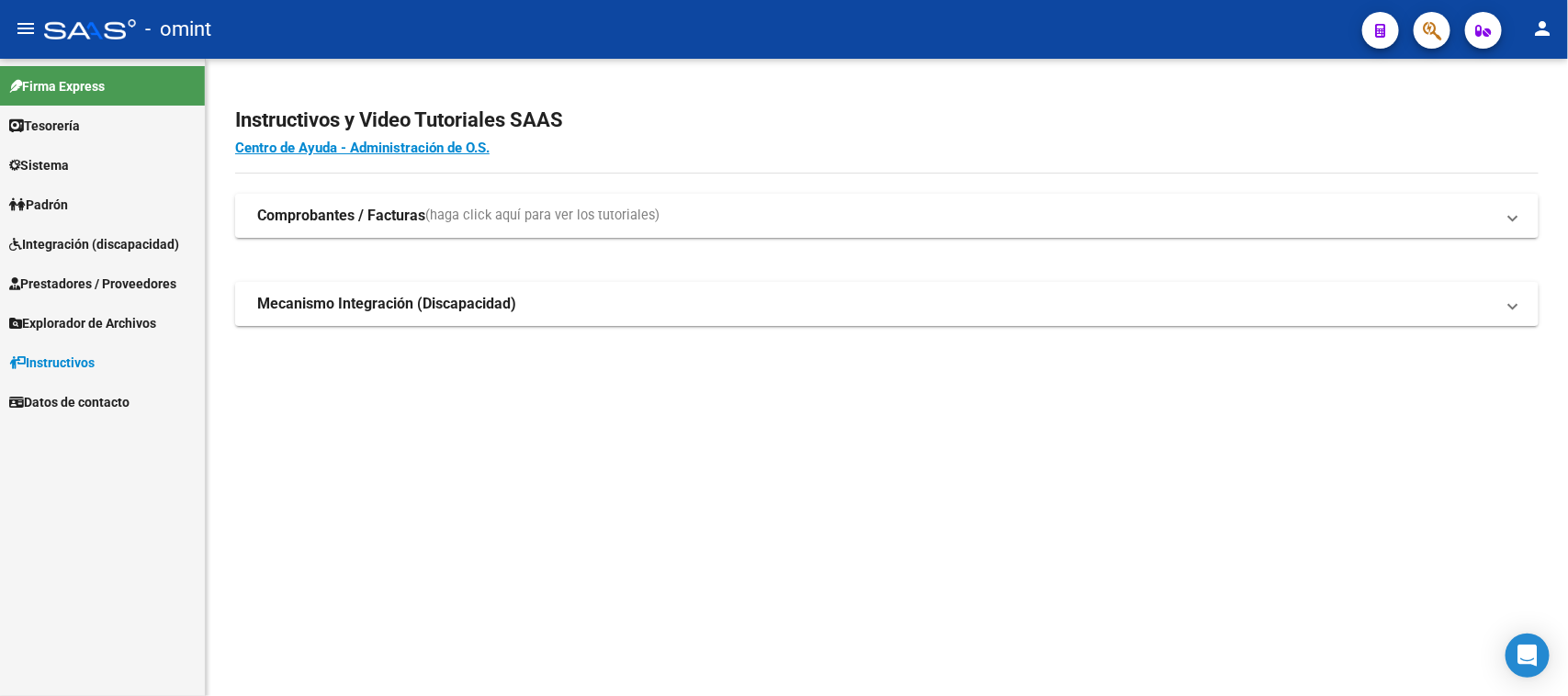
click at [154, 227] on link "Integración (discapacidad)" at bounding box center [102, 244] width 204 height 40
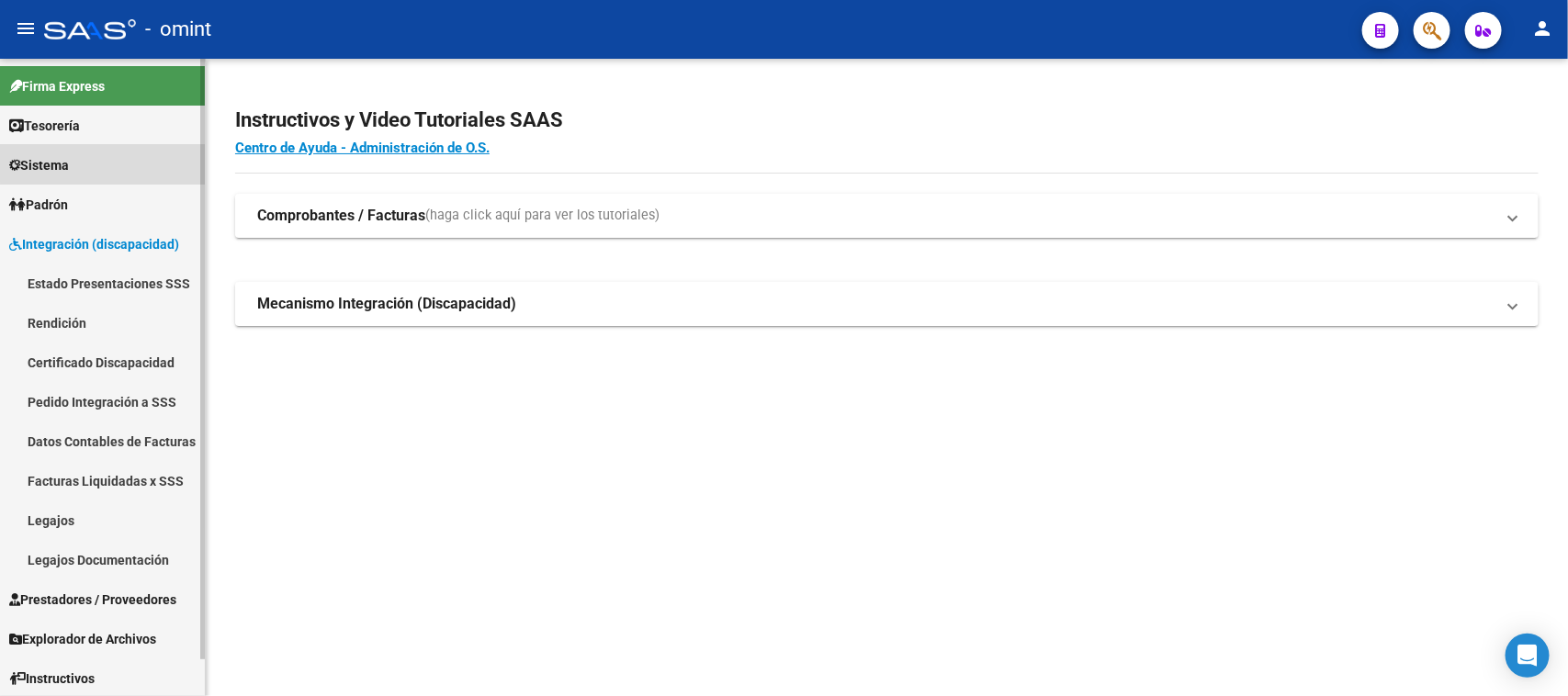
click at [139, 154] on link "Sistema" at bounding box center [102, 165] width 204 height 40
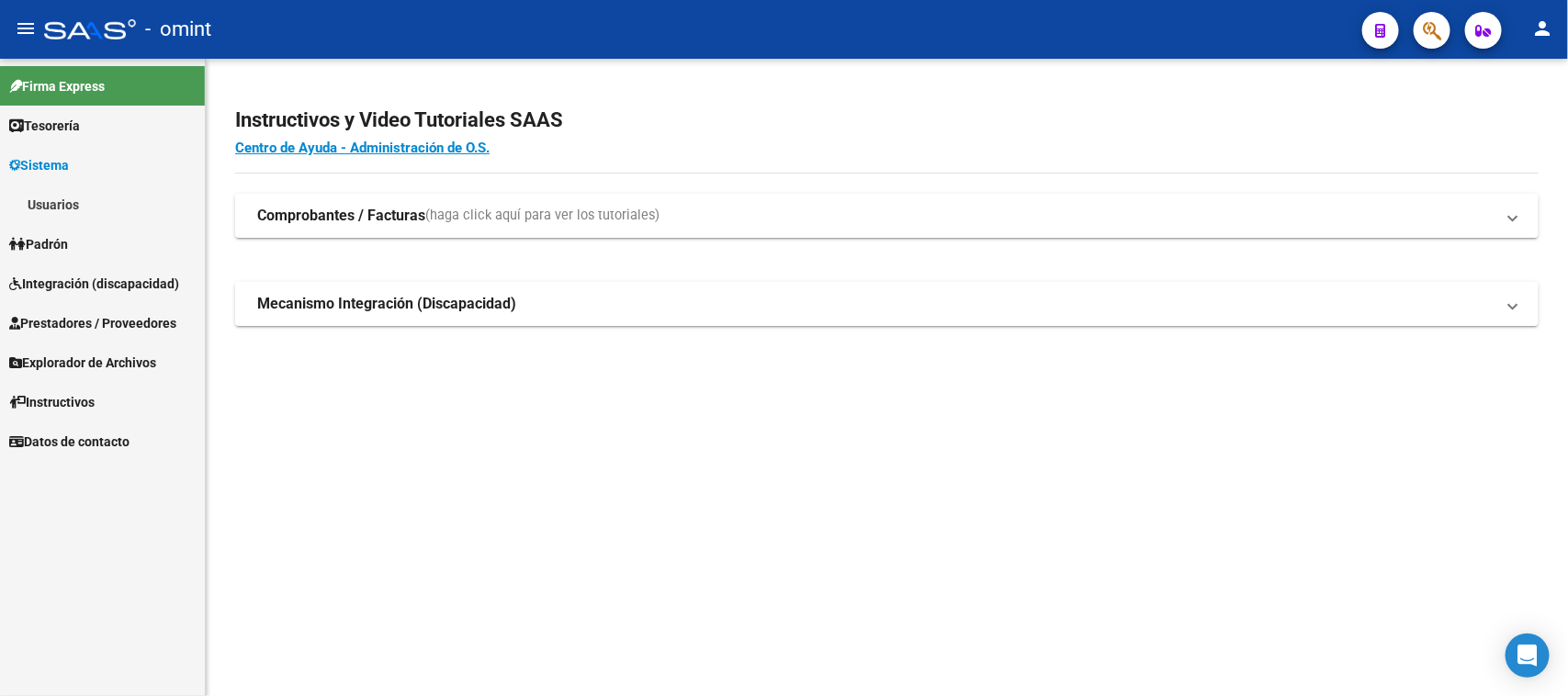
click at [126, 182] on link "Sistema" at bounding box center [102, 165] width 204 height 40
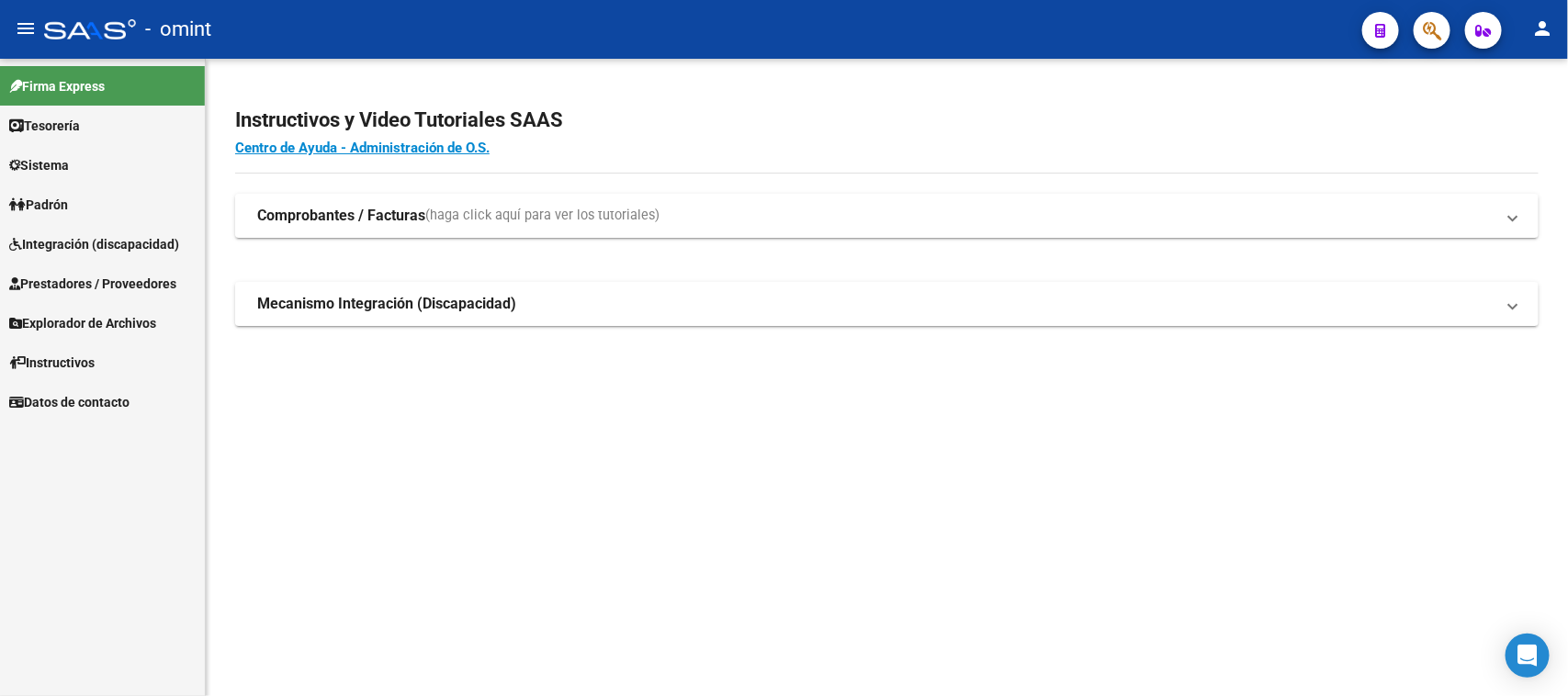
click at [134, 179] on link "Sistema" at bounding box center [102, 165] width 204 height 40
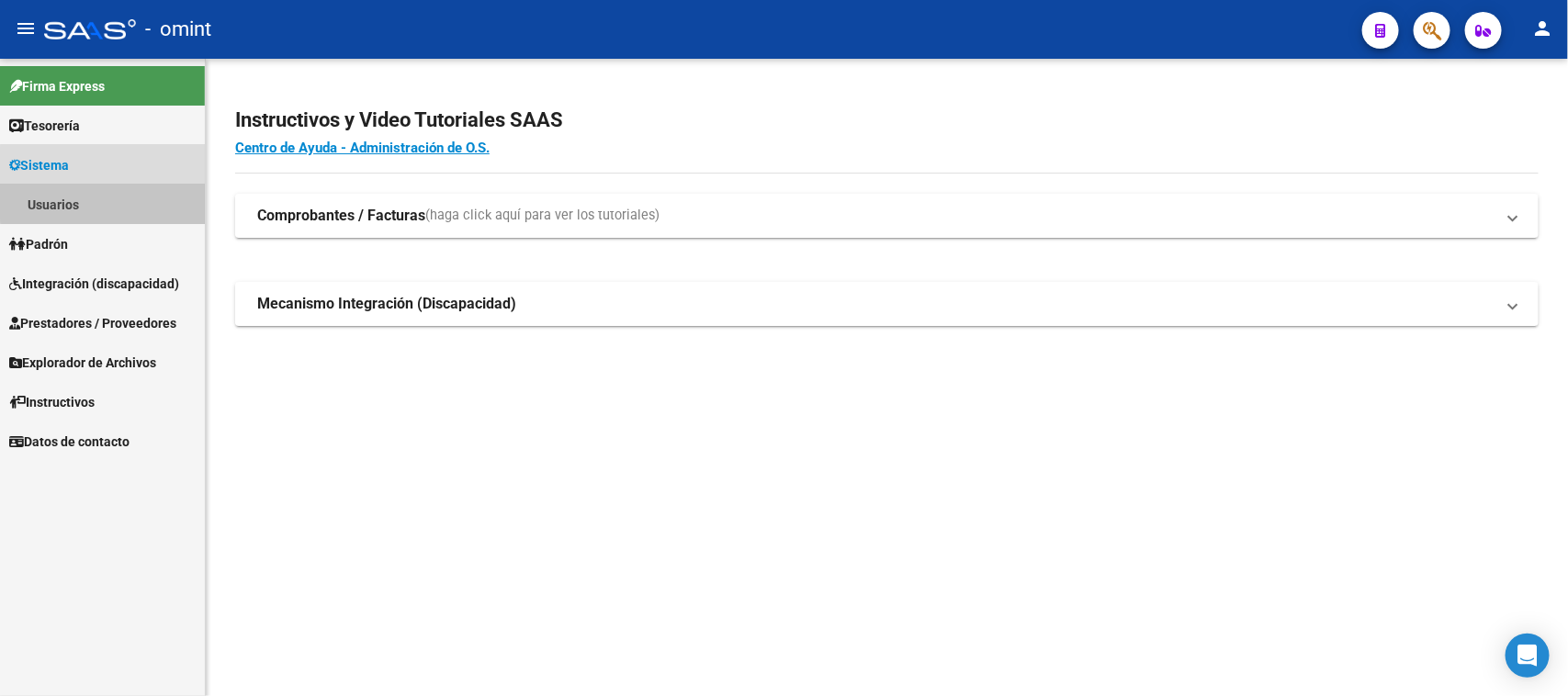
click at [130, 190] on link "Usuarios" at bounding box center [102, 205] width 204 height 40
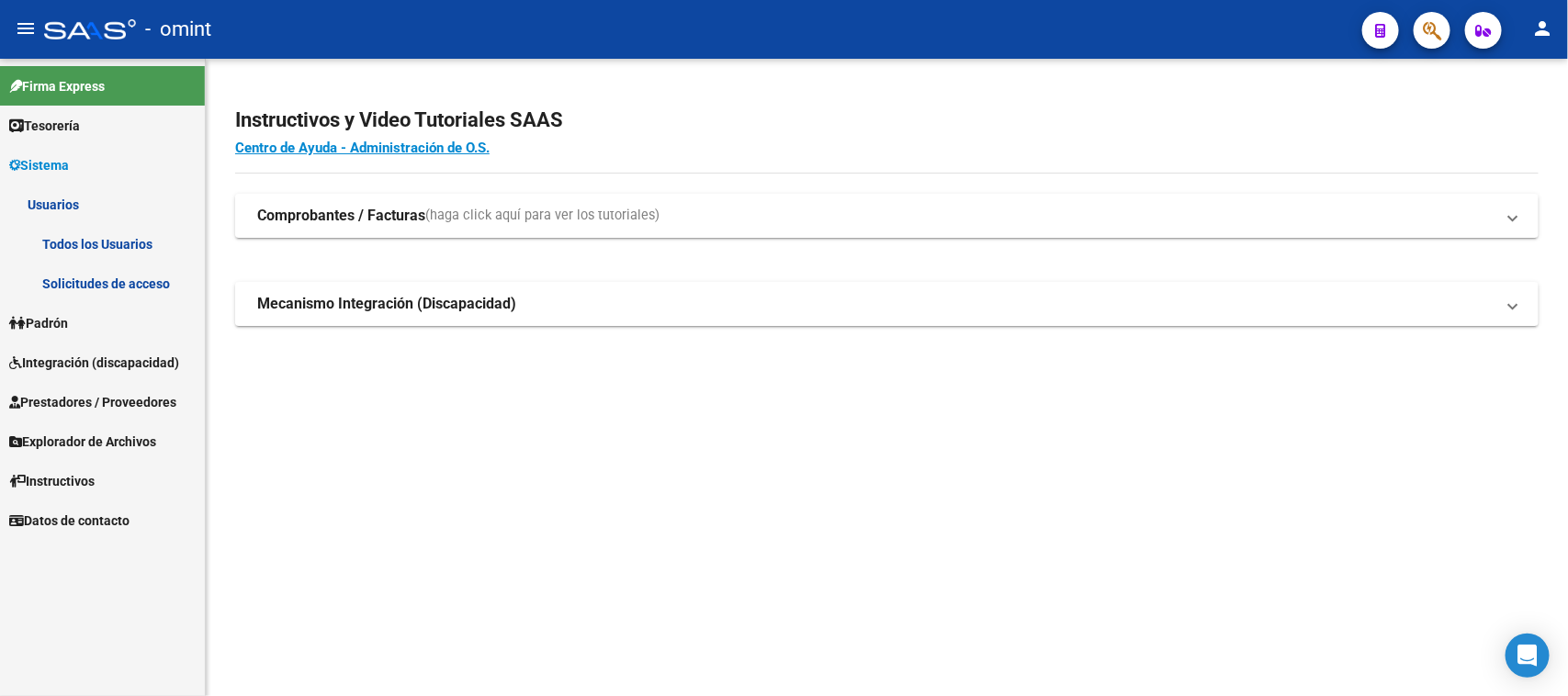
click at [121, 273] on link "Solicitudes de acceso" at bounding box center [102, 284] width 204 height 40
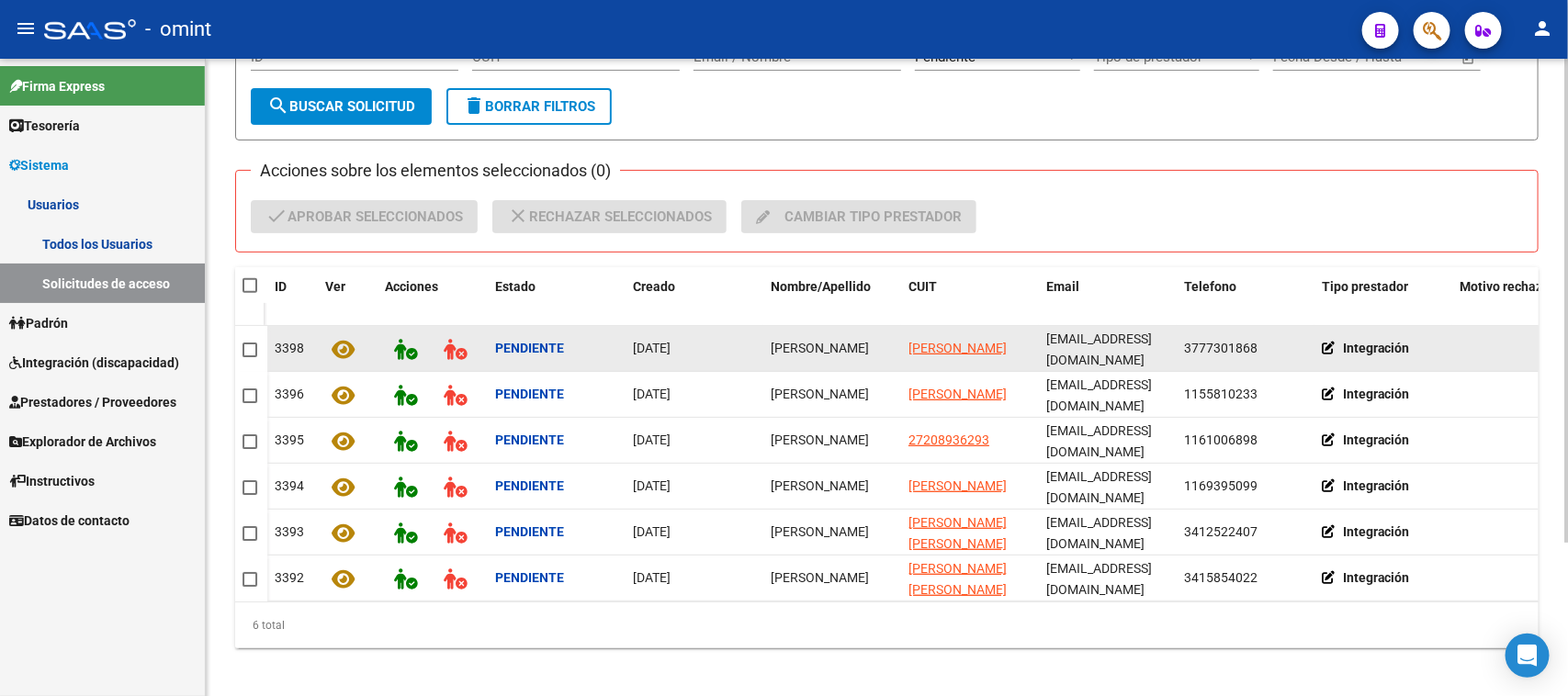
scroll to position [204, 0]
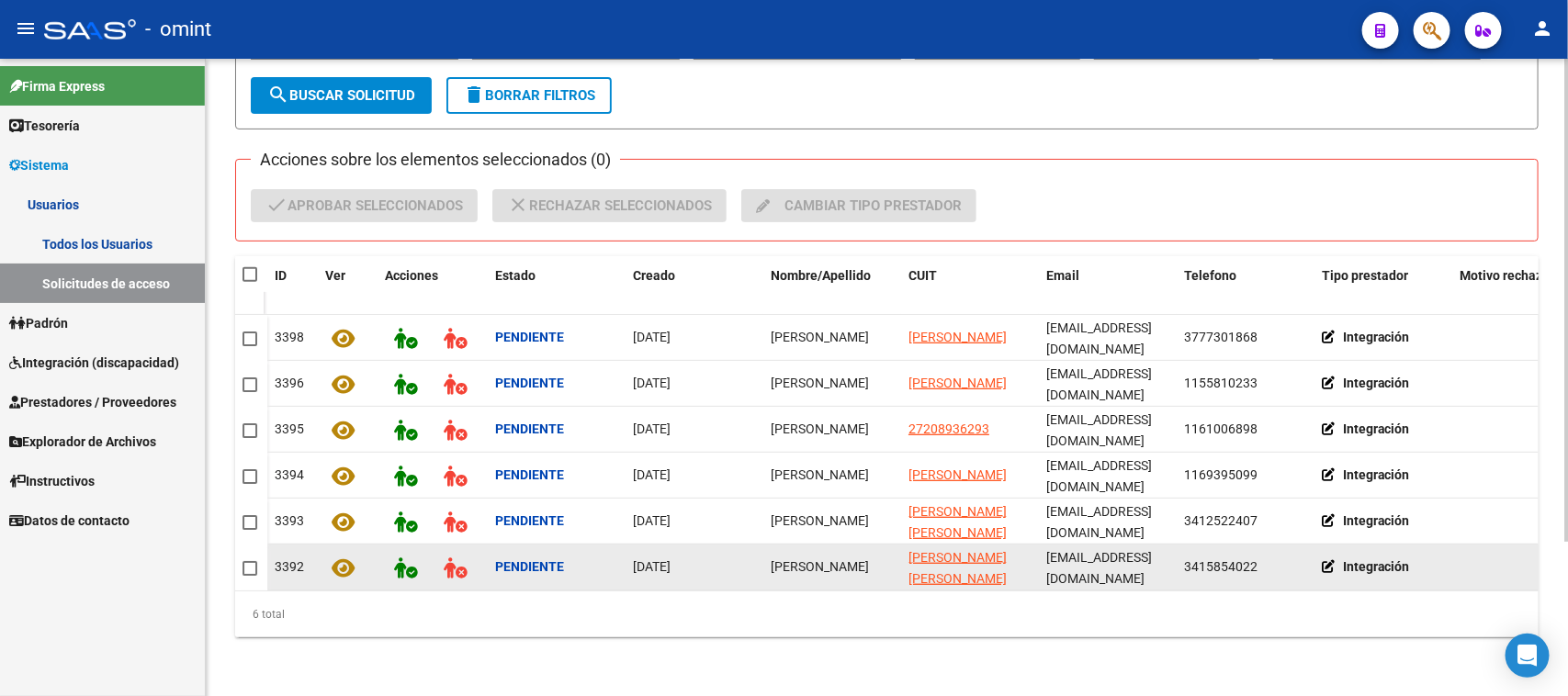
click at [788, 560] on span "[PERSON_NAME]" at bounding box center [819, 567] width 98 height 15
copy span "[PERSON_NAME]"
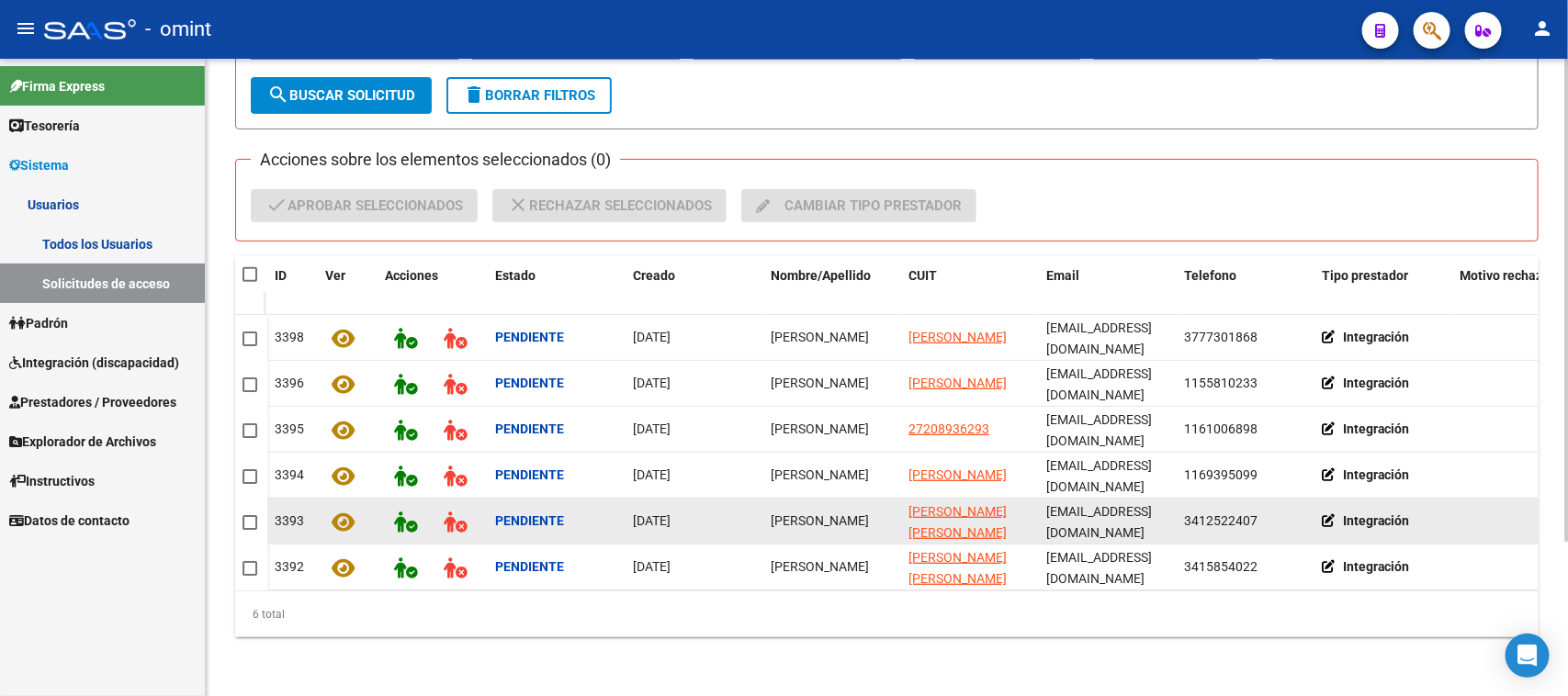
click at [786, 511] on div "[PERSON_NAME]" at bounding box center [832, 521] width 123 height 21
copy span "[PERSON_NAME]"
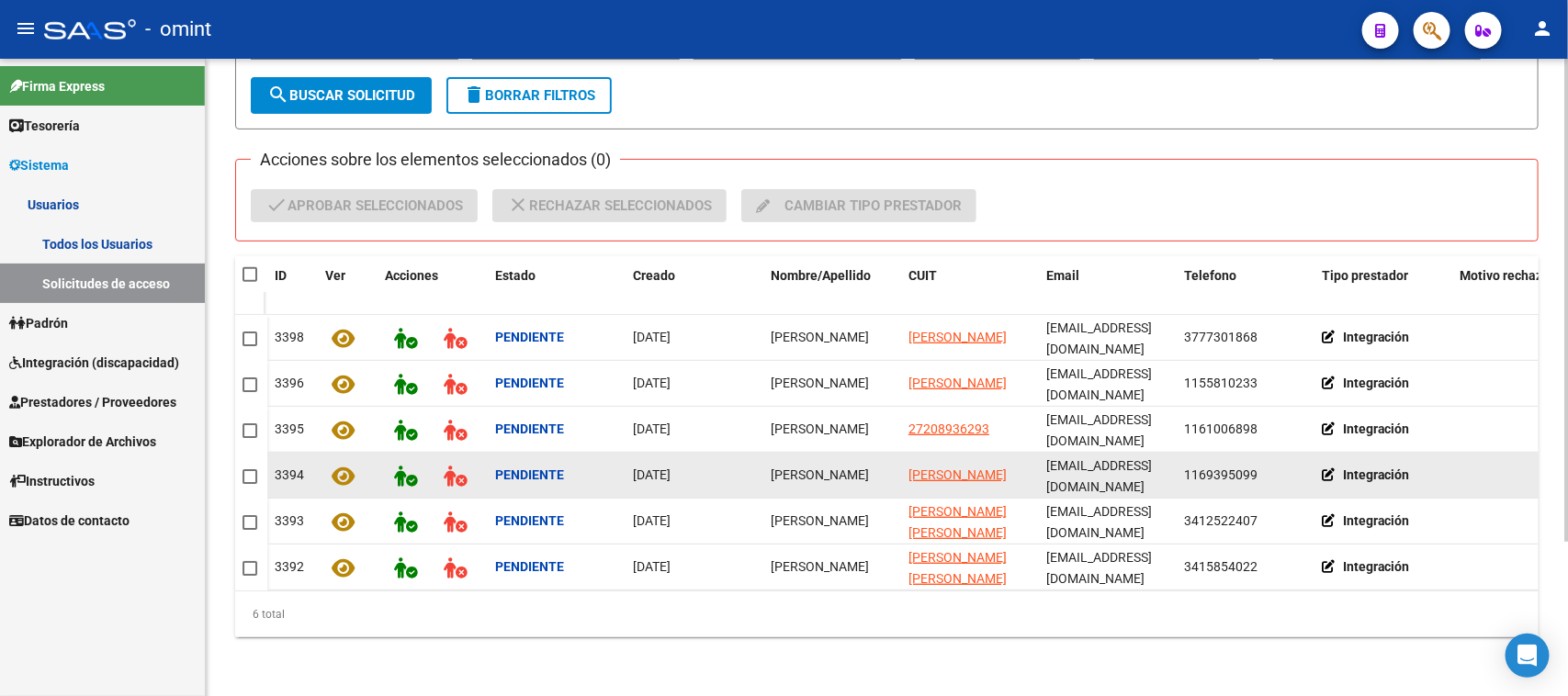
click at [785, 479] on datatable-body-cell "[PERSON_NAME]" at bounding box center [832, 475] width 138 height 45
copy span "[PERSON_NAME]"
click at [785, 479] on datatable-body-cell "[PERSON_NAME]" at bounding box center [832, 475] width 138 height 45
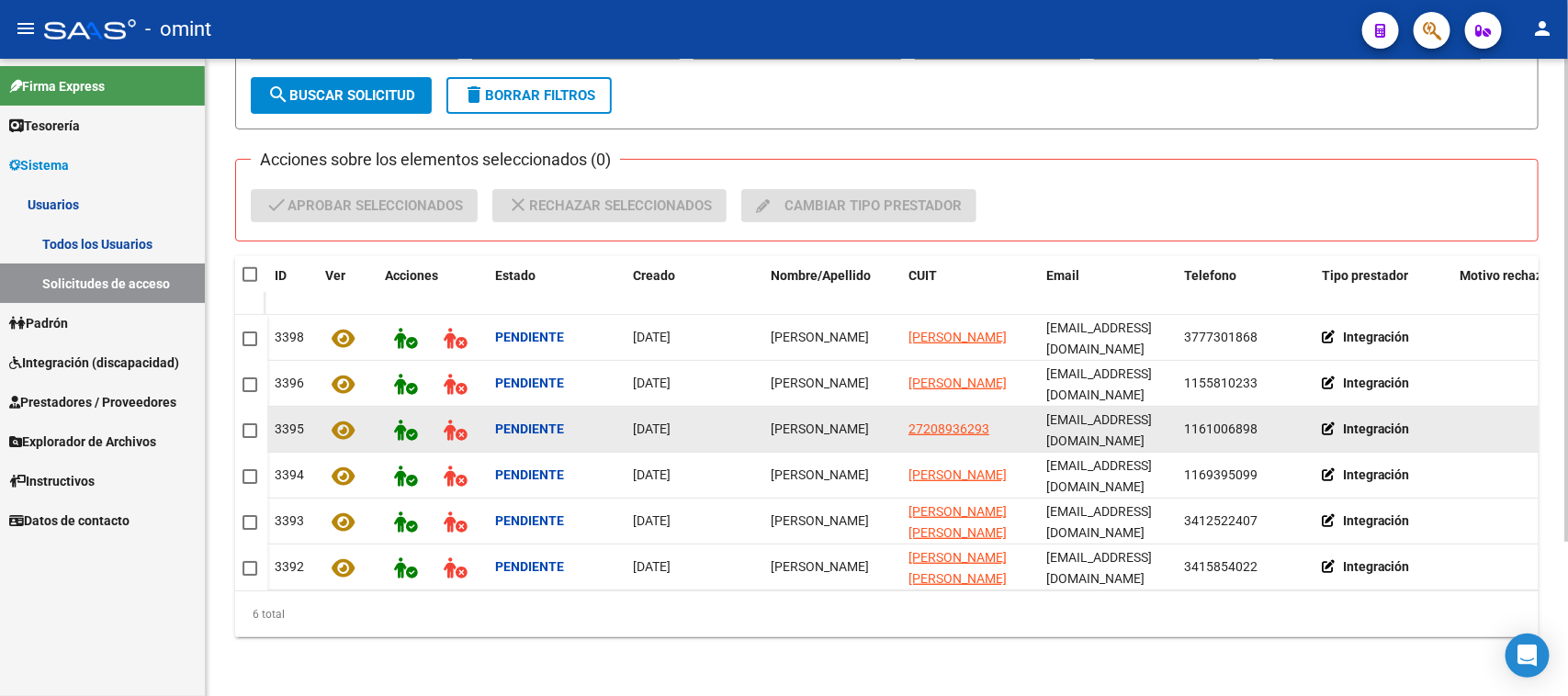
click at [800, 422] on span "[PERSON_NAME]" at bounding box center [819, 429] width 98 height 15
copy span "[PERSON_NAME]"
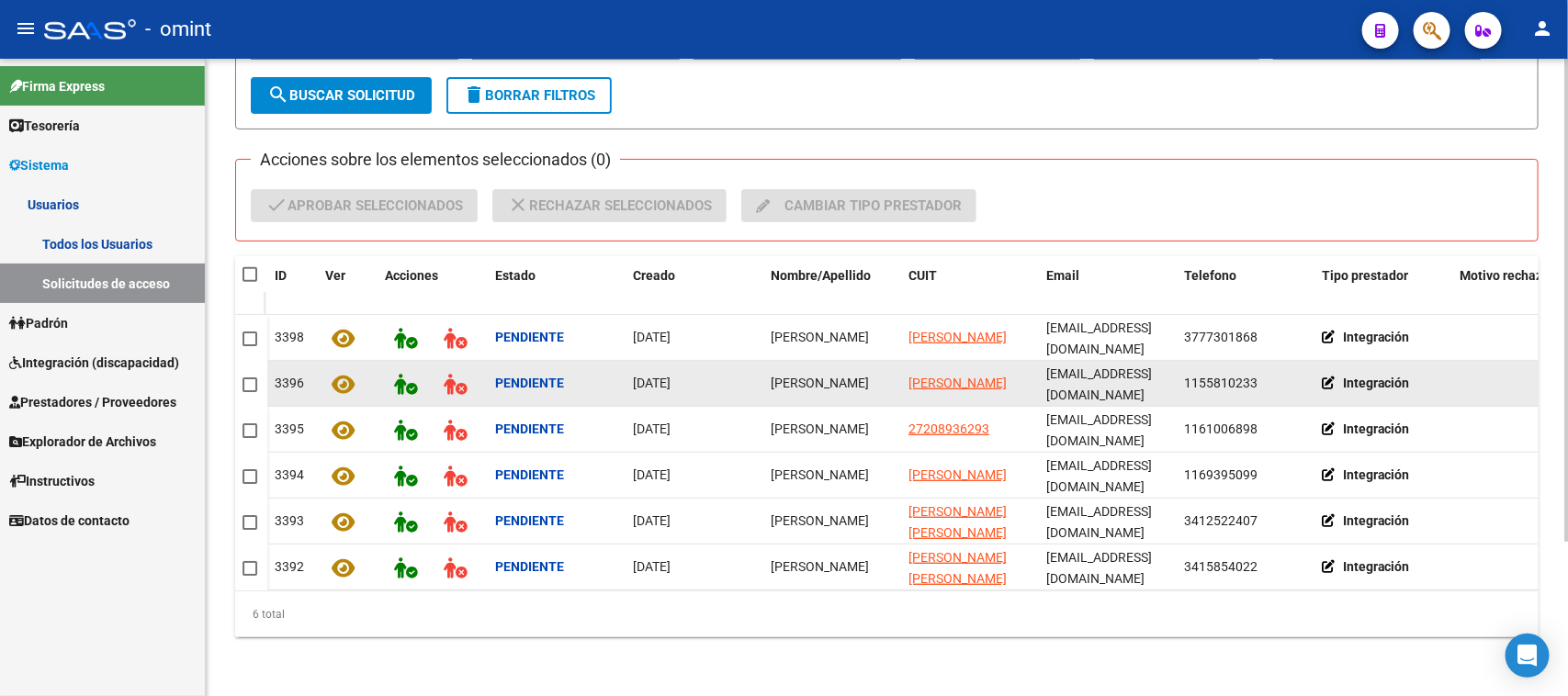
click at [811, 375] on span "[PERSON_NAME]" at bounding box center [819, 382] width 98 height 15
click at [810, 375] on span "[PERSON_NAME]" at bounding box center [819, 382] width 98 height 15
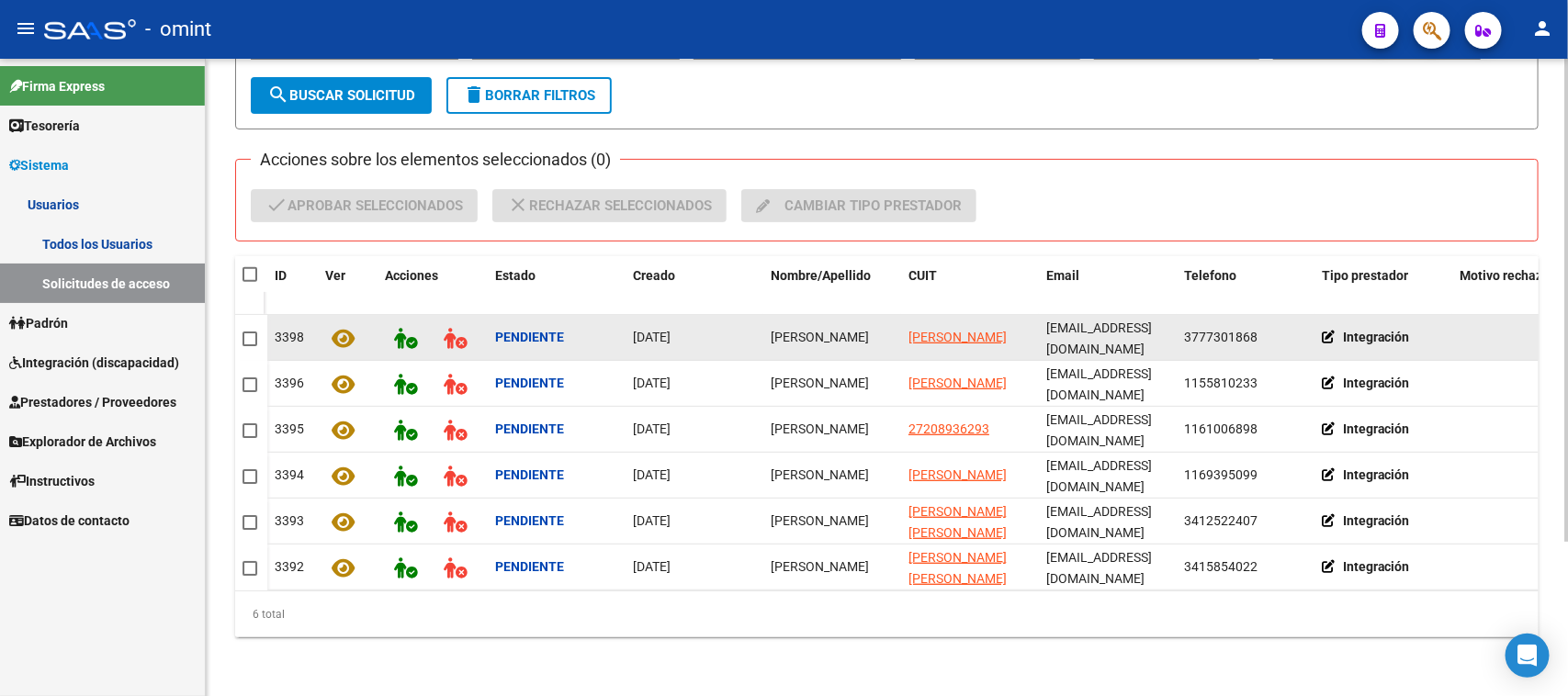
click at [819, 330] on span "[PERSON_NAME]" at bounding box center [819, 337] width 98 height 15
copy span "[PERSON_NAME]"
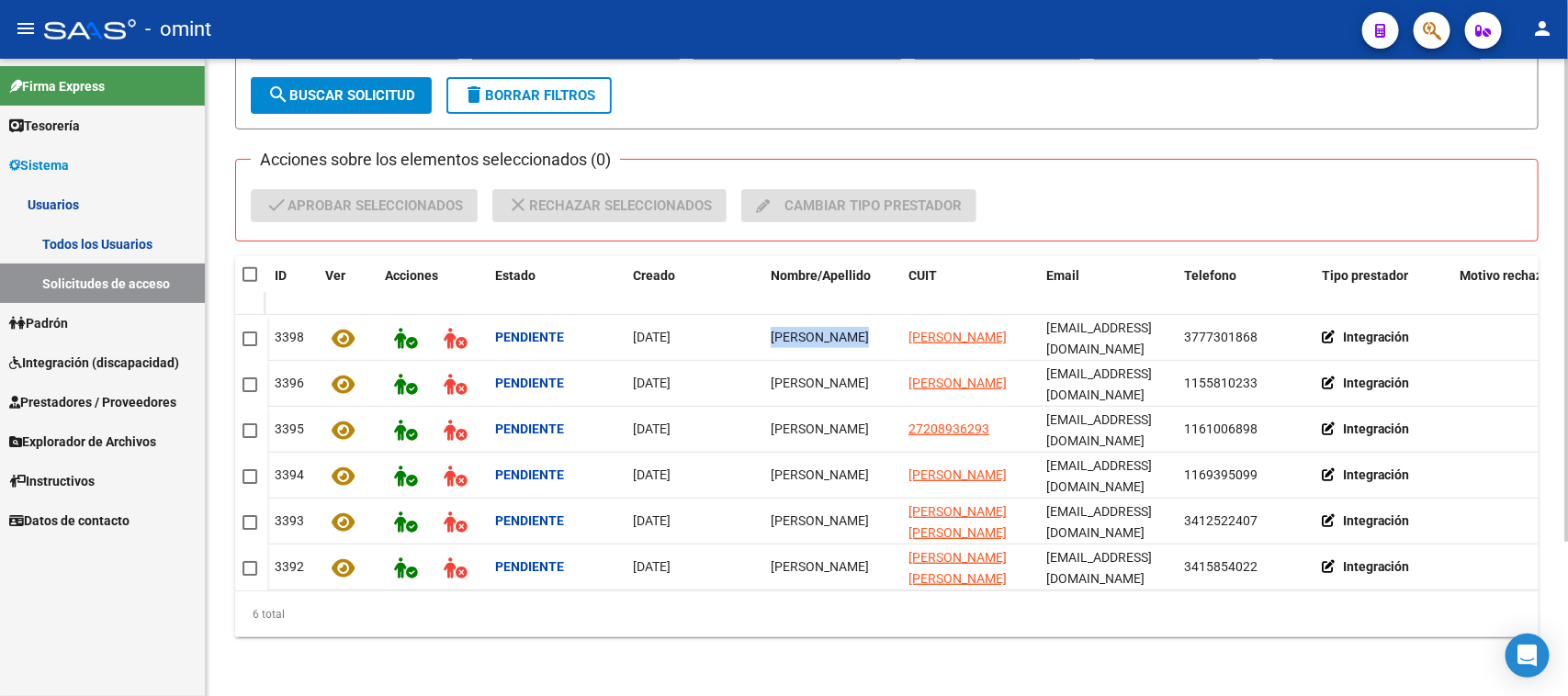
click at [254, 269] on span at bounding box center [249, 274] width 15 height 15
click at [250, 282] on input "checkbox" at bounding box center [249, 282] width 1 height 1
checkbox input "true"
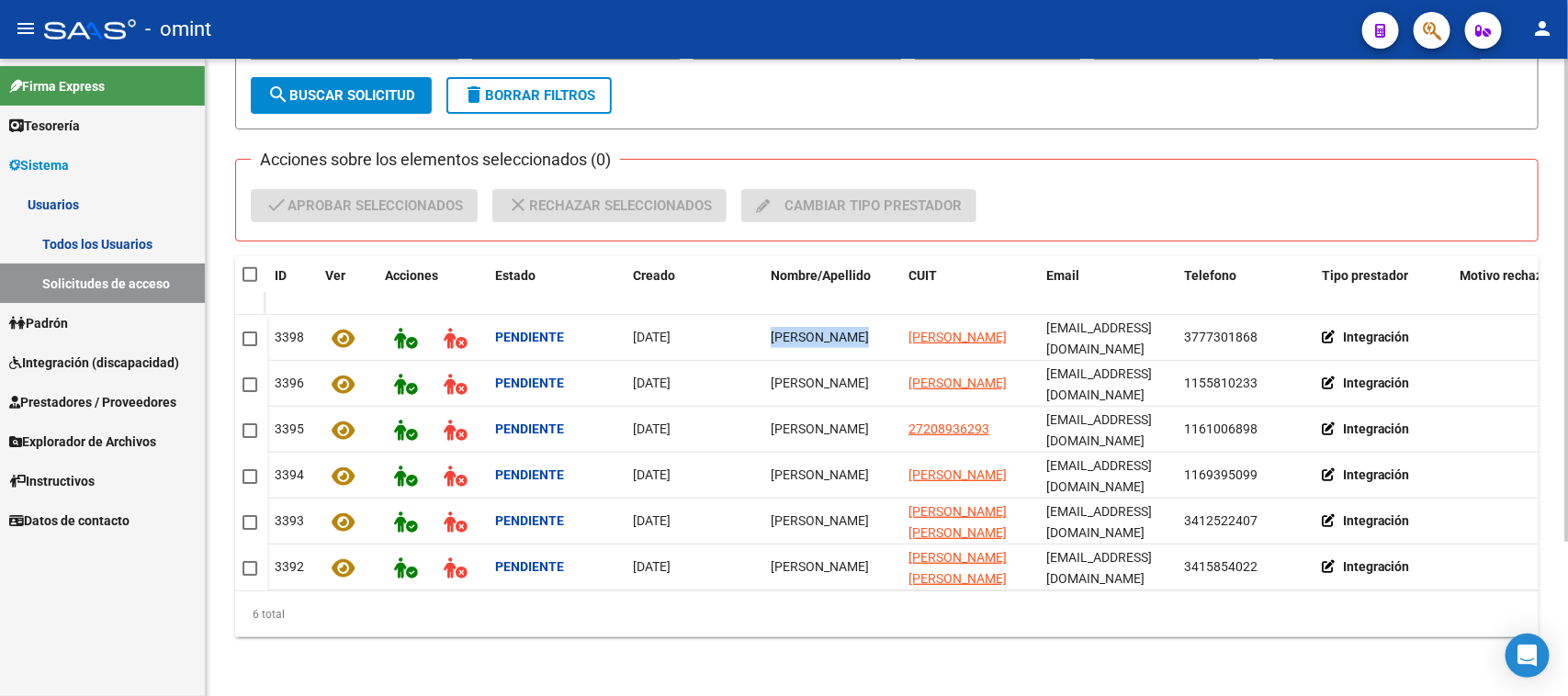
checkbox input "true"
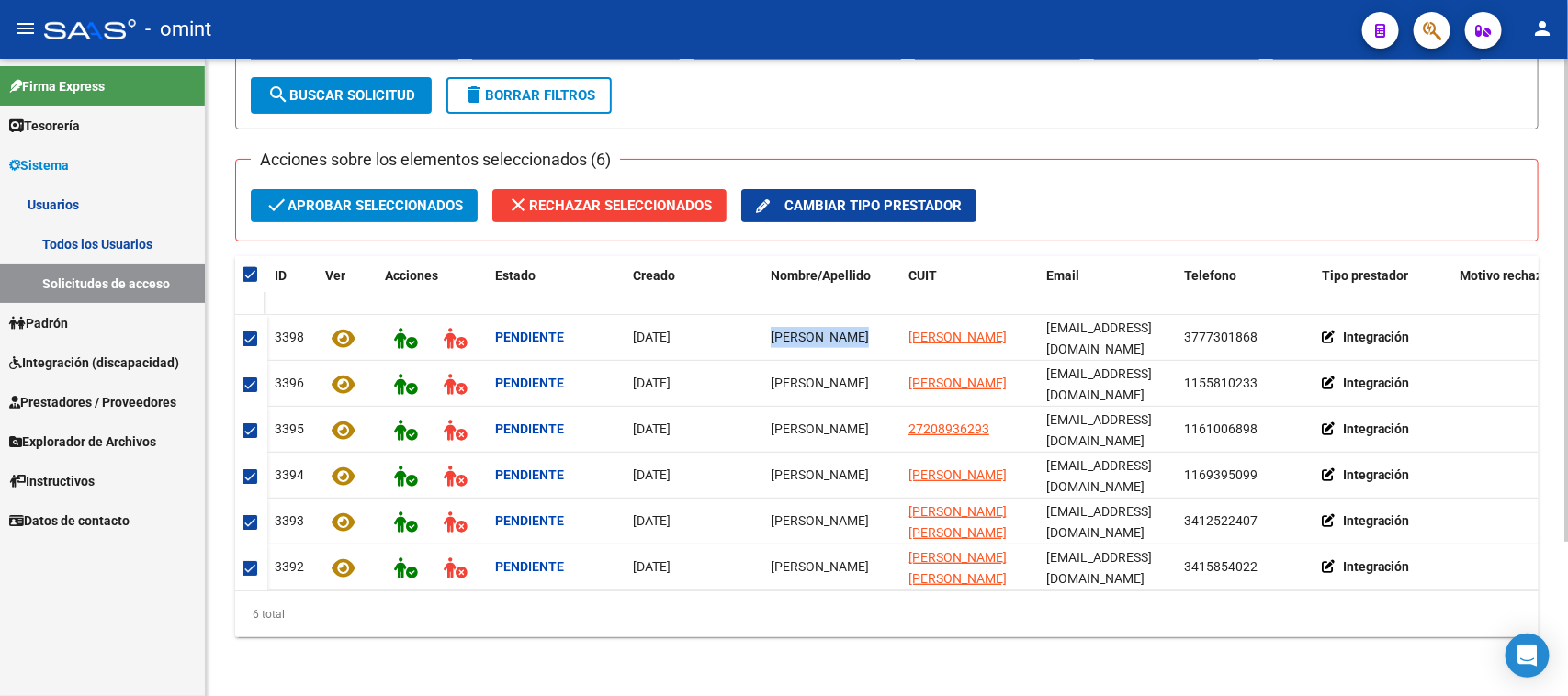
click at [306, 196] on span "check Aprobar seleccionados" at bounding box center [363, 206] width 197 height 33
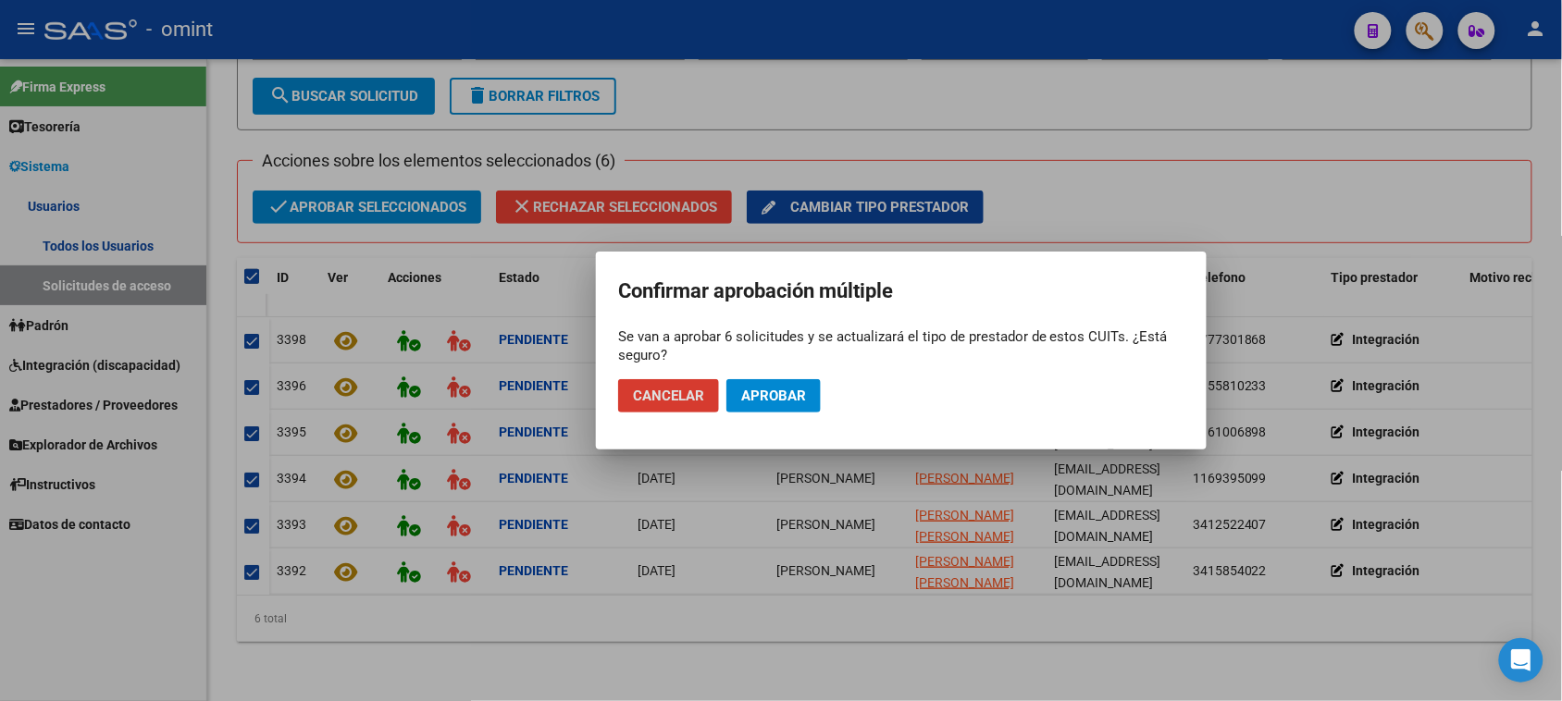
click at [792, 403] on span "Aprobar" at bounding box center [773, 396] width 65 height 17
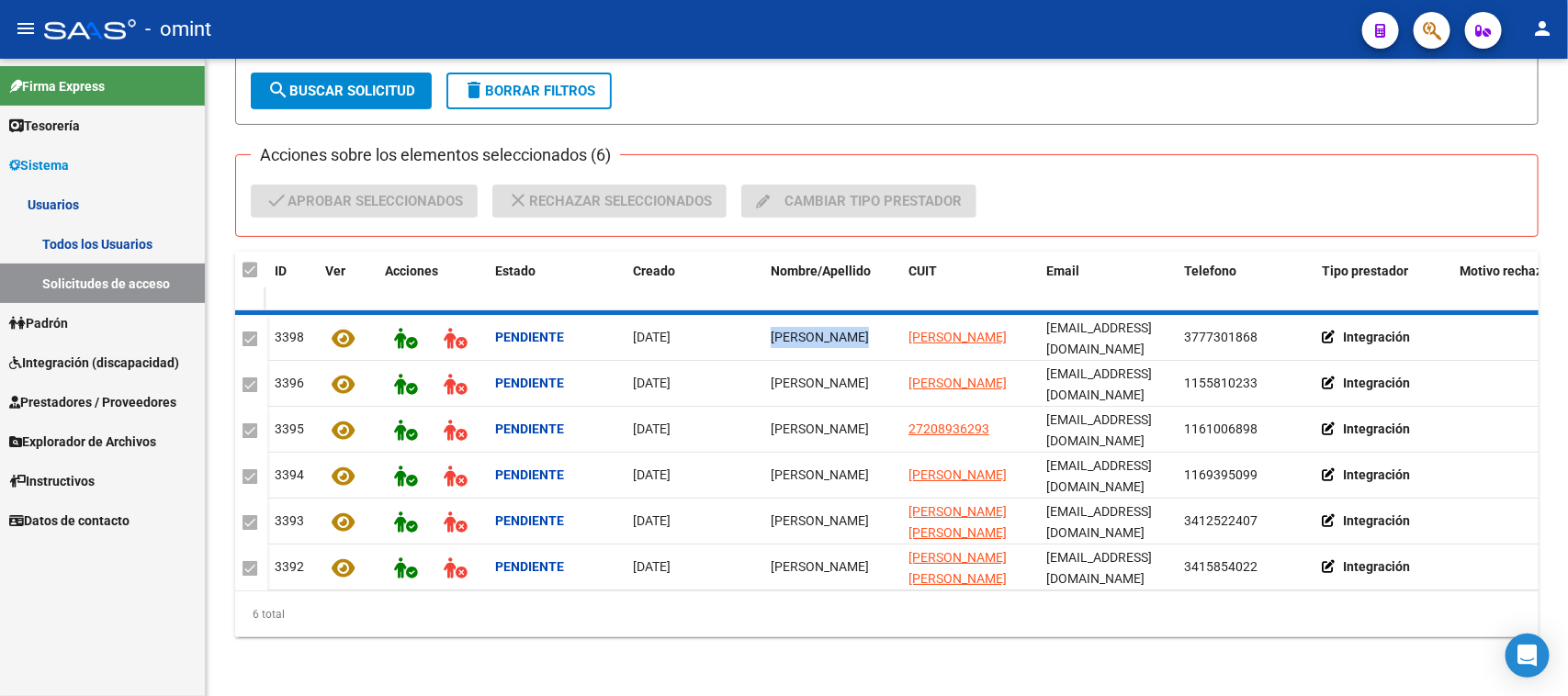
click at [127, 227] on link "Todos los Usuarios" at bounding box center [102, 244] width 204 height 40
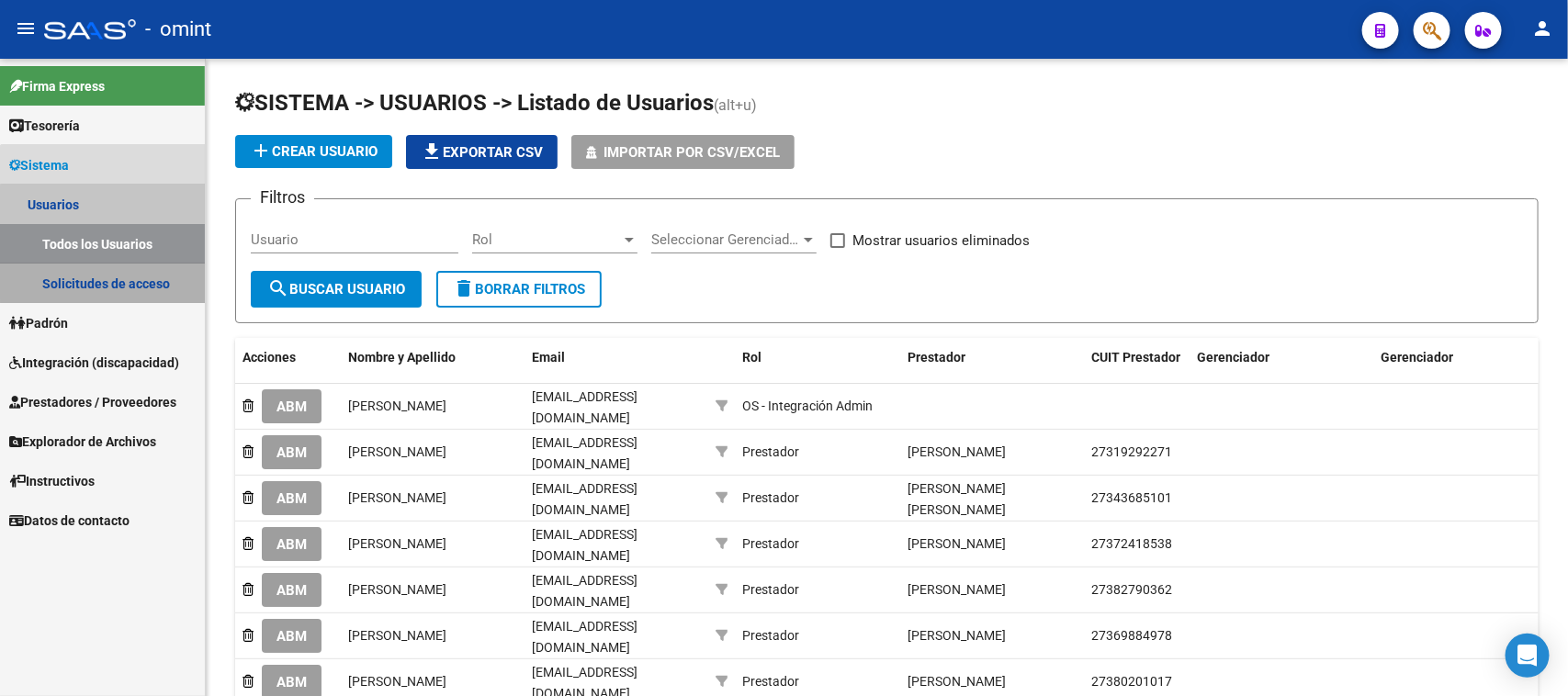
click at [145, 271] on link "Solicitudes de acceso" at bounding box center [102, 284] width 204 height 40
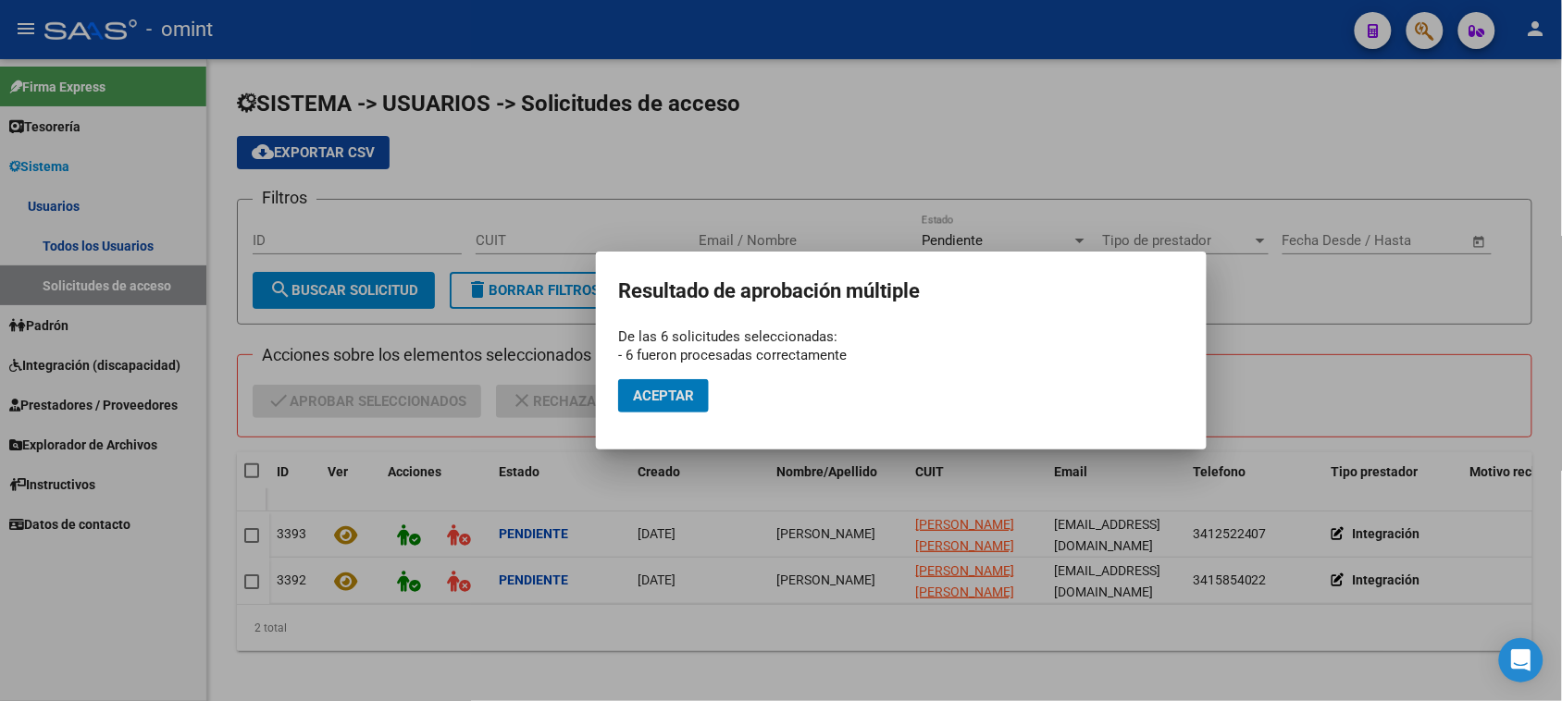
click at [676, 401] on span "Aceptar" at bounding box center [663, 396] width 61 height 17
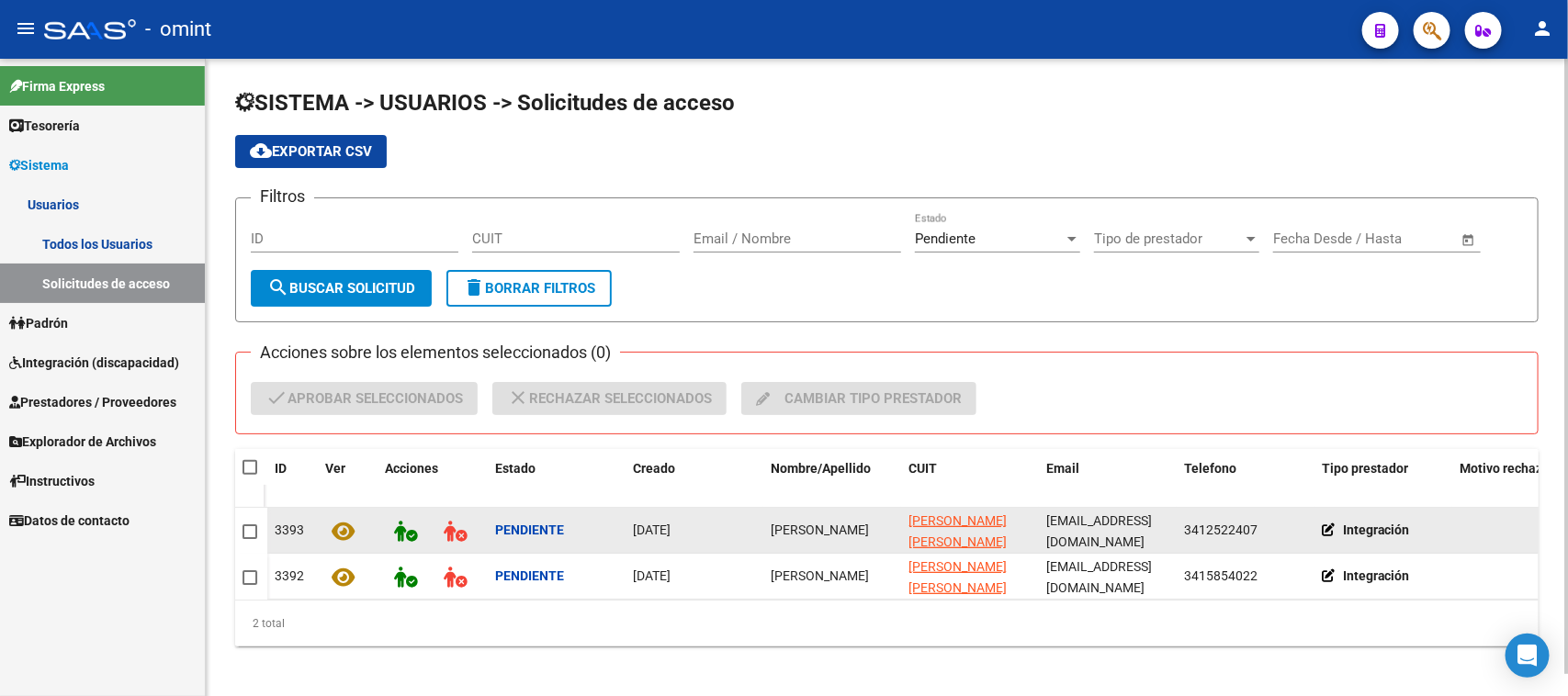
click at [801, 537] on span "[PERSON_NAME]" at bounding box center [819, 530] width 98 height 15
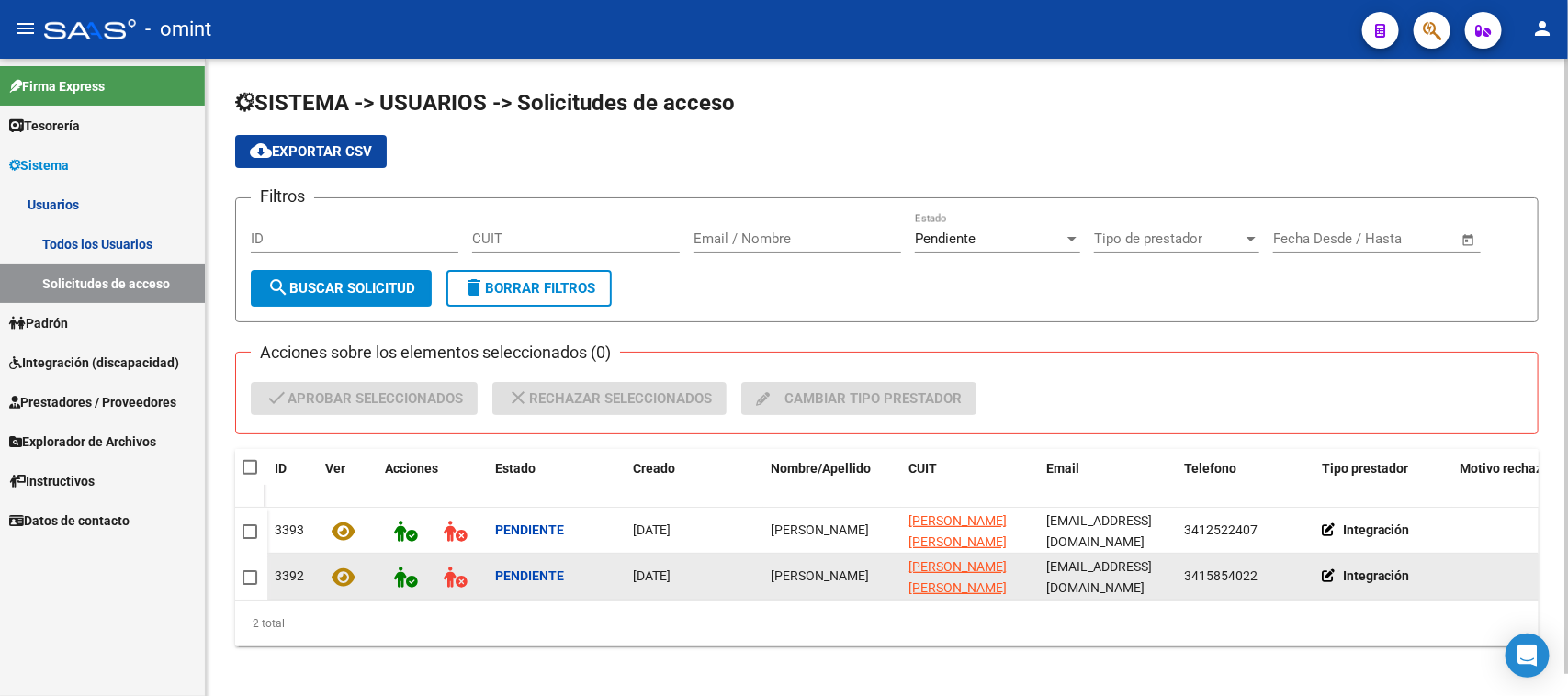
click at [800, 572] on span "[PERSON_NAME]" at bounding box center [819, 576] width 98 height 15
copy span "[PERSON_NAME]"
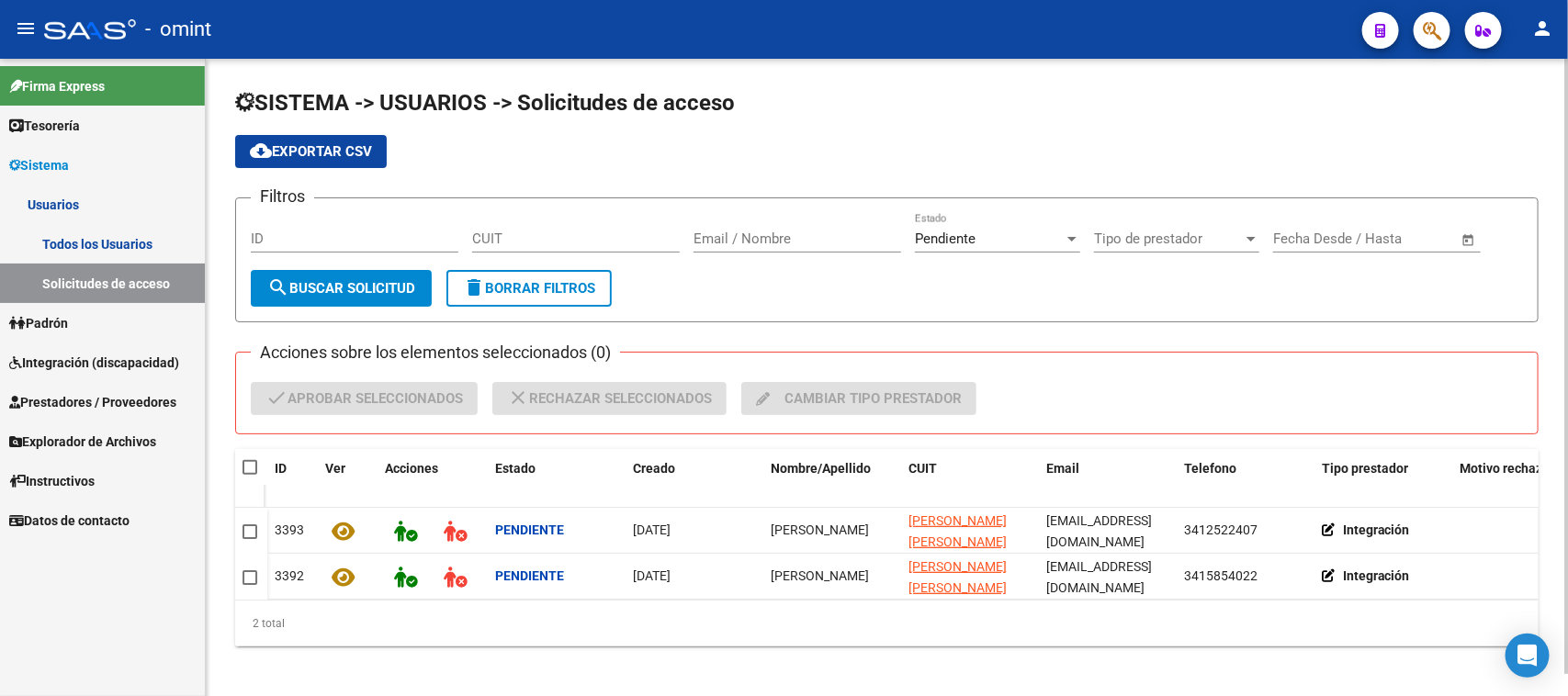
click at [231, 462] on div "SISTEMA -> USUARIOS -> Solicitudes de acceso cloud_download Exportar CSV Filtro…" at bounding box center [886, 381] width 1362 height 646
click at [239, 462] on datatable-header-cell at bounding box center [251, 468] width 32 height 37
click at [258, 459] on div at bounding box center [251, 468] width 18 height 19
click at [250, 462] on span at bounding box center [249, 468] width 15 height 15
click at [250, 475] on input "checkbox" at bounding box center [249, 475] width 1 height 1
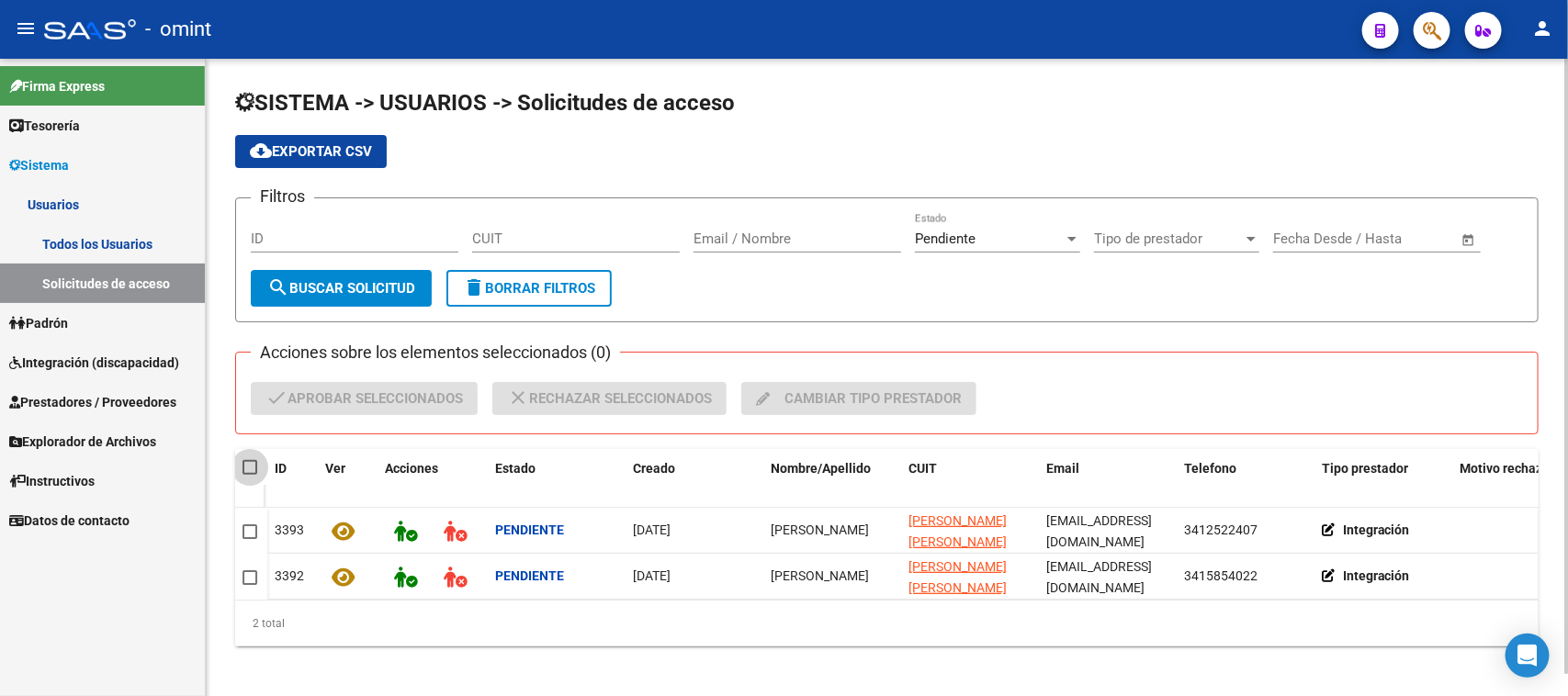
checkbox input "true"
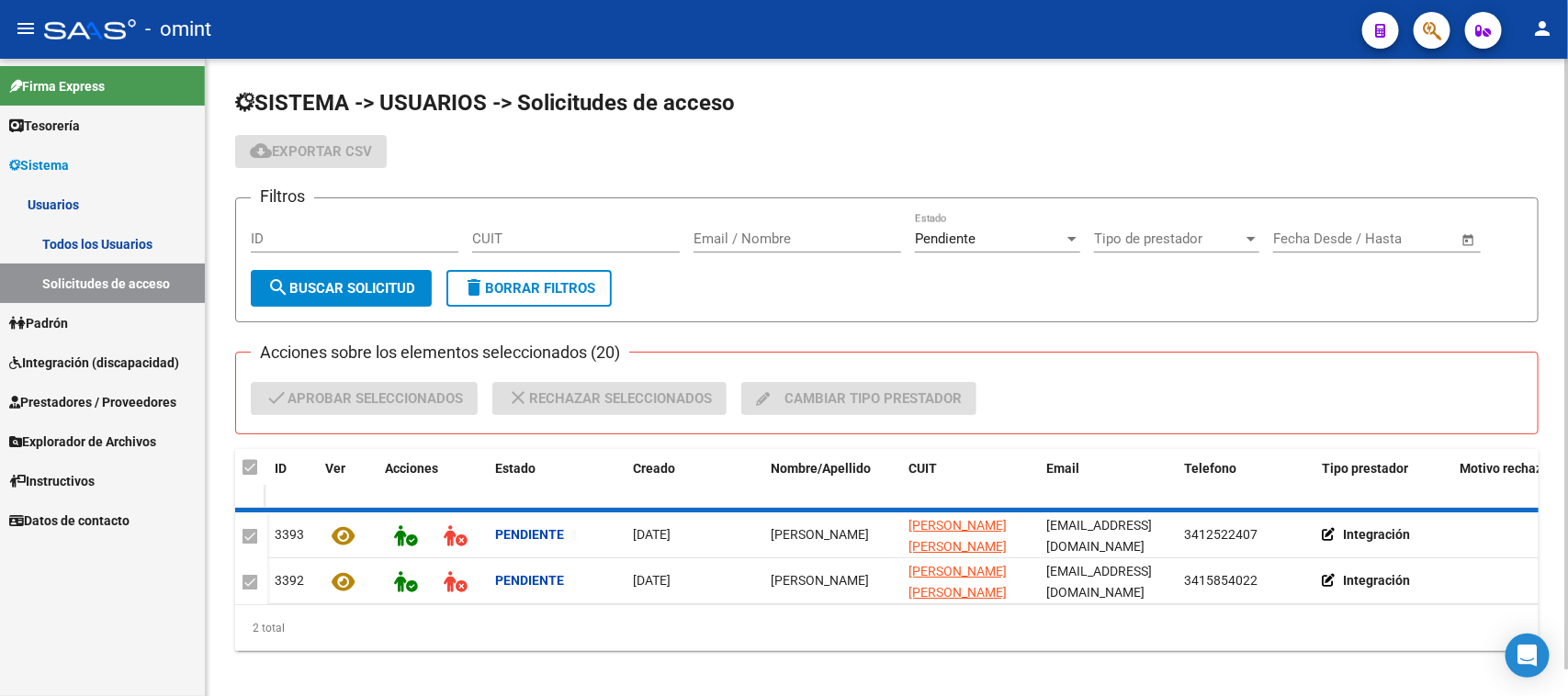
checkbox input "false"
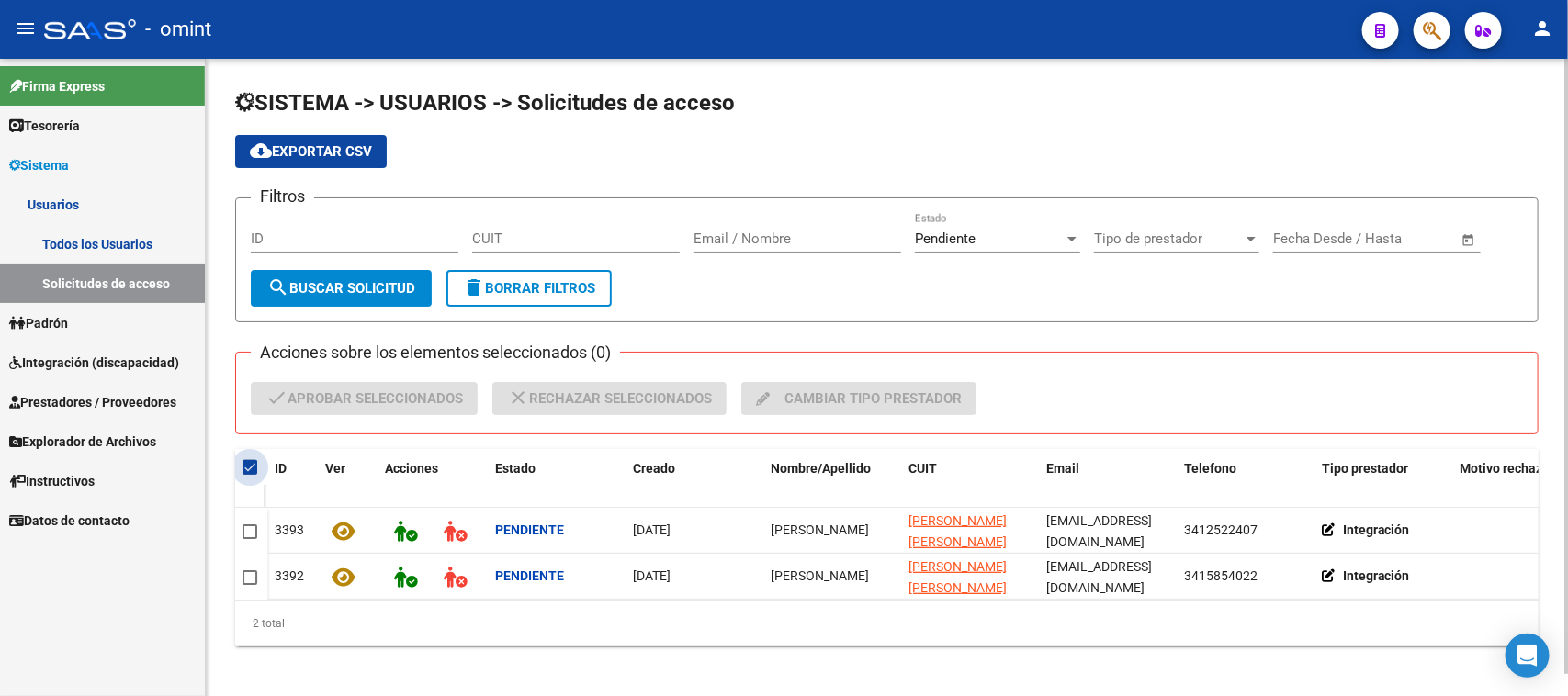
click at [253, 467] on span at bounding box center [249, 468] width 15 height 15
click at [250, 475] on input "checkbox" at bounding box center [249, 475] width 1 height 1
click at [253, 466] on span at bounding box center [249, 468] width 15 height 15
click at [250, 475] on input "checkbox" at bounding box center [249, 475] width 1 height 1
checkbox input "true"
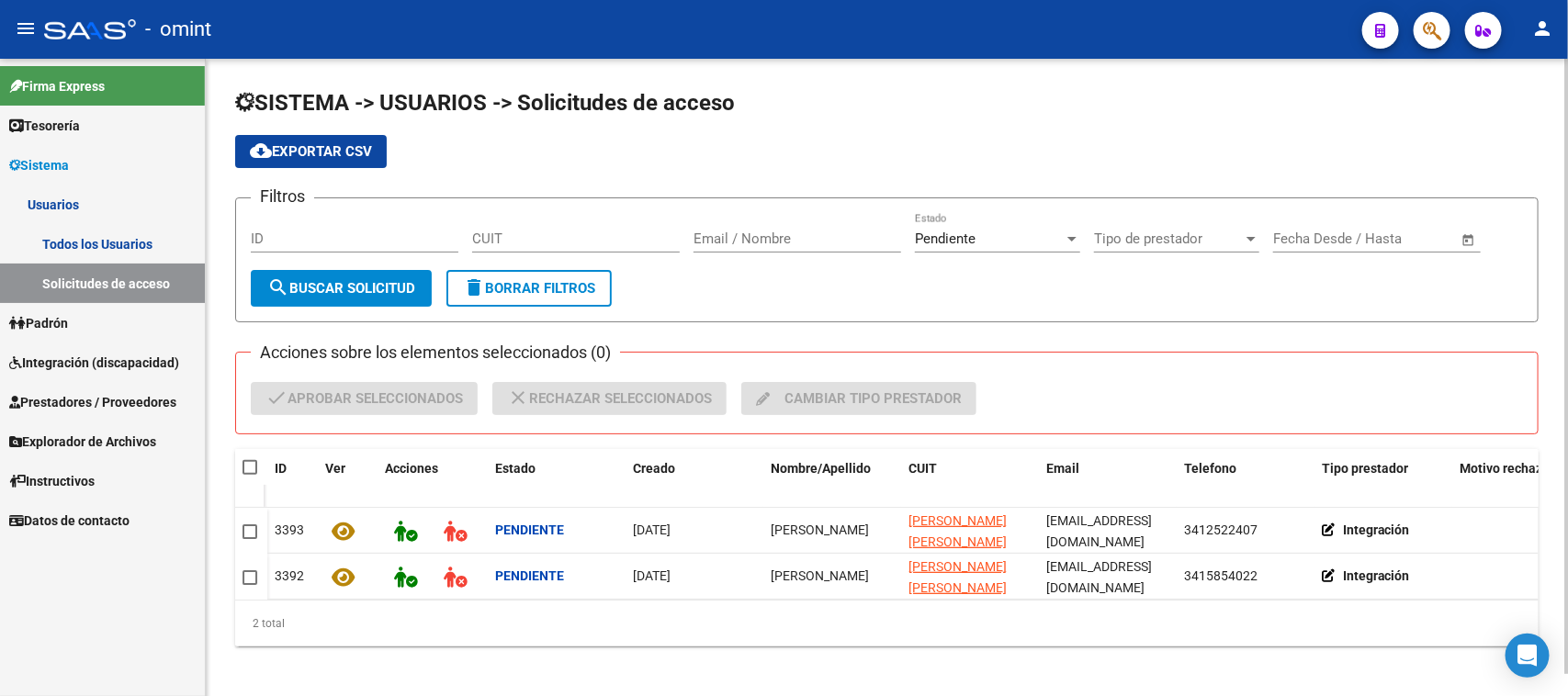
checkbox input "true"
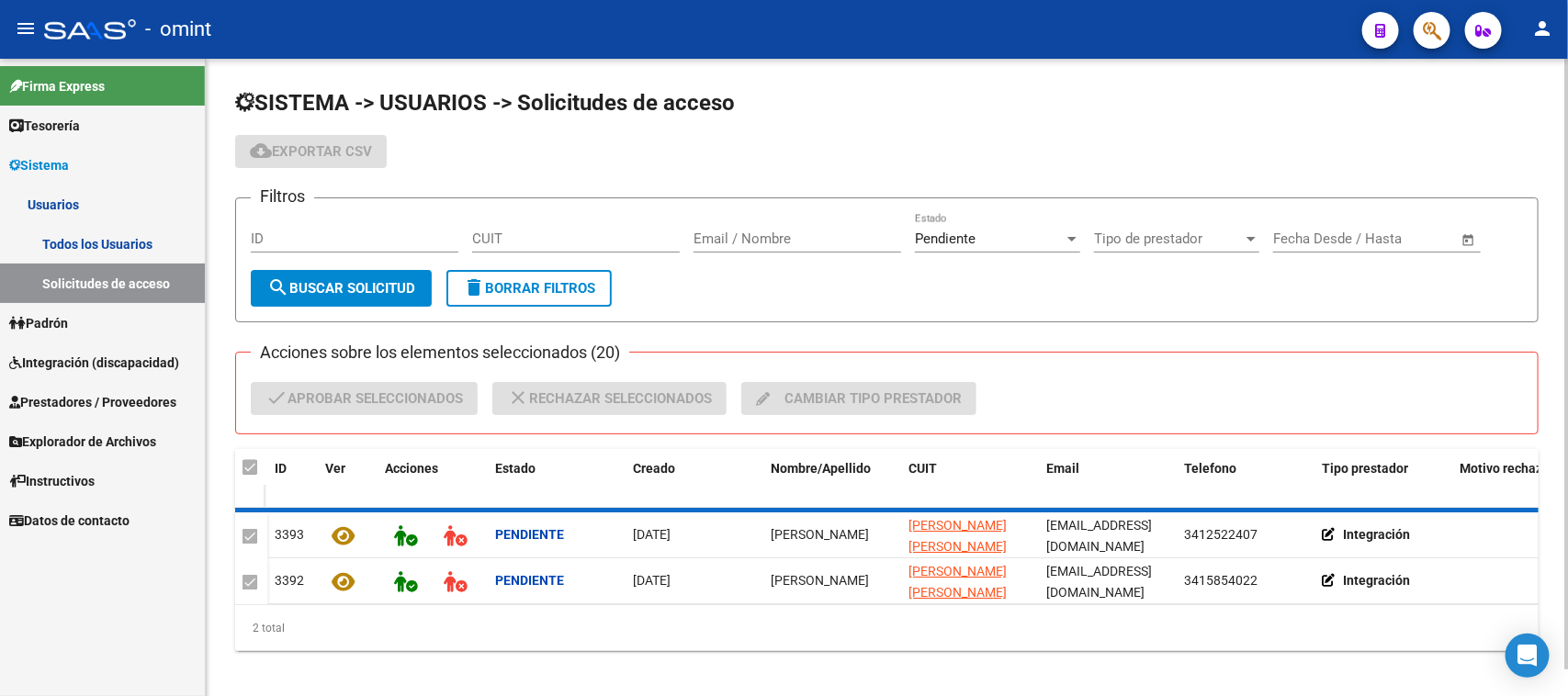
checkbox input "false"
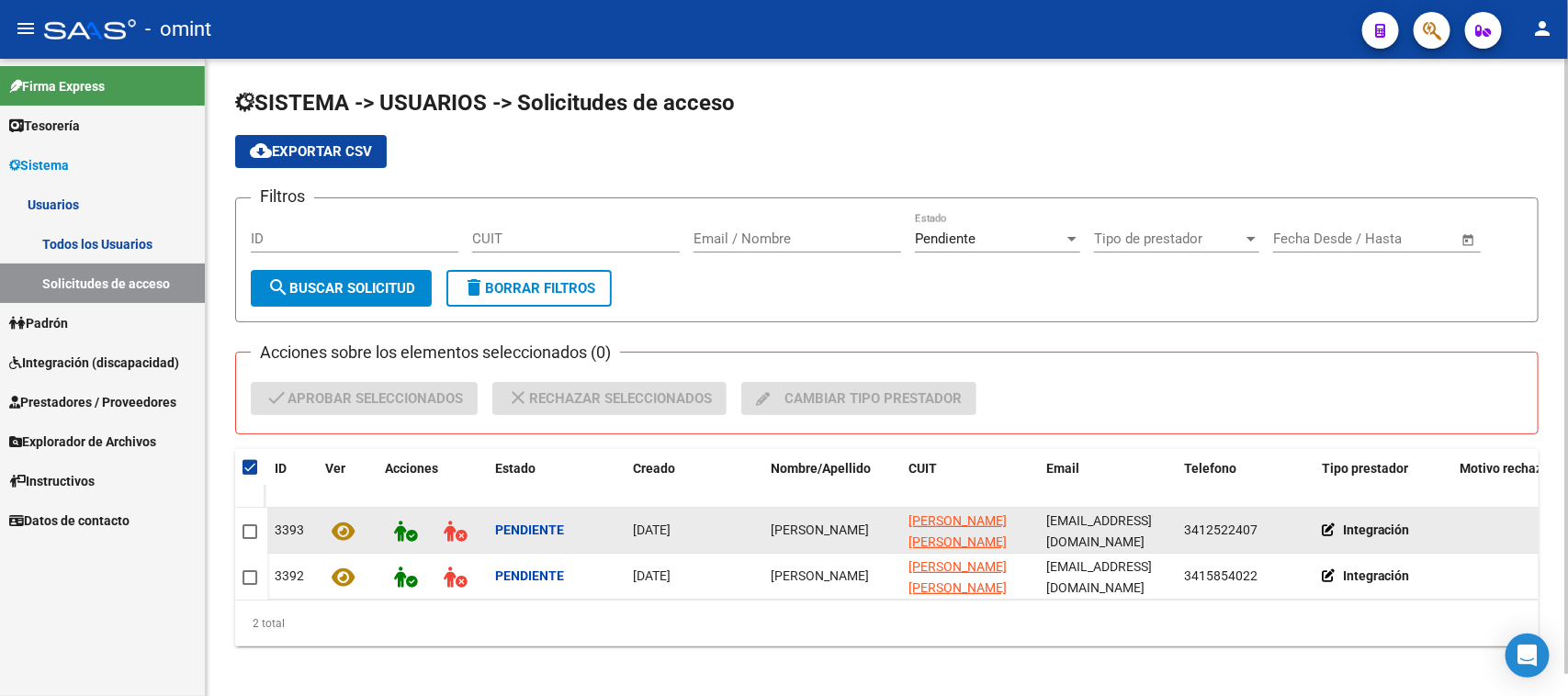
click at [252, 536] on span at bounding box center [249, 531] width 15 height 15
click at [250, 539] on input "checkbox" at bounding box center [249, 539] width 1 height 1
checkbox input "true"
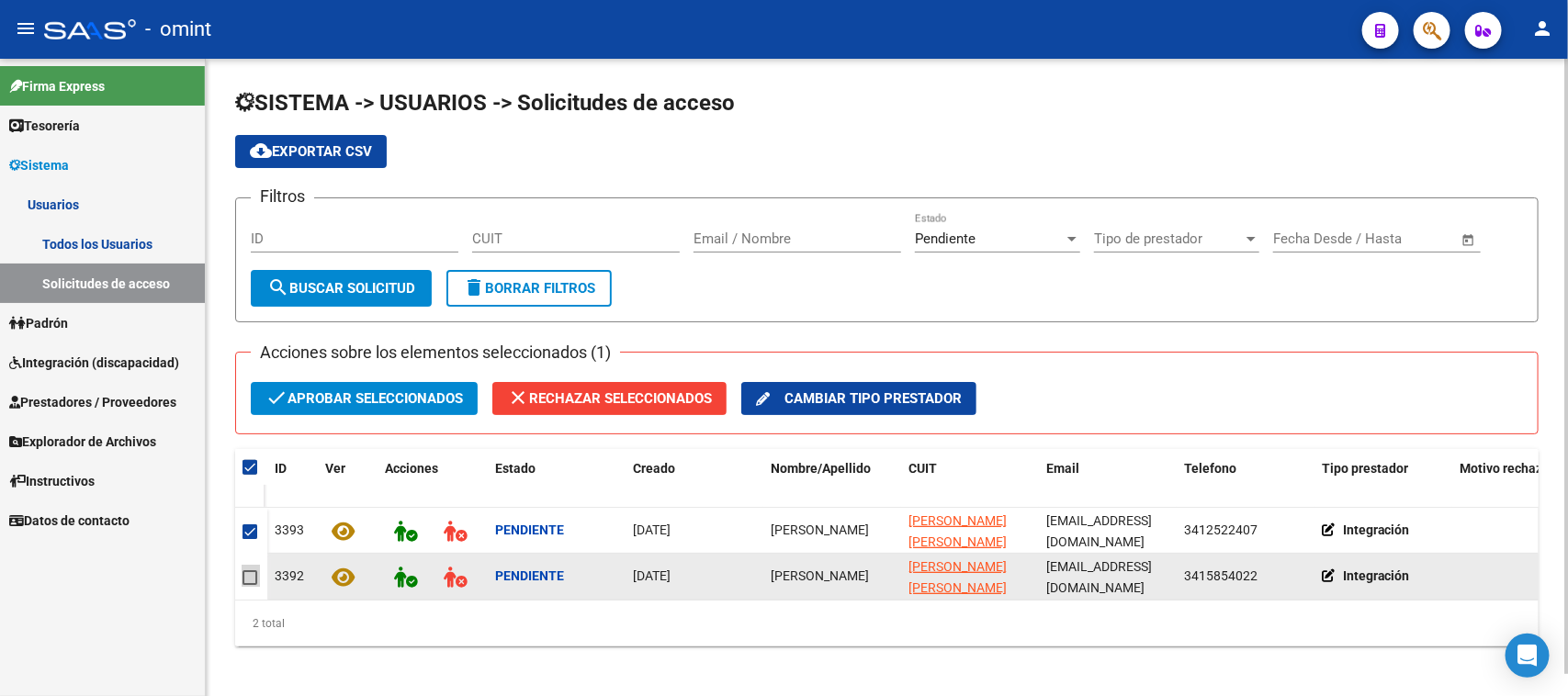
click at [250, 571] on span at bounding box center [249, 578] width 15 height 15
click at [250, 585] on input "checkbox" at bounding box center [249, 585] width 1 height 1
checkbox input "true"
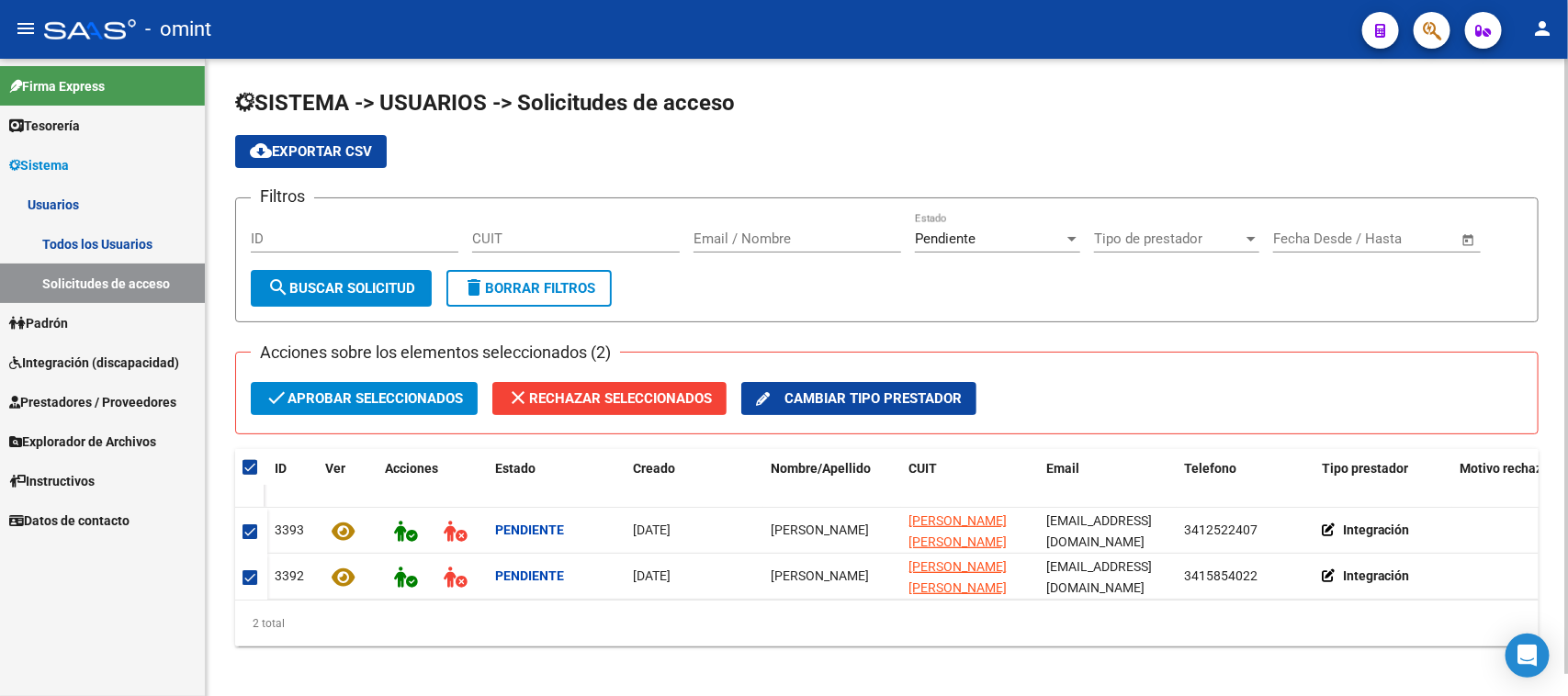
click at [333, 367] on div "Acciones sobre los elementos seleccionados (2) check Aprobar seleccionados clos…" at bounding box center [886, 392] width 1303 height 82
click at [331, 401] on span "check Aprobar seleccionados" at bounding box center [363, 398] width 197 height 33
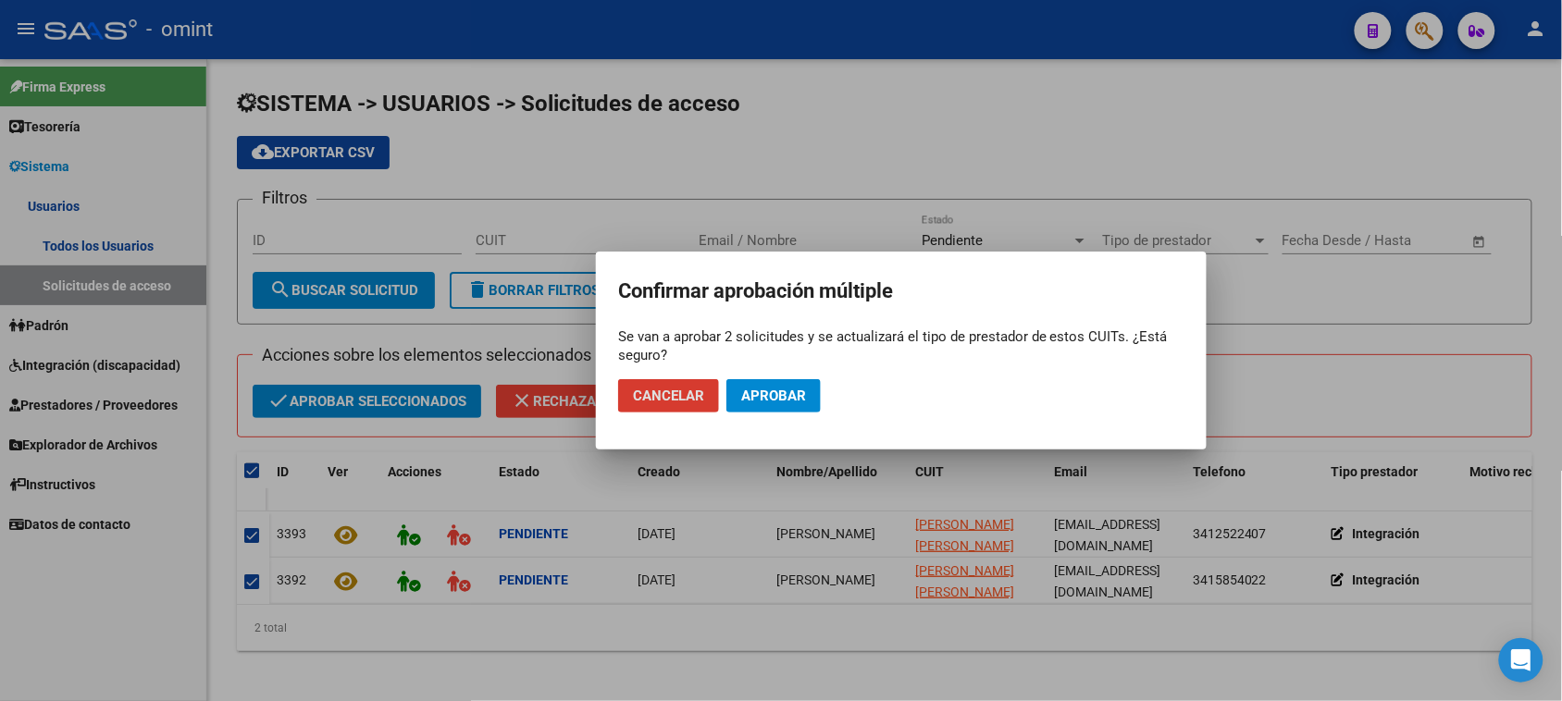
click at [762, 391] on span "Aprobar" at bounding box center [773, 396] width 65 height 17
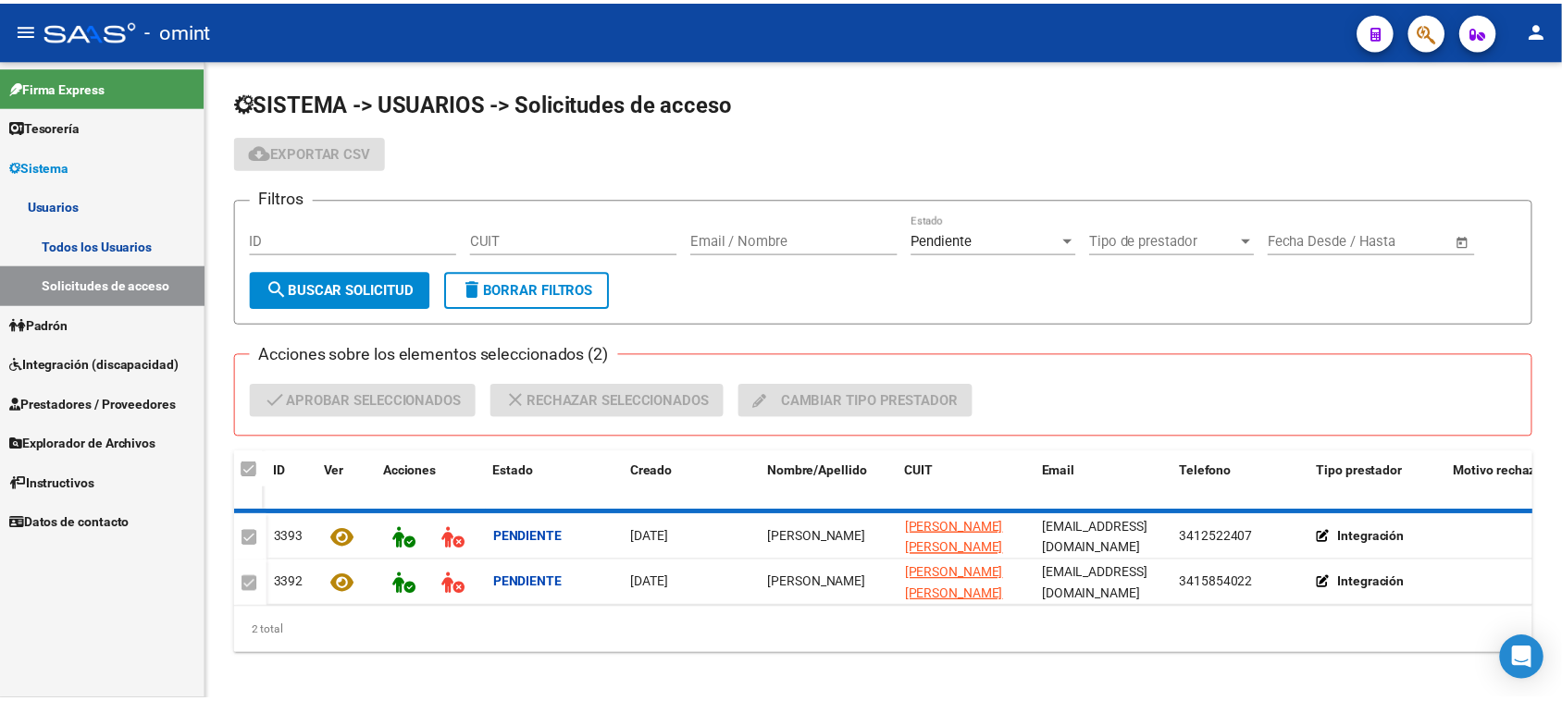
checkbox input "false"
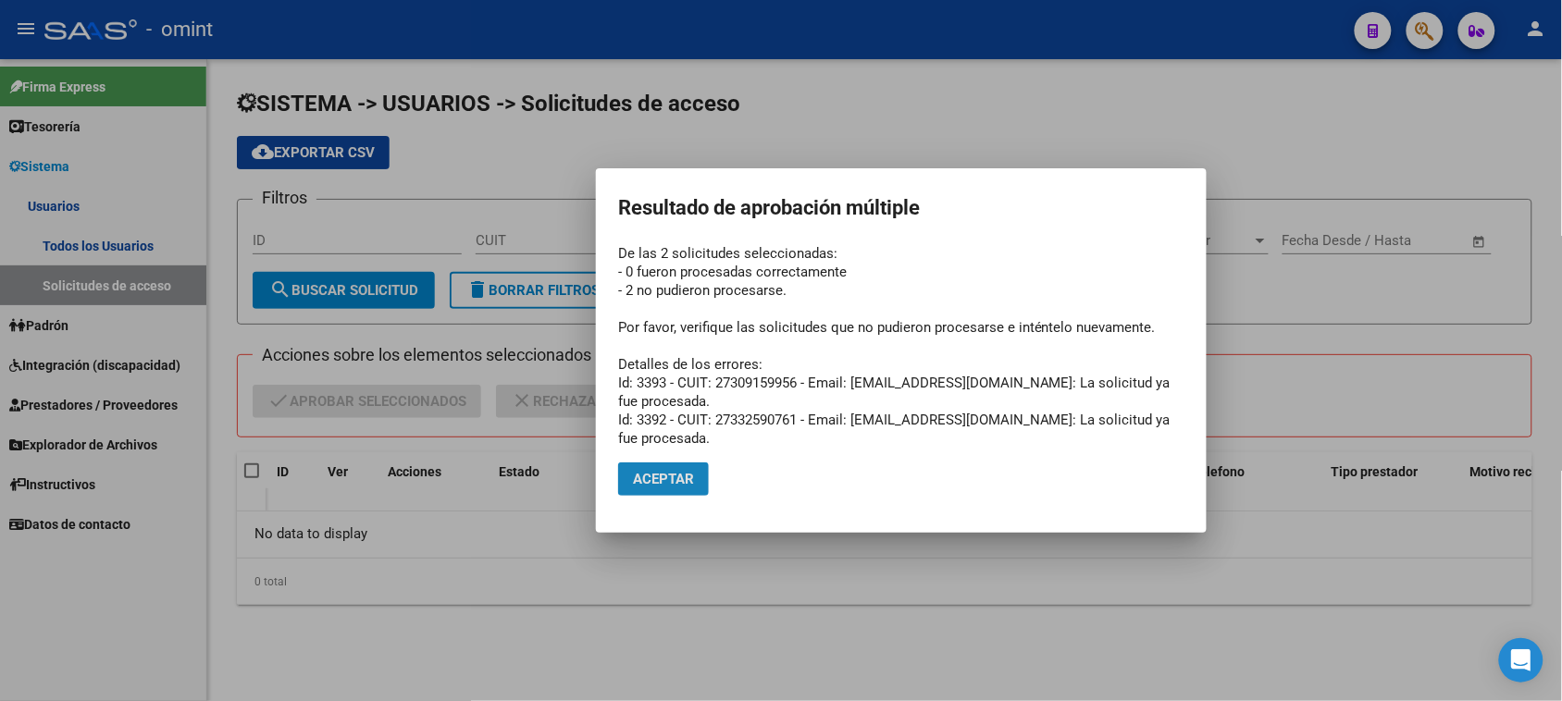
click at [663, 484] on span "Aceptar" at bounding box center [663, 479] width 61 height 17
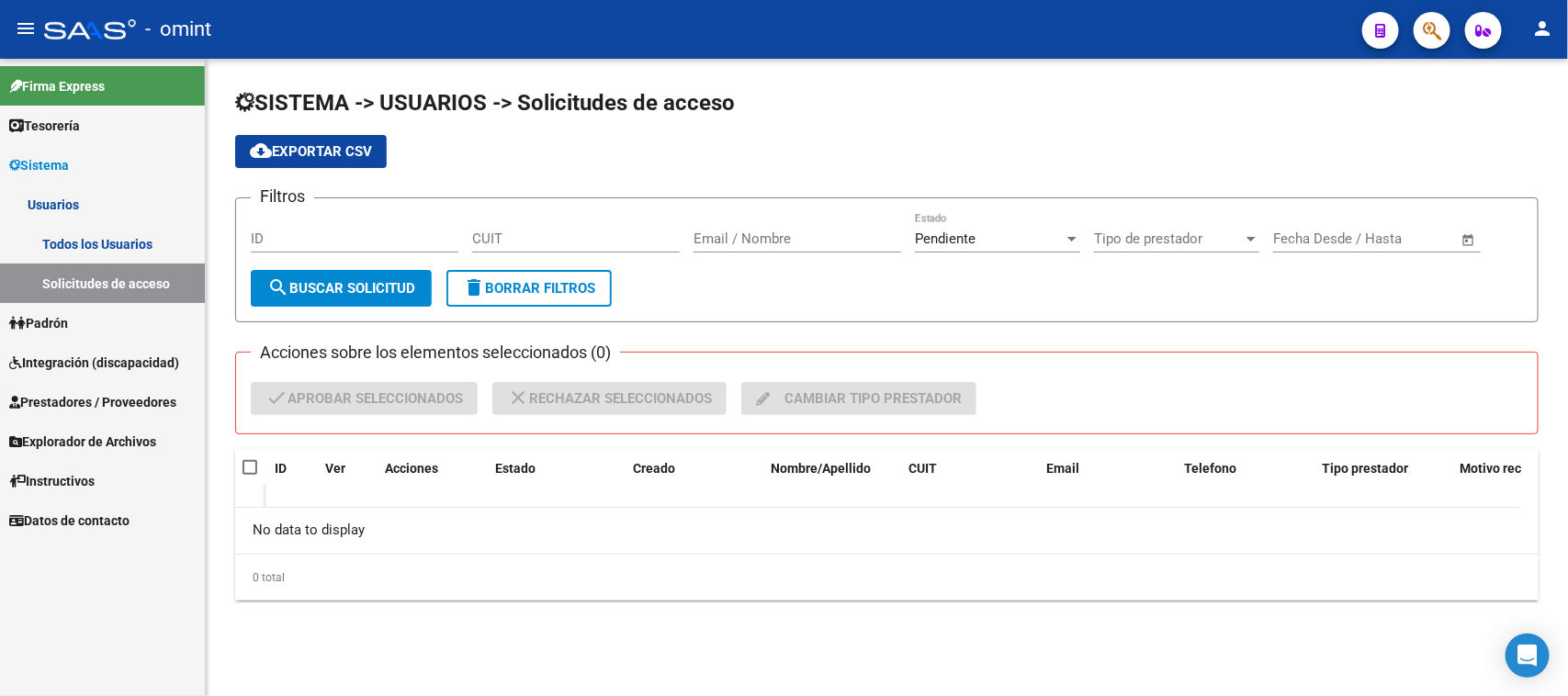
click at [35, 236] on link "Todos los Usuarios" at bounding box center [102, 244] width 204 height 40
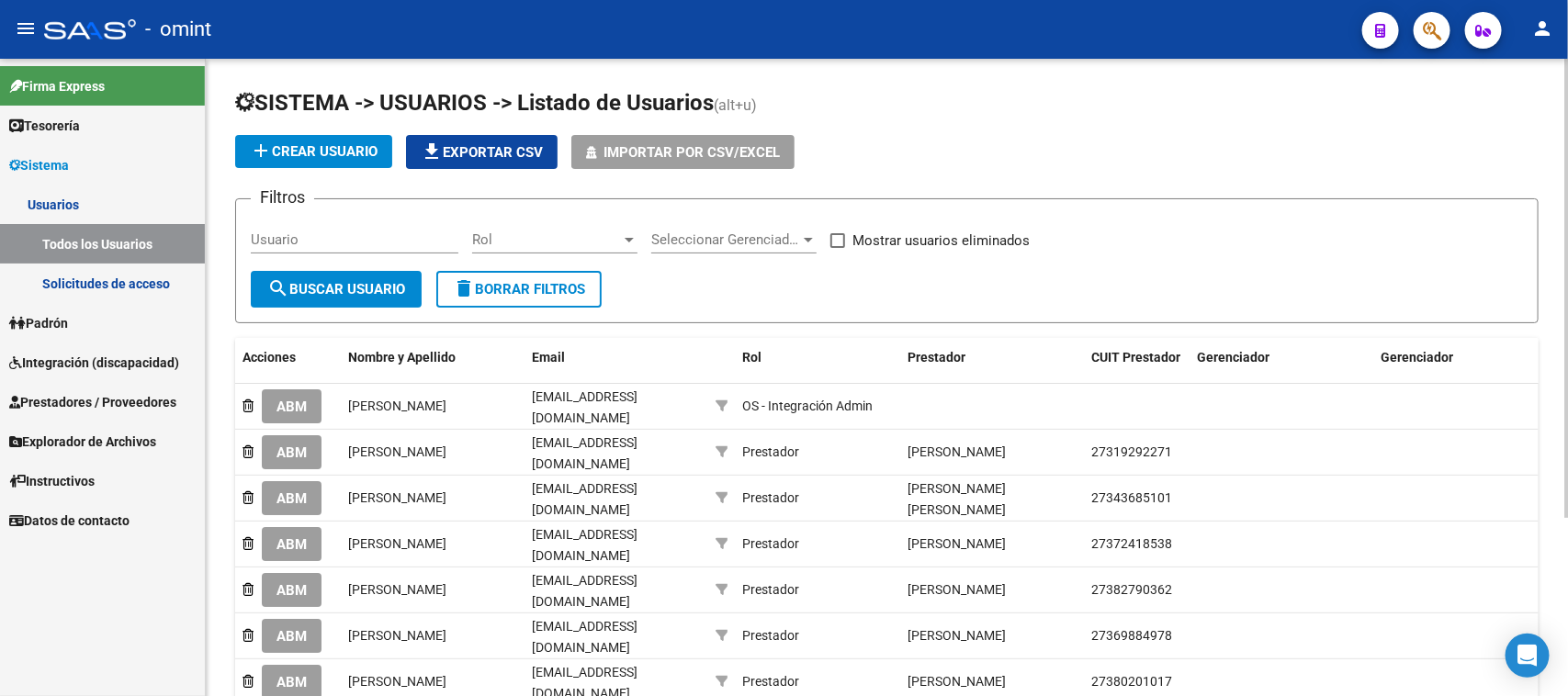
click at [379, 253] on div "Usuario" at bounding box center [354, 242] width 207 height 57
click at [387, 231] on input "Usuario" at bounding box center [354, 239] width 207 height 17
paste input "[PERSON_NAME]"
type input "[PERSON_NAME]"
click at [361, 286] on span "search Buscar Usuario" at bounding box center [335, 289] width 138 height 17
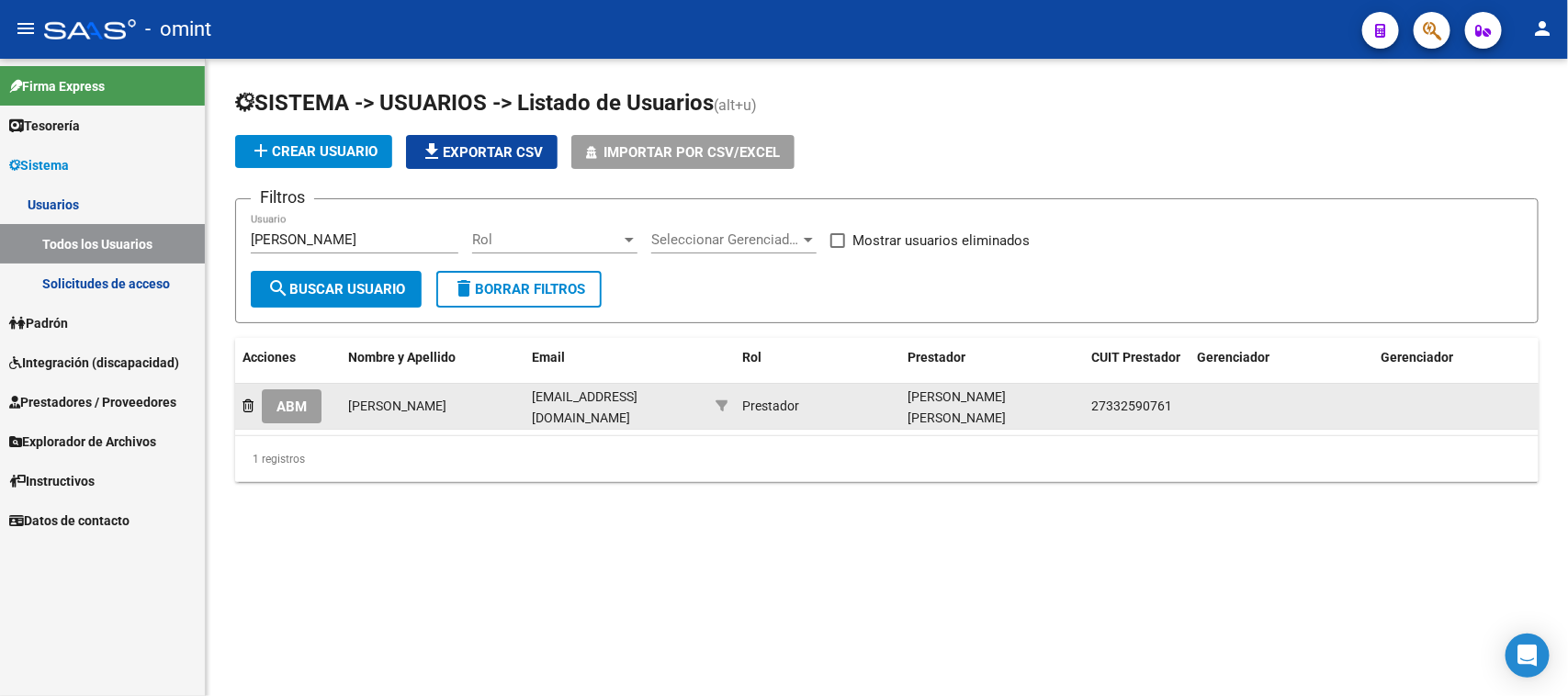
click at [292, 410] on button "ABM" at bounding box center [292, 406] width 60 height 34
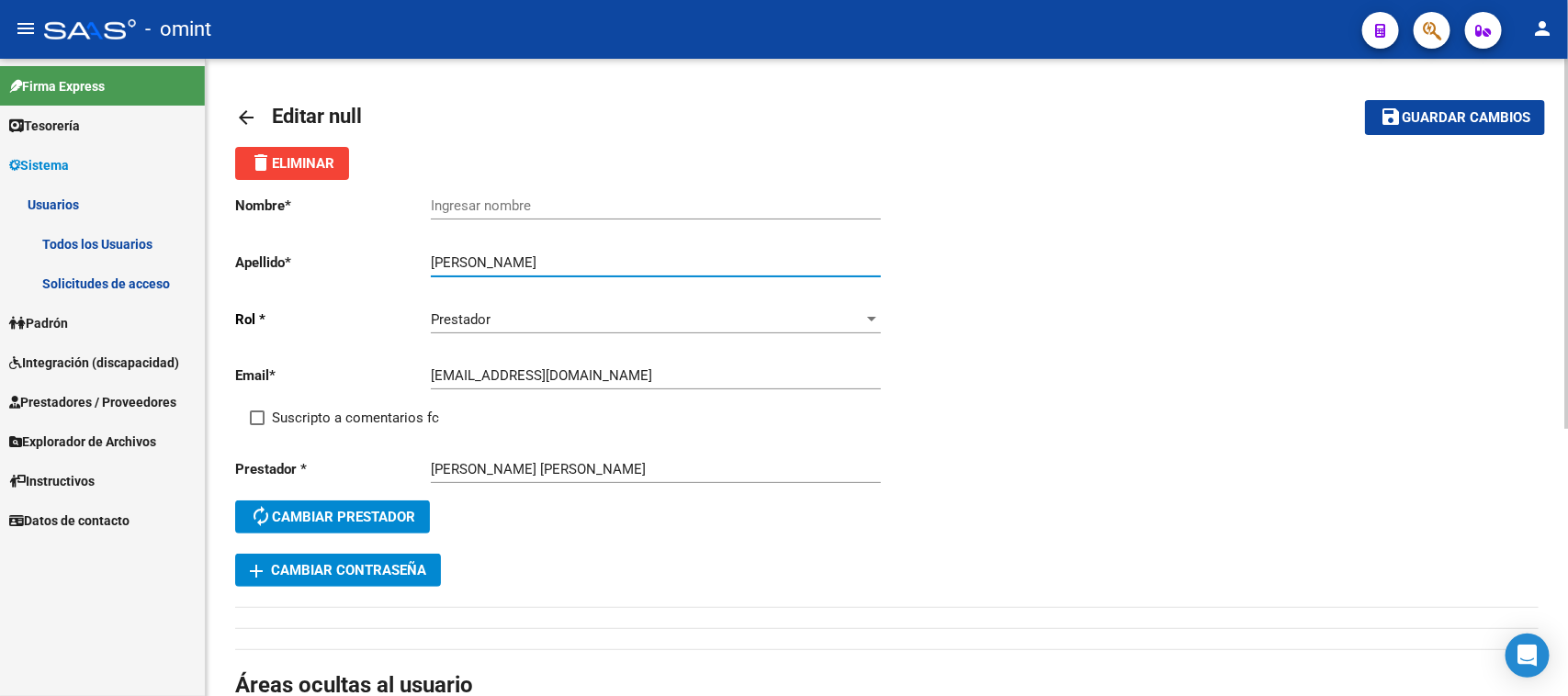
drag, startPoint x: 479, startPoint y: 258, endPoint x: 309, endPoint y: 244, distance: 170.6
click at [309, 244] on div "Nombre * Ingresar nombre Apellido * [PERSON_NAME] Ingresar apellido [PERSON_NAM…" at bounding box center [561, 366] width 652 height 374
type input "[PERSON_NAME]"
click at [687, 189] on div "Ingresar nombre" at bounding box center [655, 200] width 450 height 40
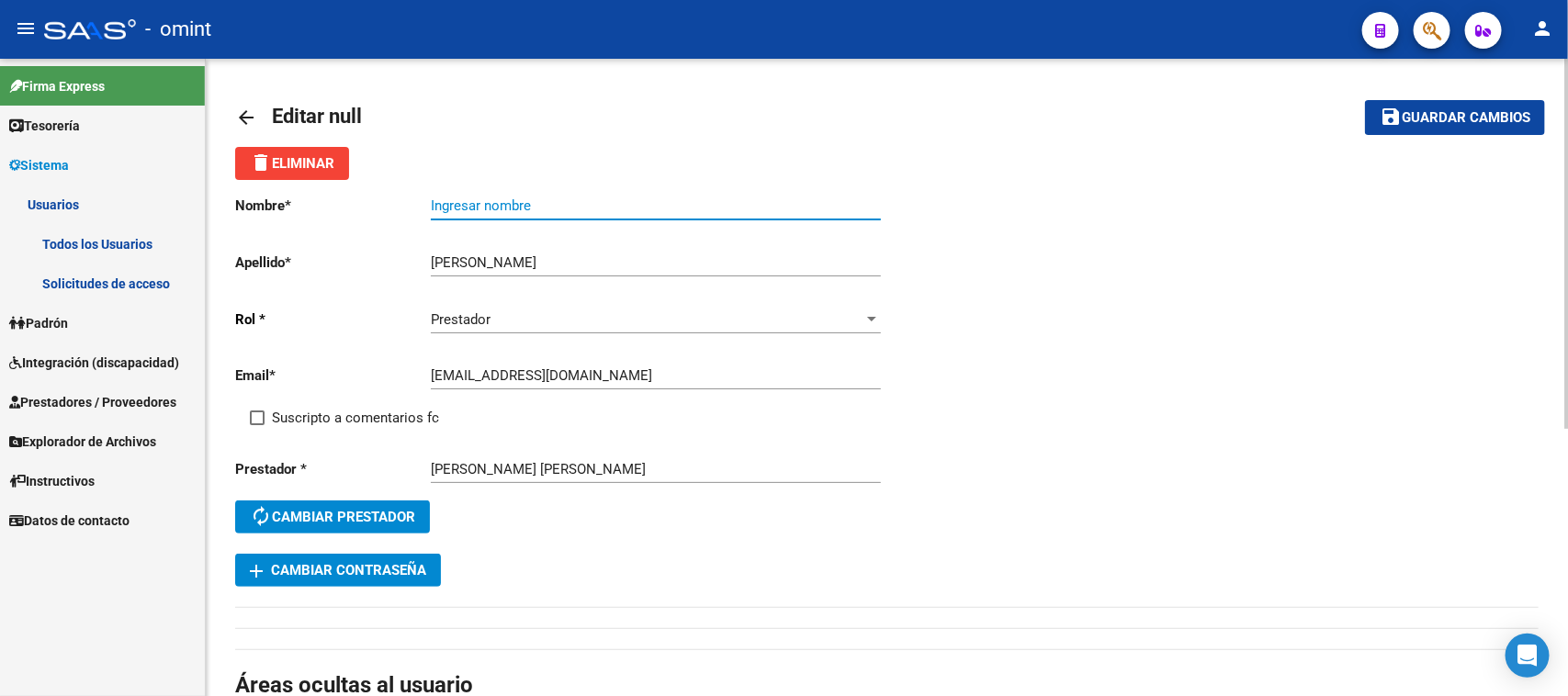
paste input "[PERSON_NAME]"
type input "[PERSON_NAME]"
click at [309, 407] on span "Suscripto a comentarios fc" at bounding box center [355, 418] width 167 height 22
click at [257, 425] on input "Suscripto a comentarios fc" at bounding box center [256, 425] width 1 height 1
checkbox input "true"
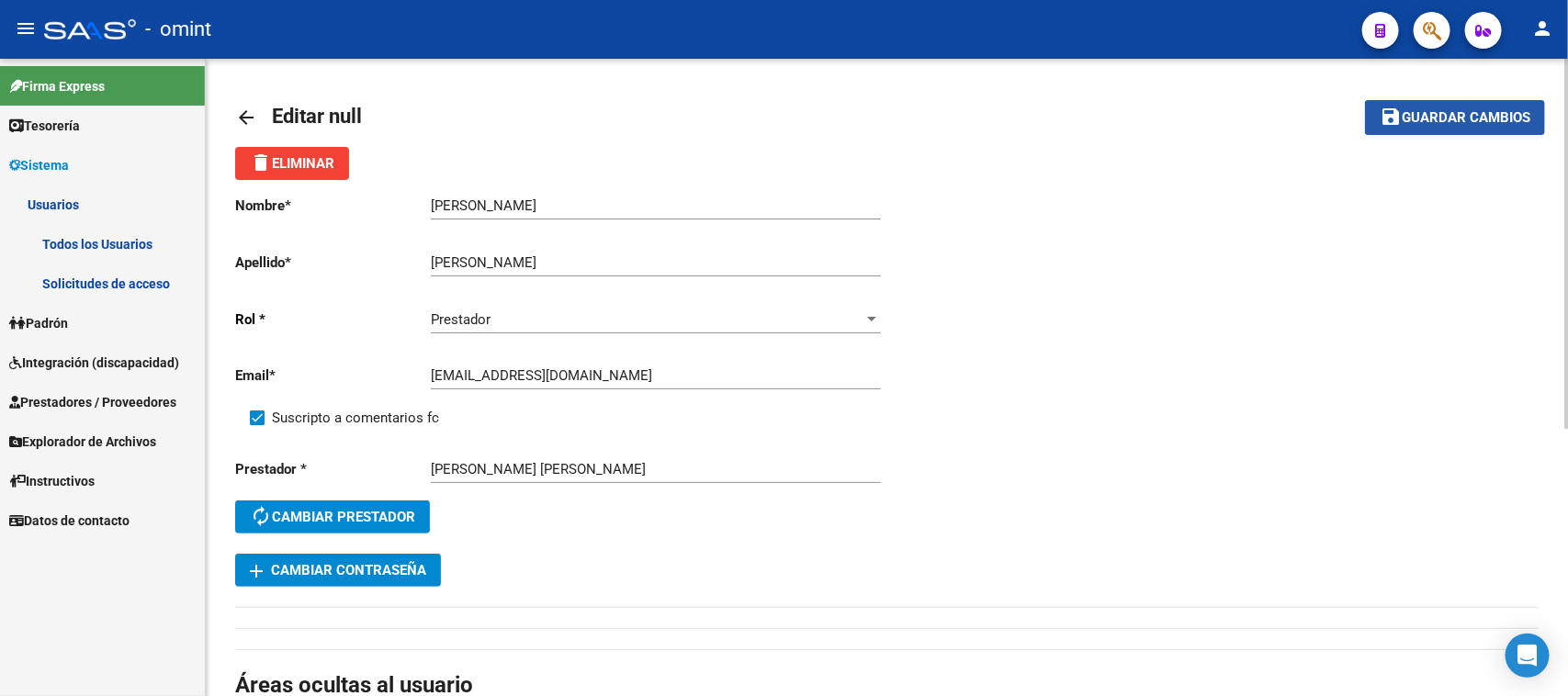
click at [1410, 103] on button "save Guardar cambios" at bounding box center [1454, 117] width 180 height 34
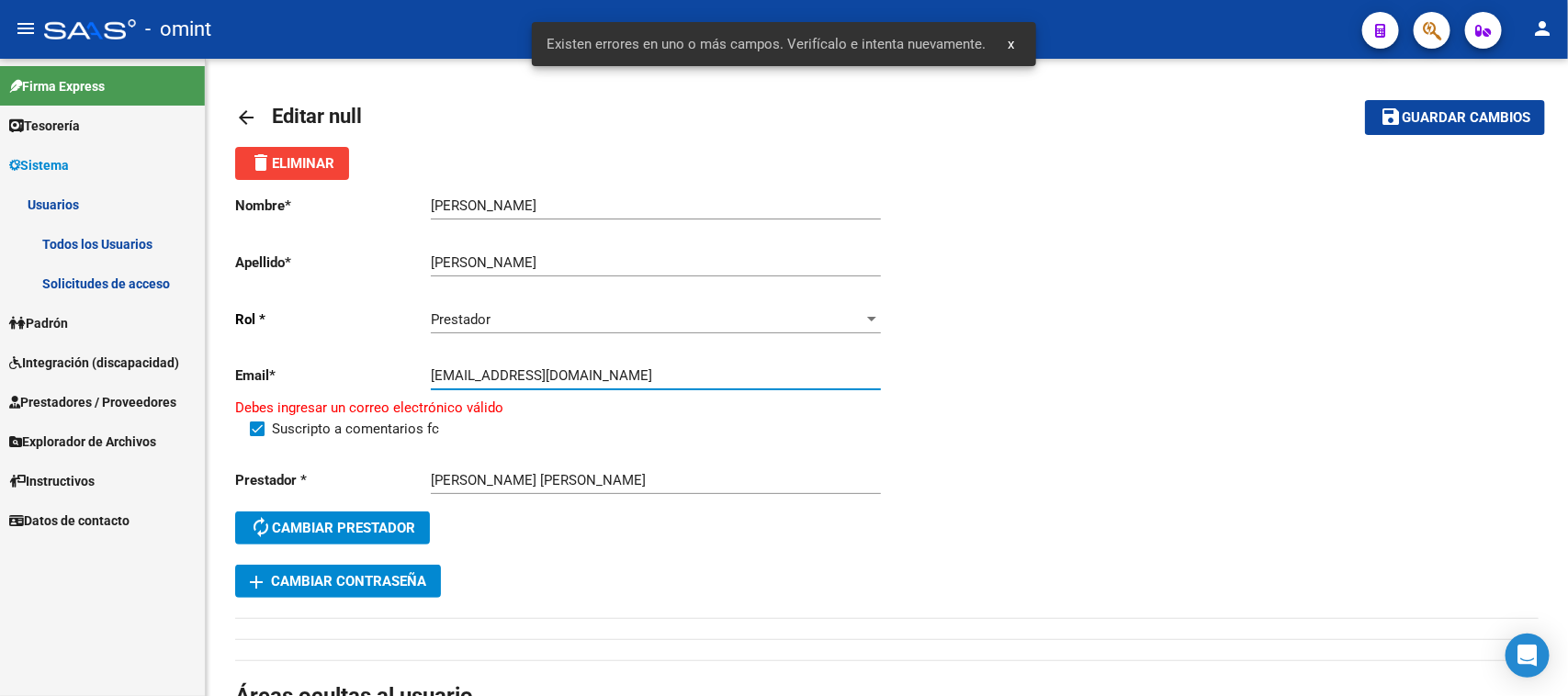
drag, startPoint x: 652, startPoint y: 365, endPoint x: 7, endPoint y: 365, distance: 645.0
click at [9, 365] on mat-sidenav-container "Firma Express Tesorería Extractos Procesados (csv) Extractos Originales (pdf) S…" at bounding box center [784, 377] width 1568 height 637
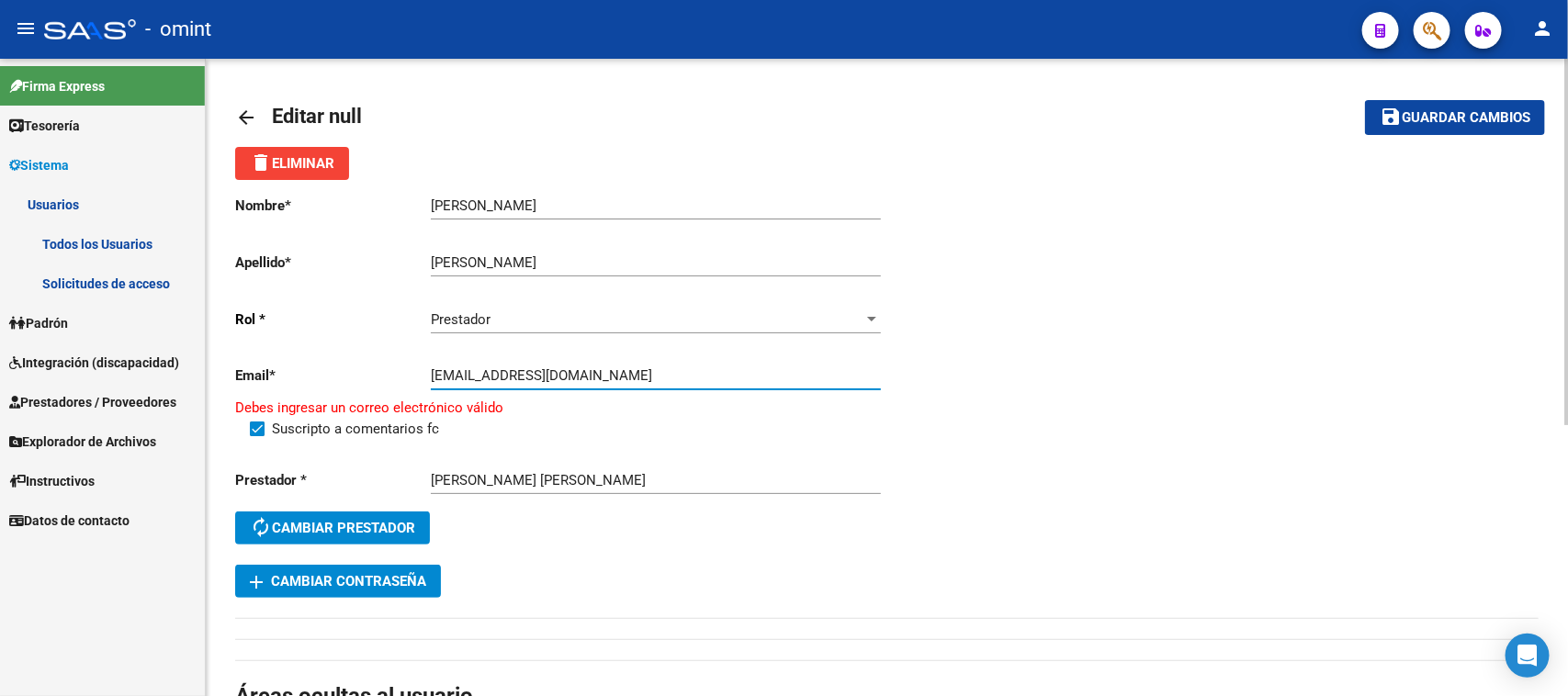
paste input "[EMAIL_ADDRESS][DOMAIN_NAME]"
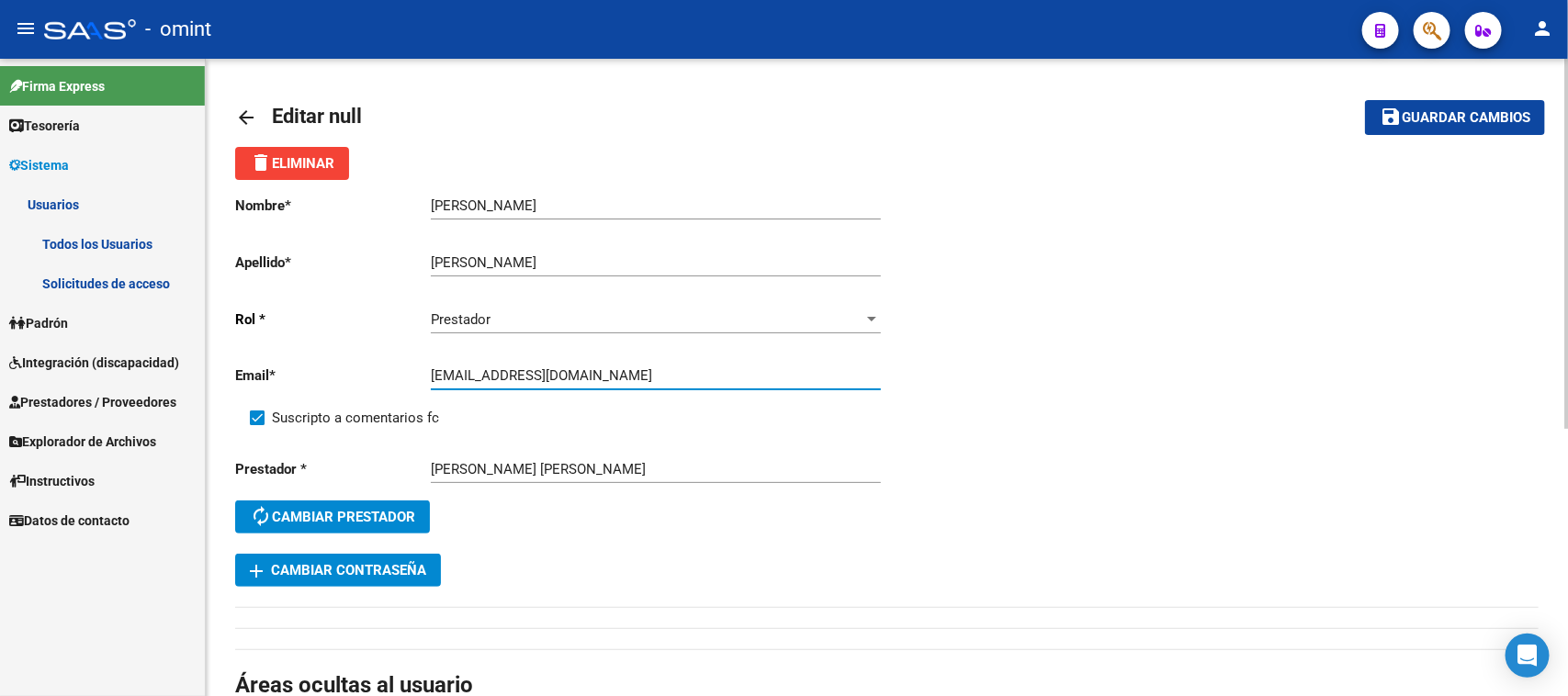
type input "[EMAIL_ADDRESS][DOMAIN_NAME]"
click at [1435, 120] on span "Guardar cambios" at bounding box center [1466, 118] width 129 height 17
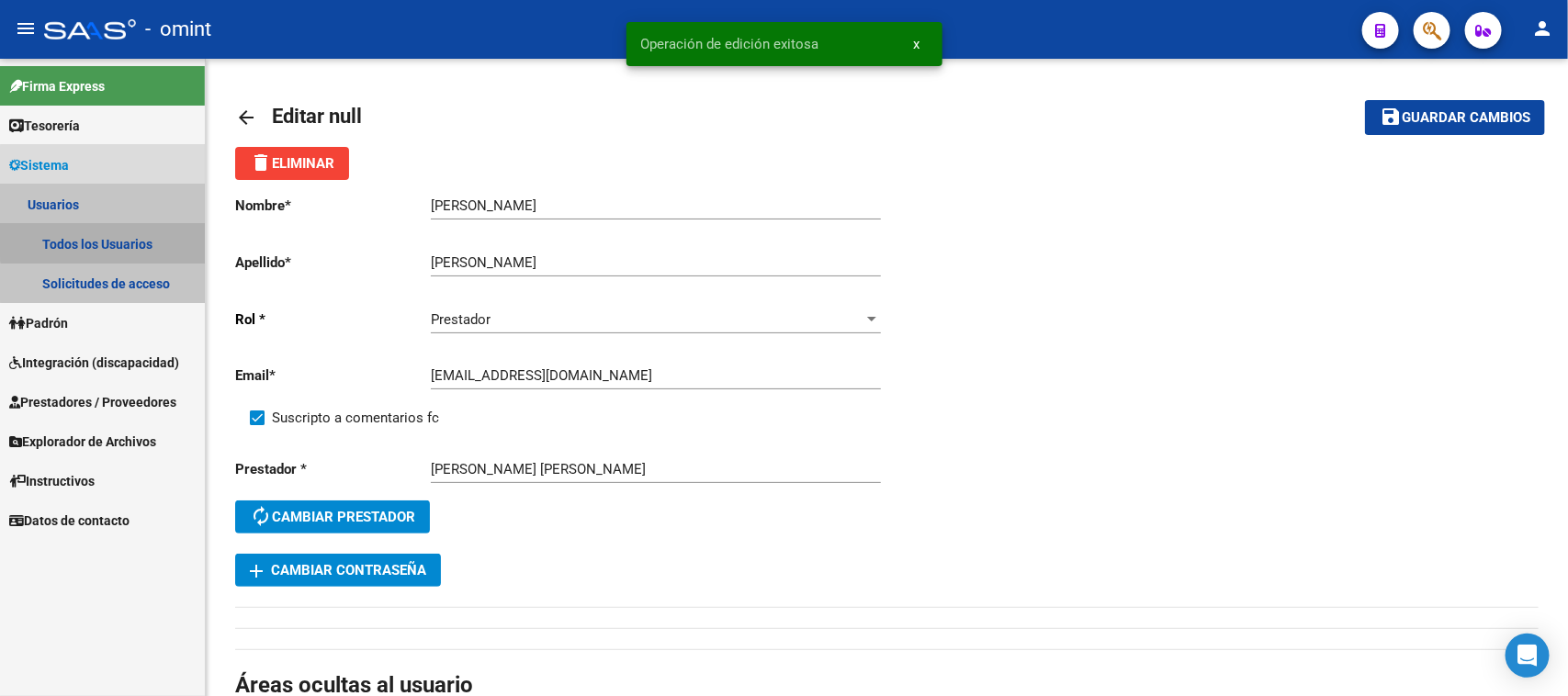
click at [154, 227] on link "Todos los Usuarios" at bounding box center [102, 244] width 204 height 40
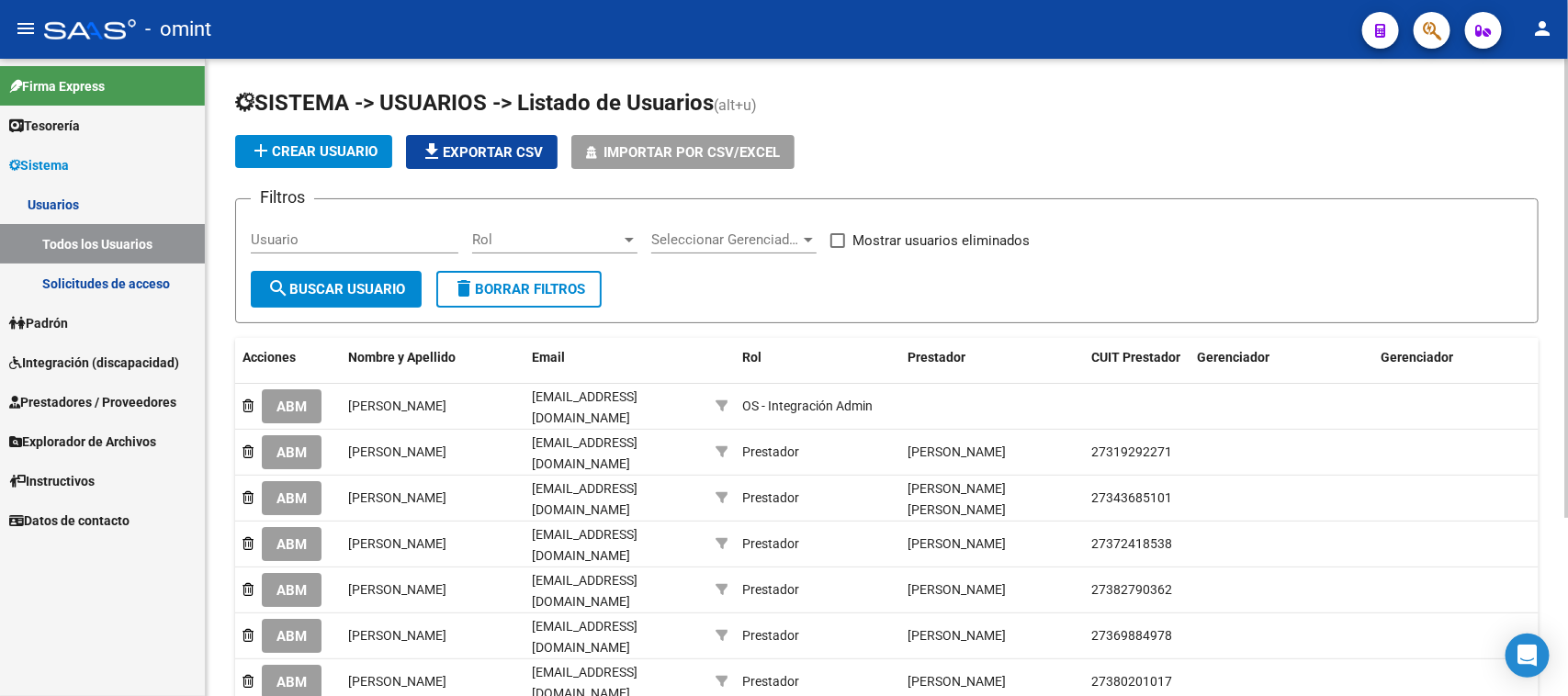
click at [453, 244] on input "Usuario" at bounding box center [354, 239] width 207 height 17
paste input "[PERSON_NAME]"
type input "[PERSON_NAME]"
click at [383, 301] on button "search Buscar Usuario" at bounding box center [336, 289] width 171 height 37
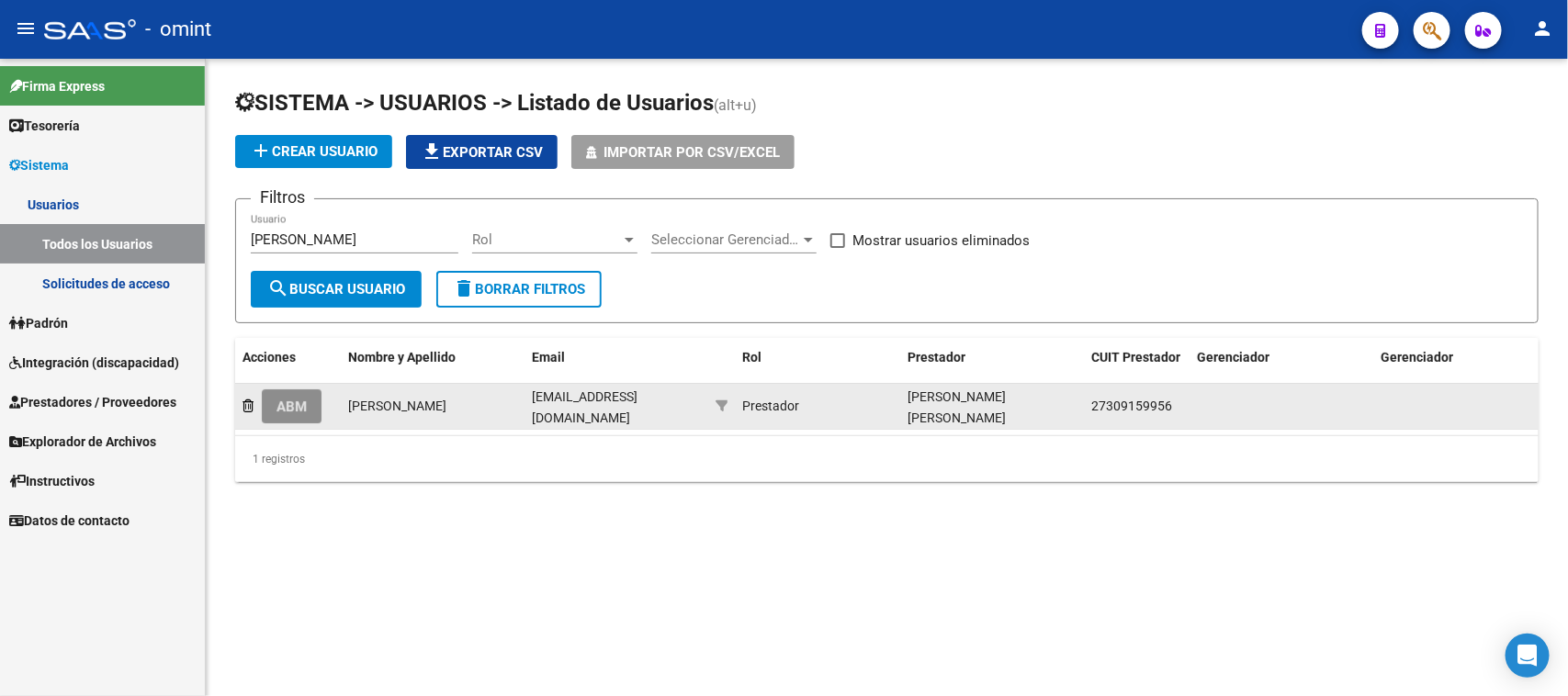
click at [285, 404] on span "ABM" at bounding box center [292, 407] width 31 height 17
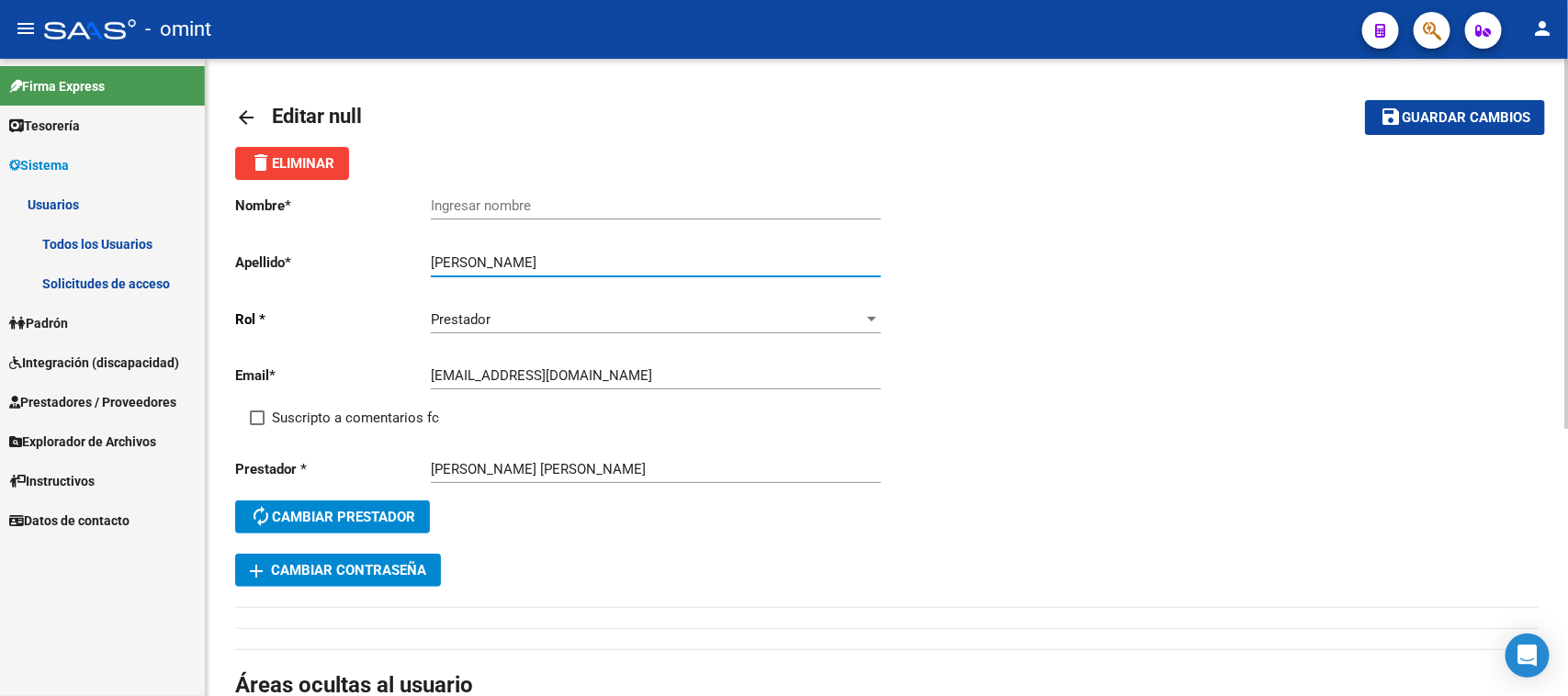
drag, startPoint x: 475, startPoint y: 260, endPoint x: 411, endPoint y: 260, distance: 64.0
click at [411, 260] on app-form-text-field "Apellido * [PERSON_NAME] apellido" at bounding box center [558, 262] width 645 height 17
type input "[PERSON_NAME]"
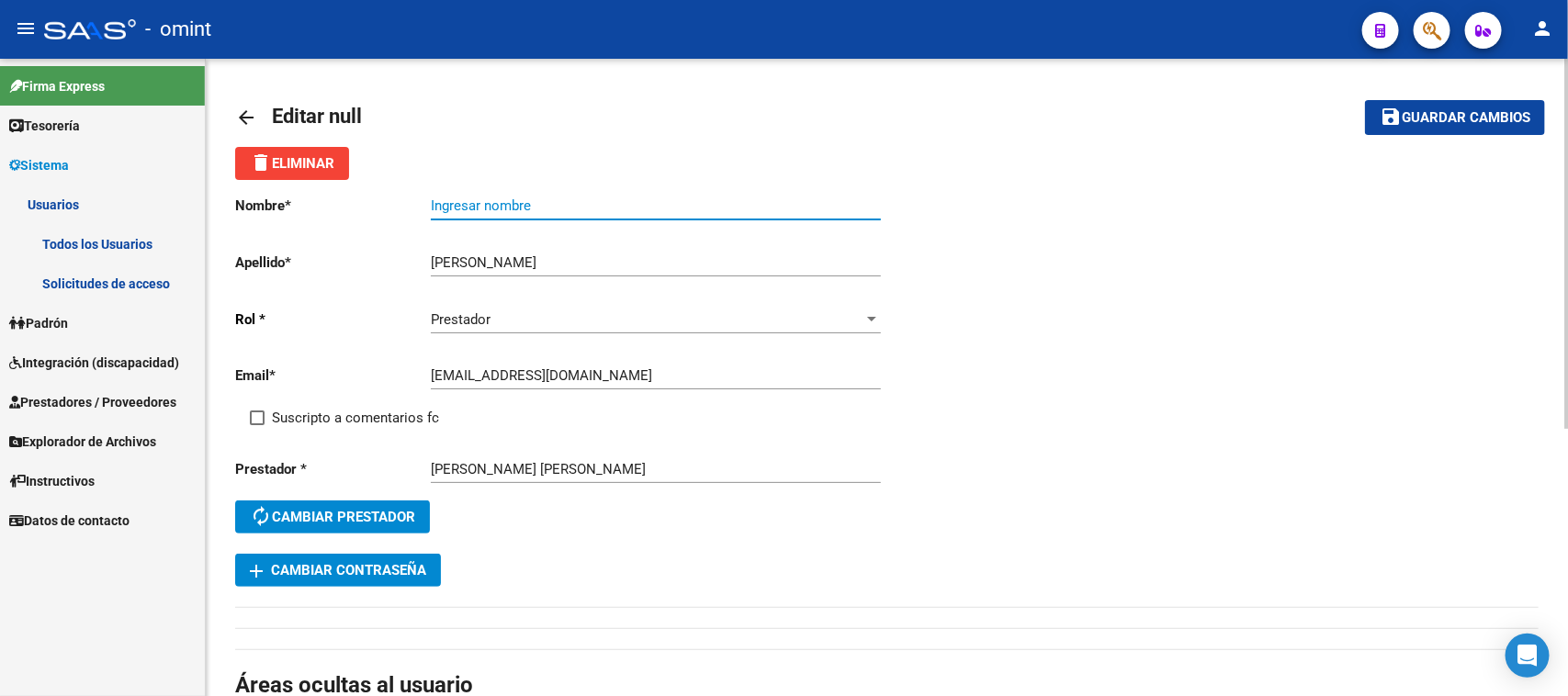
click at [538, 198] on input "Ingresar nombre" at bounding box center [655, 206] width 450 height 17
paste input "[PERSON_NAME]"
type input "[PERSON_NAME]"
click at [410, 386] on div "Email * [EMAIL_ADDRESS][DOMAIN_NAME] Ingresar email" at bounding box center [561, 378] width 652 height 57
click at [400, 402] on div "Email * [EMAIL_ADDRESS][DOMAIN_NAME] Ingresar email" at bounding box center [561, 378] width 652 height 57
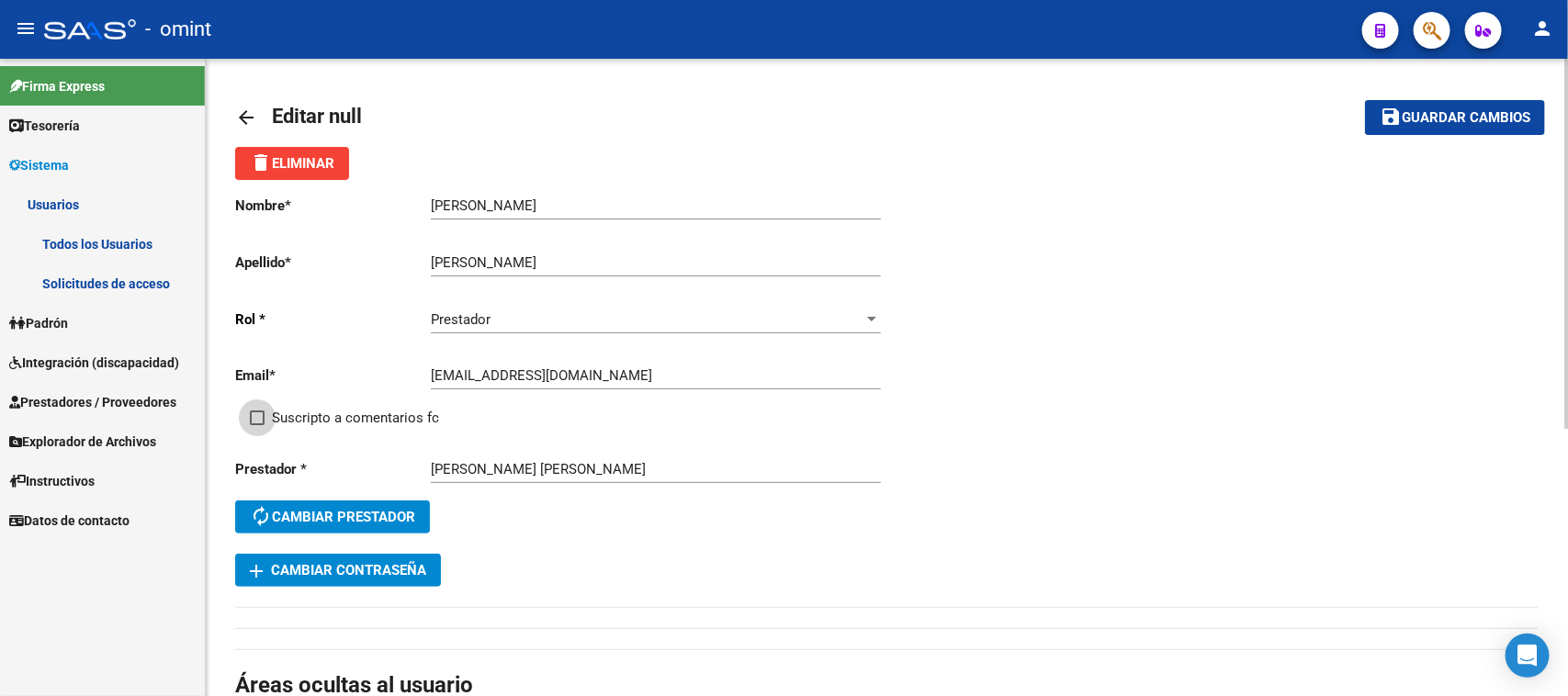
click at [377, 420] on span "Suscripto a comentarios fc" at bounding box center [355, 418] width 167 height 22
click at [257, 425] on input "Suscripto a comentarios fc" at bounding box center [256, 425] width 1 height 1
checkbox input "true"
click at [1471, 127] on button "save Guardar cambios" at bounding box center [1454, 117] width 180 height 34
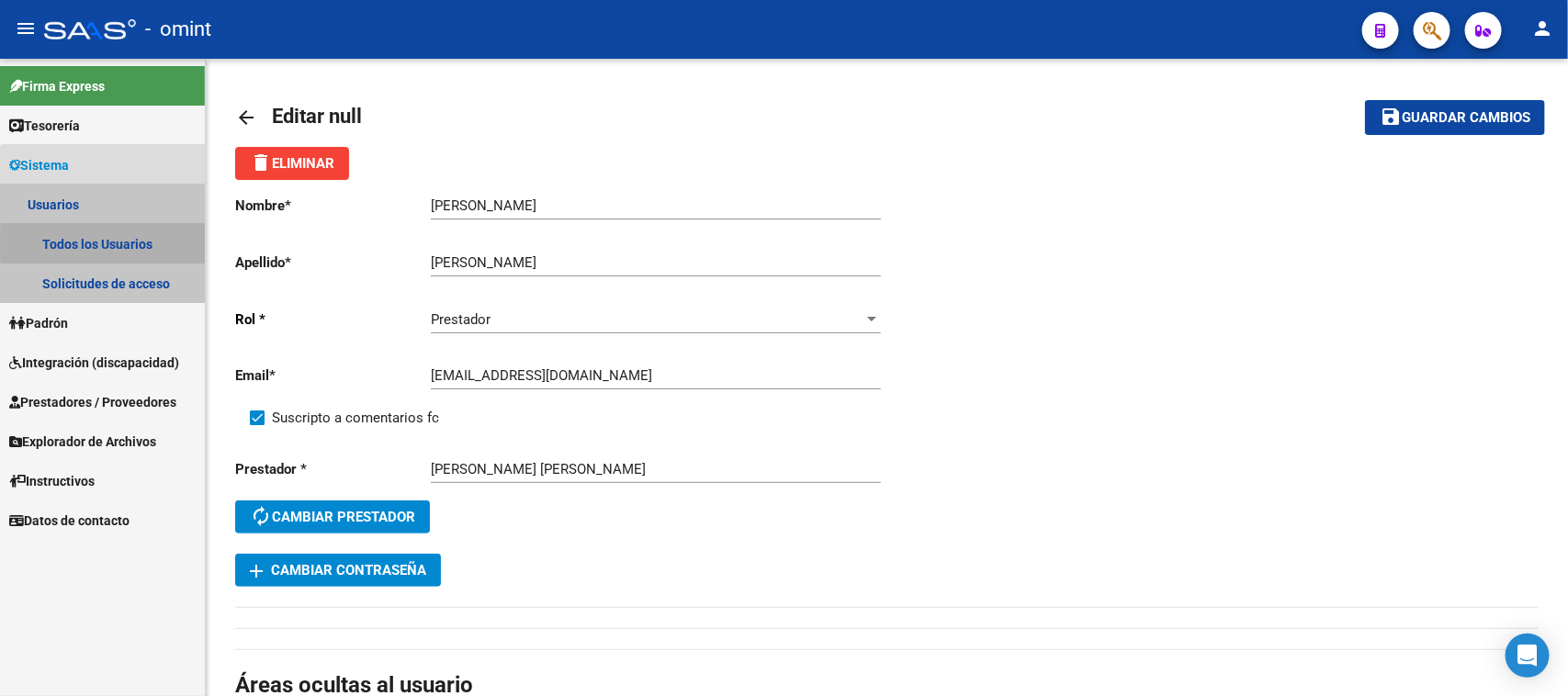
click at [159, 243] on link "Todos los Usuarios" at bounding box center [102, 244] width 204 height 40
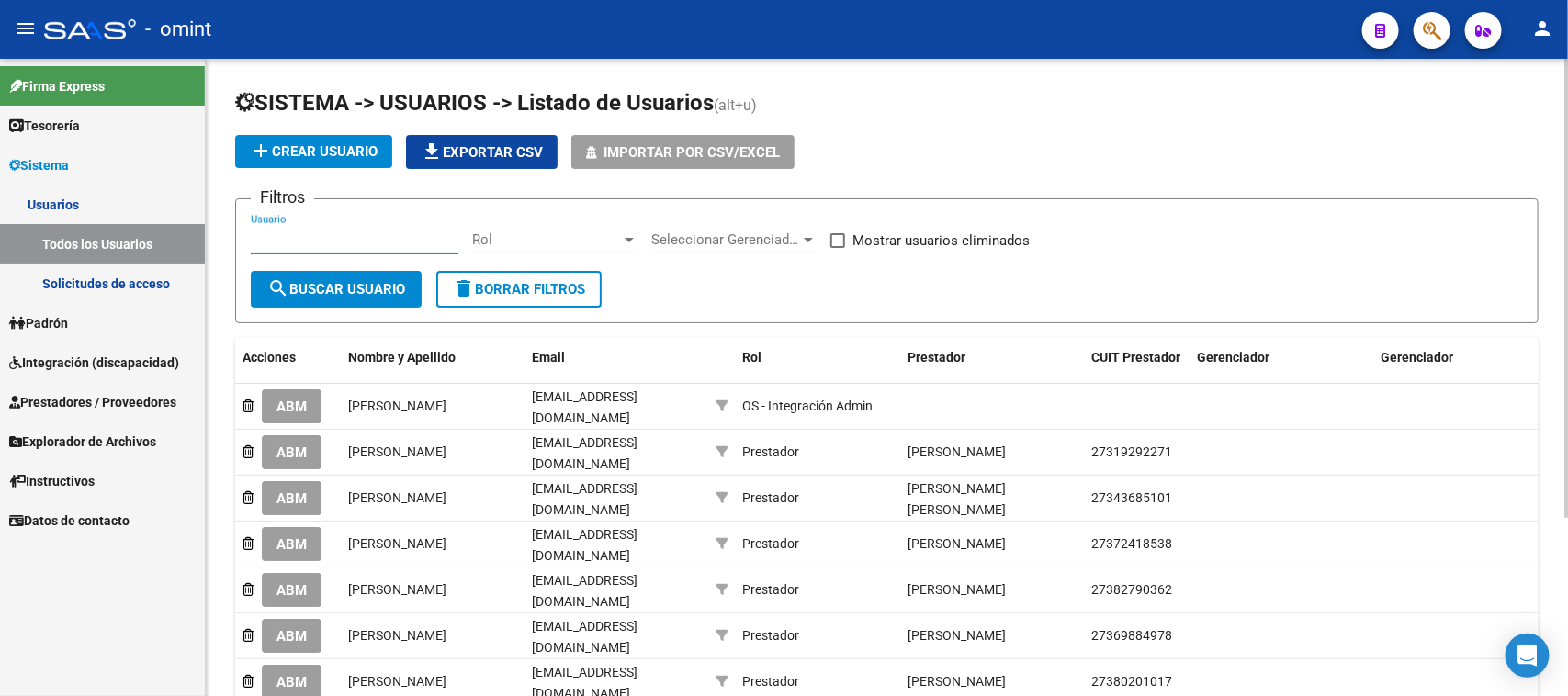
click at [400, 237] on input "Usuario" at bounding box center [354, 239] width 207 height 17
paste input "[PERSON_NAME]"
type input "[PERSON_NAME]"
click at [356, 283] on span "search Buscar Usuario" at bounding box center [335, 289] width 138 height 17
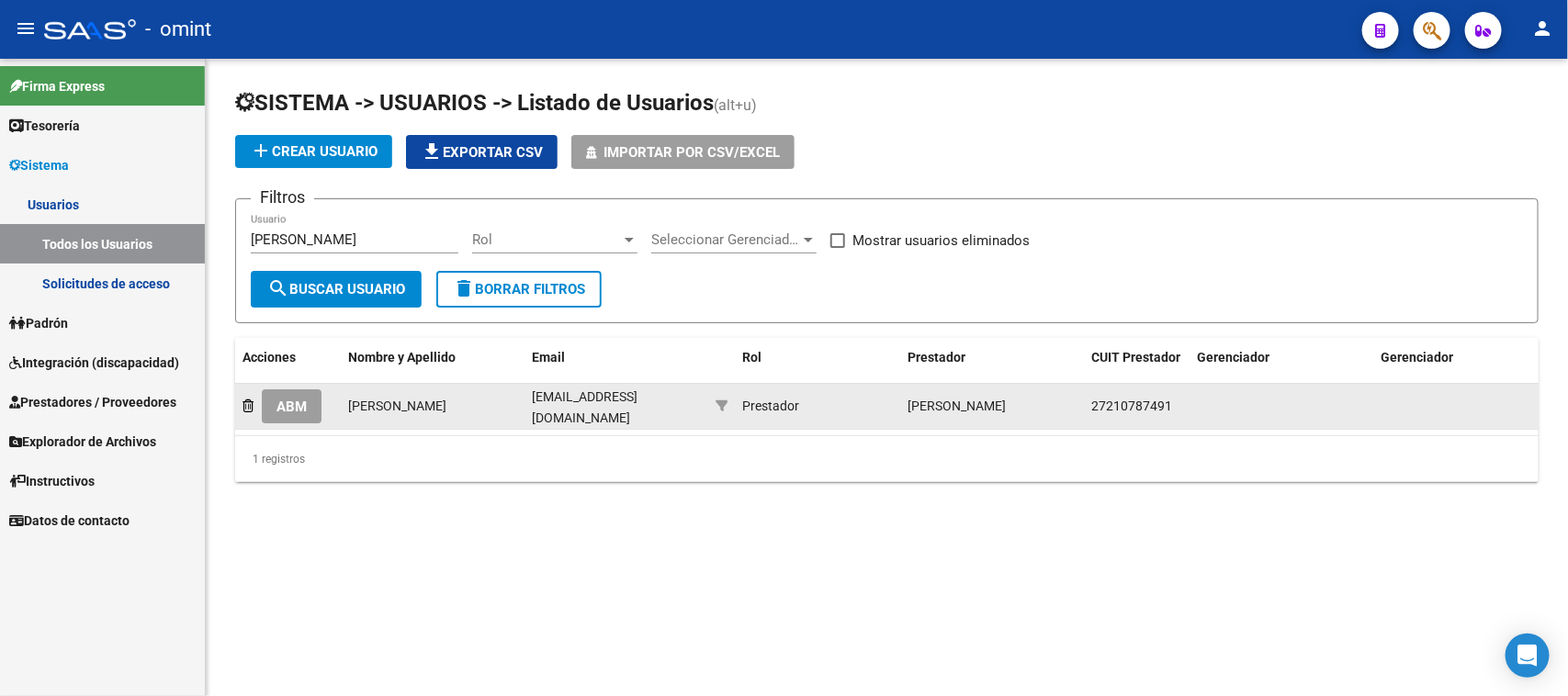
click at [313, 405] on button "ABM" at bounding box center [292, 406] width 60 height 34
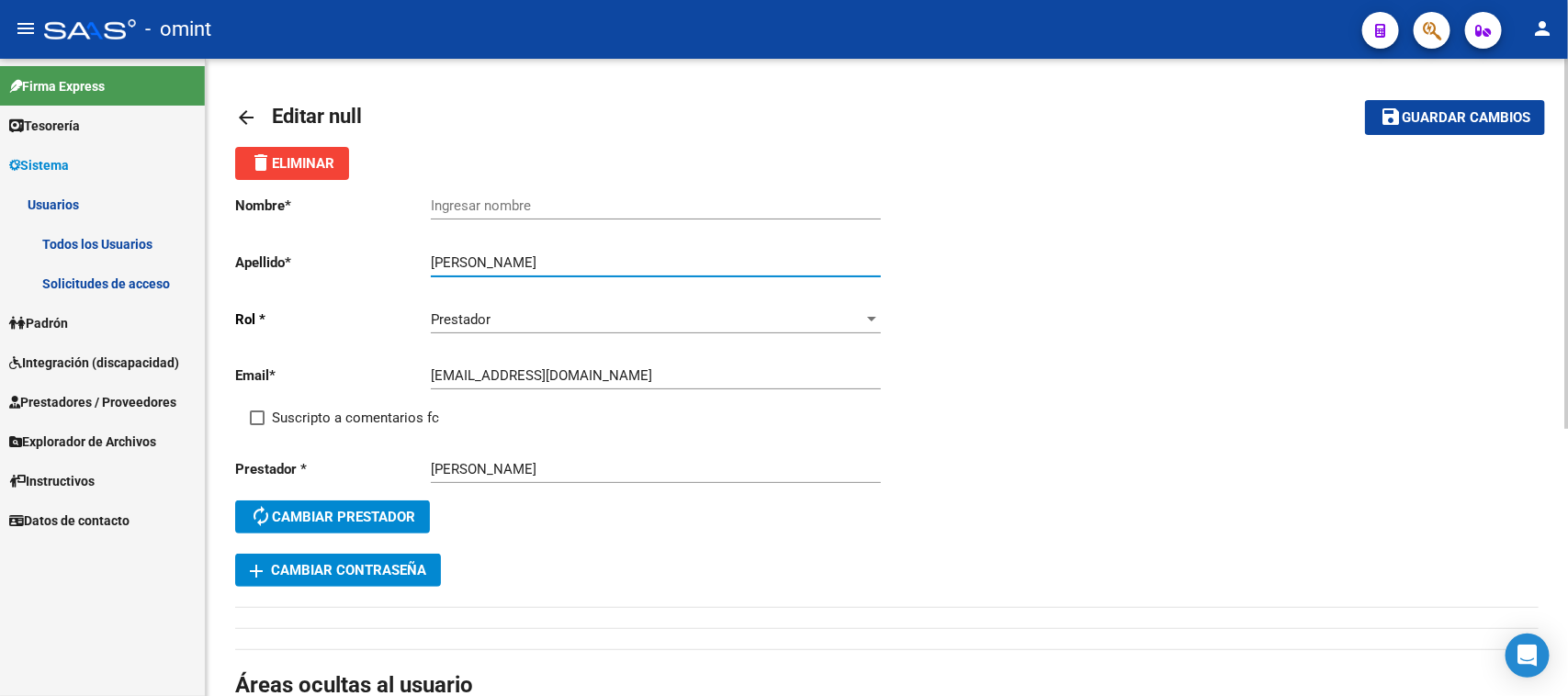
drag, startPoint x: 542, startPoint y: 255, endPoint x: 332, endPoint y: 255, distance: 210.0
click at [332, 255] on app-form-text-field "Apellido * [PERSON_NAME] Ingresar apellido" at bounding box center [558, 262] width 645 height 17
type input "[PERSON_NAME]"
click at [466, 204] on input "Ingresar nombre" at bounding box center [655, 206] width 450 height 17
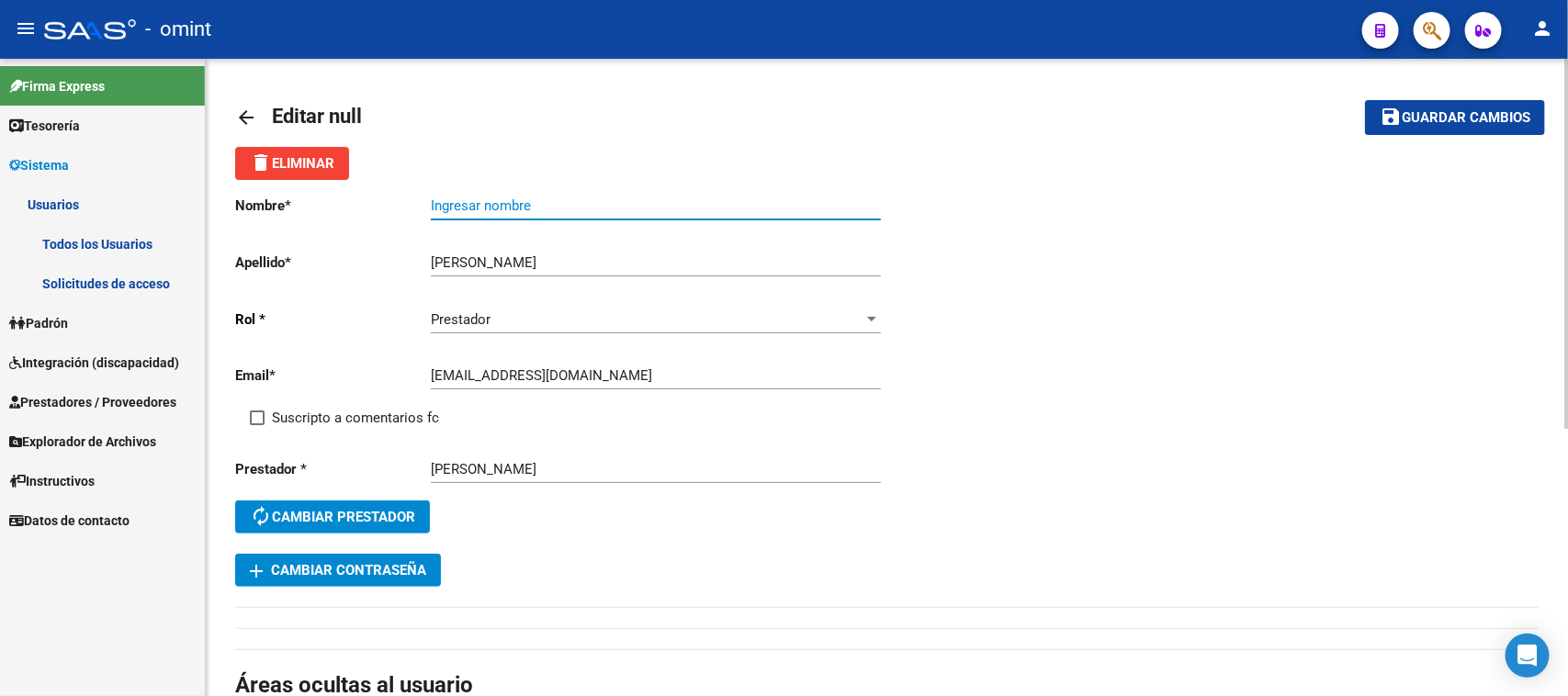
paste input "[PERSON_NAME]"
type input "[PERSON_NAME]"
click at [358, 413] on span "Suscripto a comentarios fc" at bounding box center [355, 418] width 167 height 22
click at [257, 425] on input "Suscripto a comentarios fc" at bounding box center [256, 425] width 1 height 1
checkbox input "true"
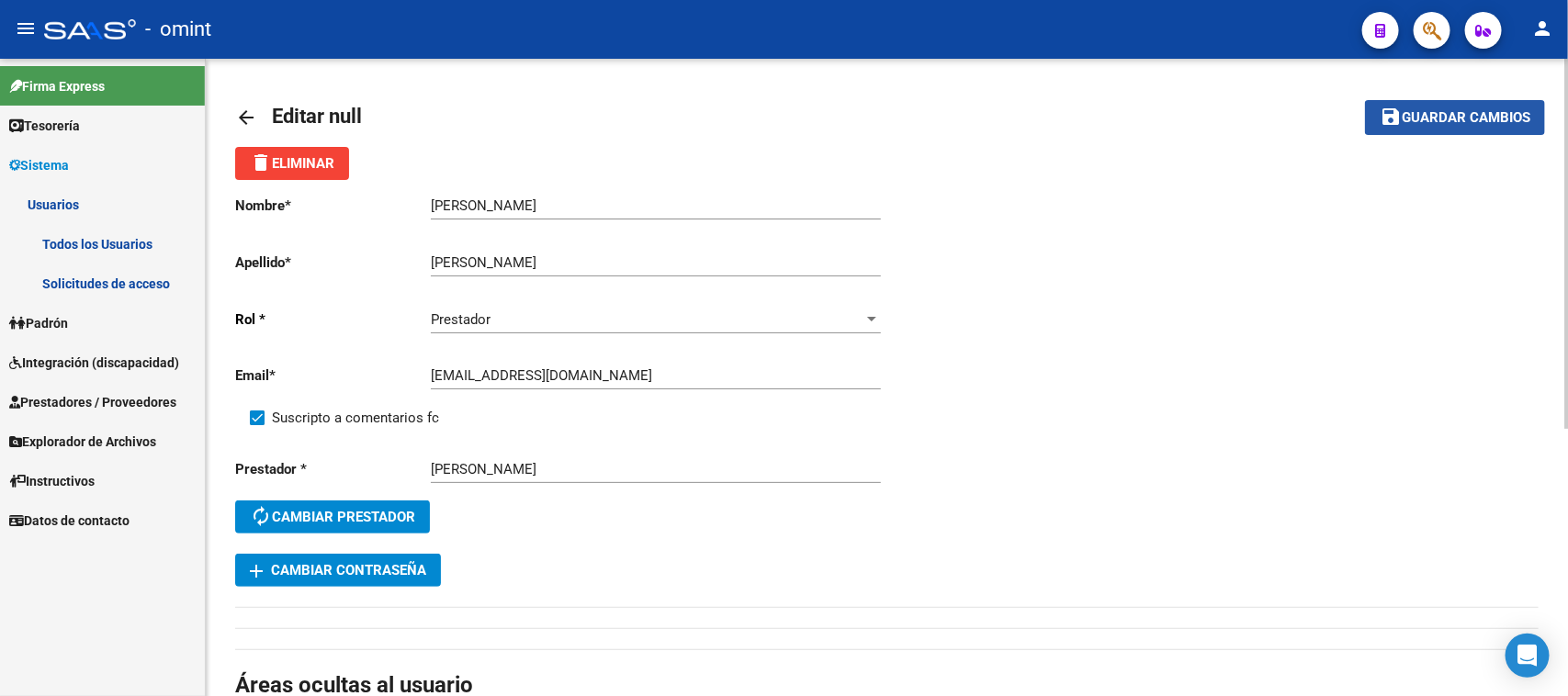
drag, startPoint x: 1417, startPoint y: 102, endPoint x: 1389, endPoint y: 116, distance: 31.3
click at [1415, 103] on button "save Guardar cambios" at bounding box center [1454, 117] width 180 height 34
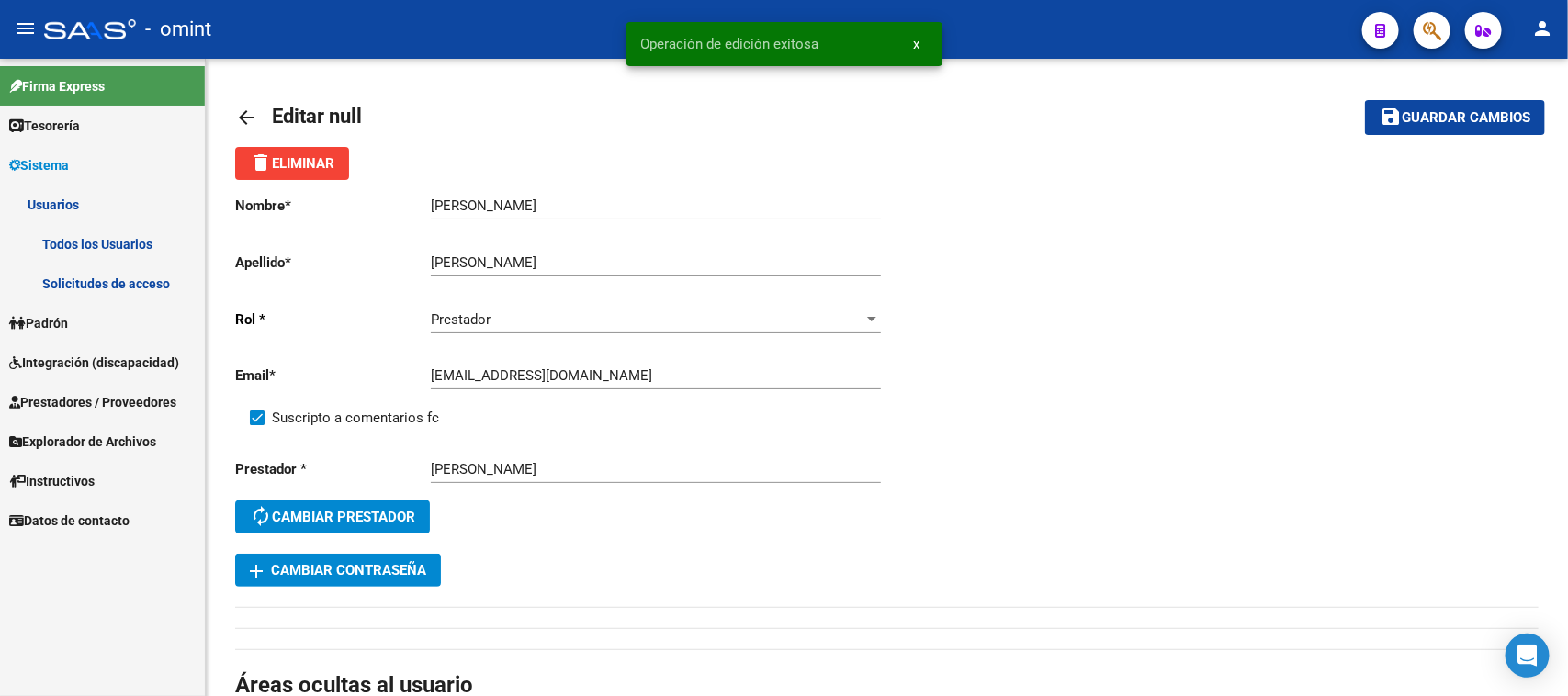
click at [49, 280] on link "Solicitudes de acceso" at bounding box center [102, 284] width 204 height 40
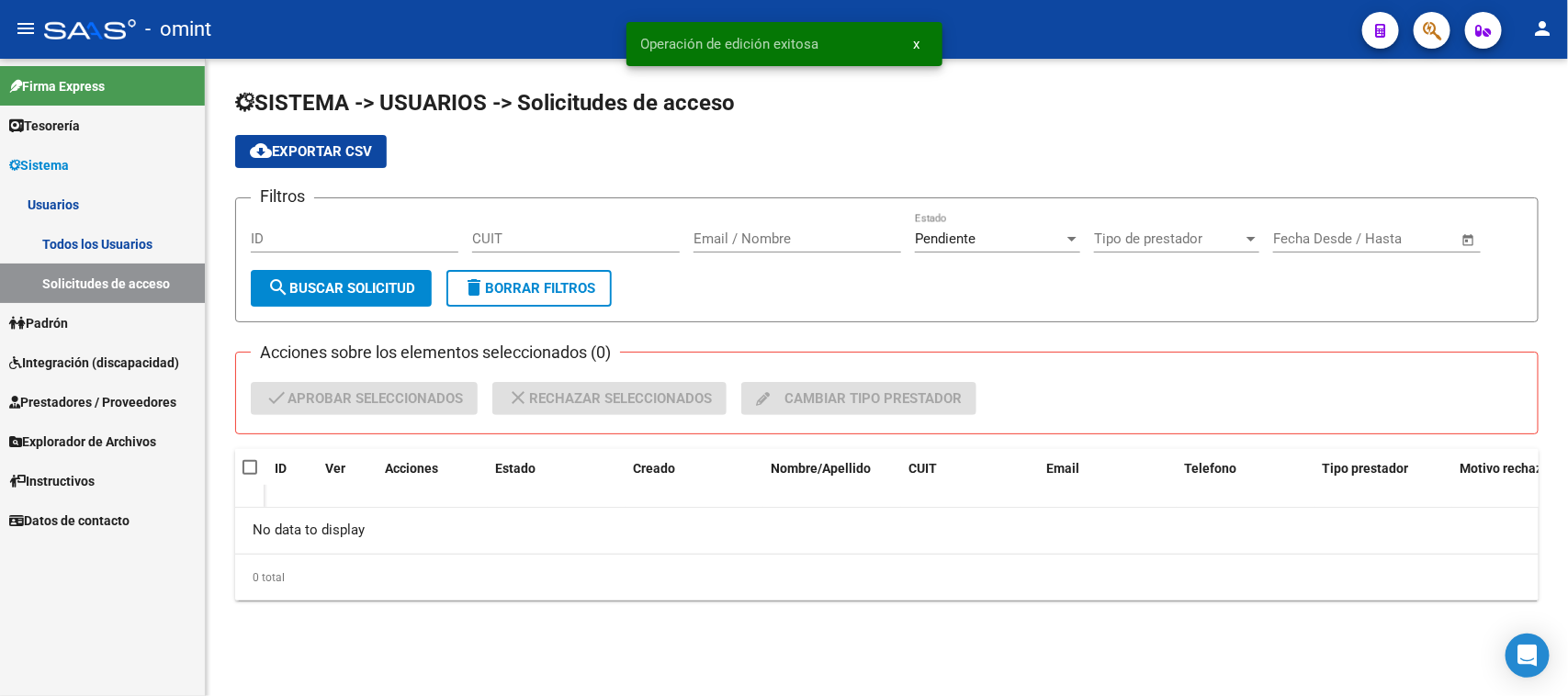
click at [69, 251] on link "Todos los Usuarios" at bounding box center [102, 244] width 204 height 40
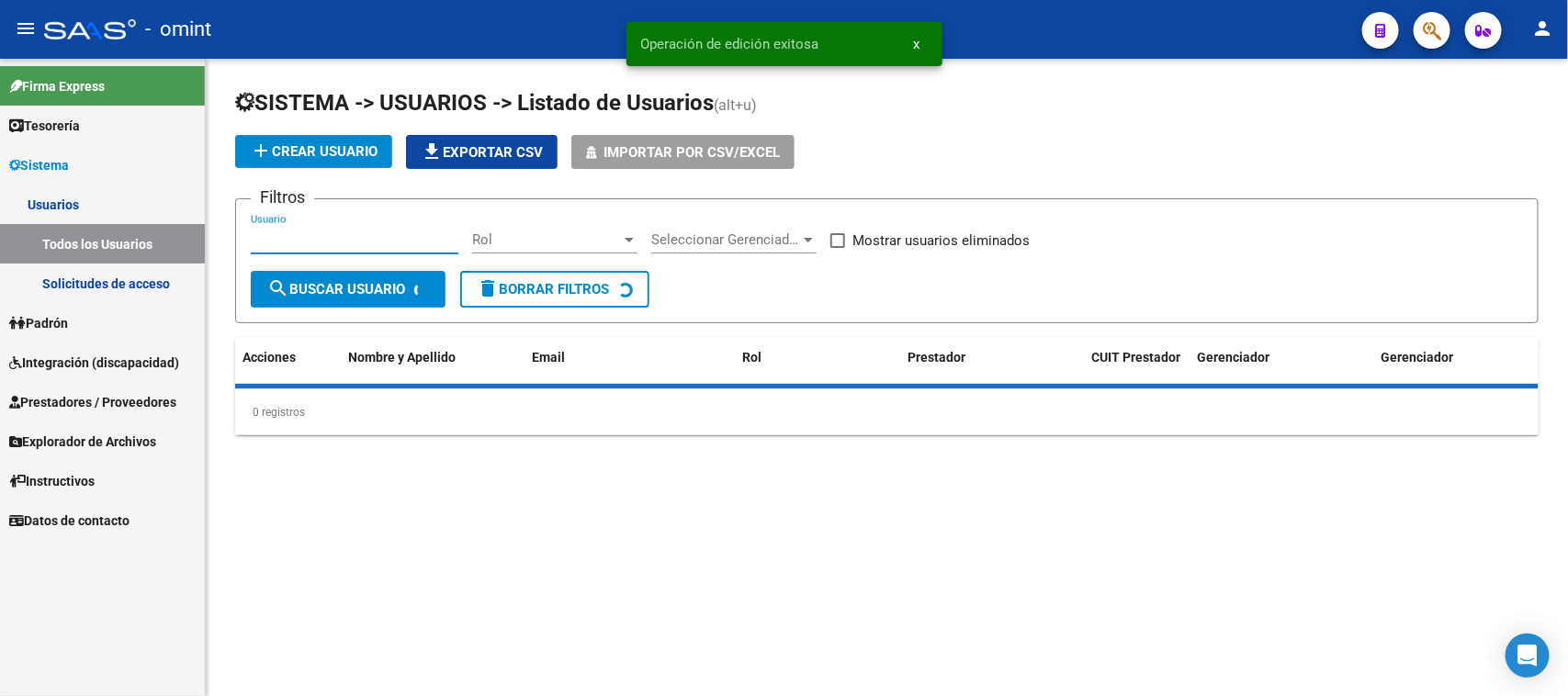
click at [314, 236] on input "Usuario" at bounding box center [354, 239] width 207 height 17
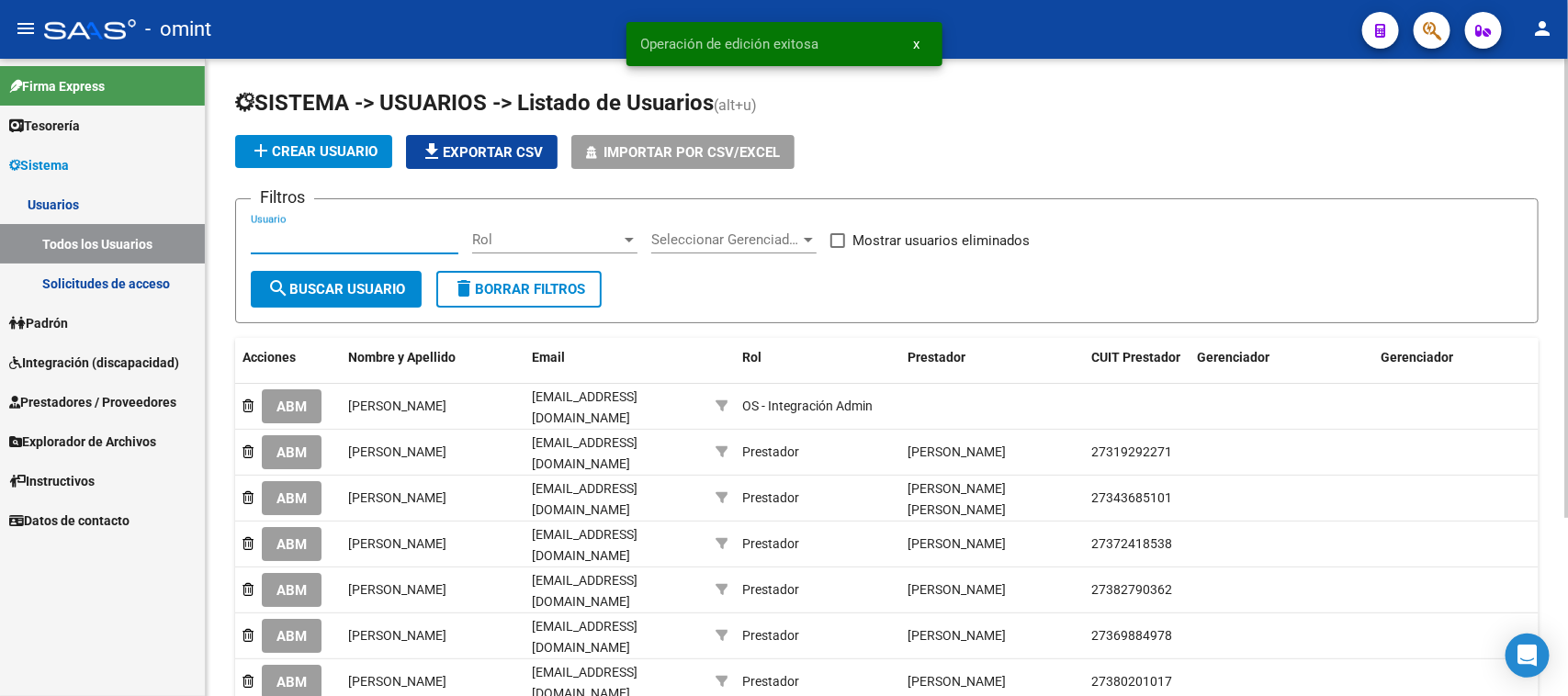
paste input "[PERSON_NAME]"
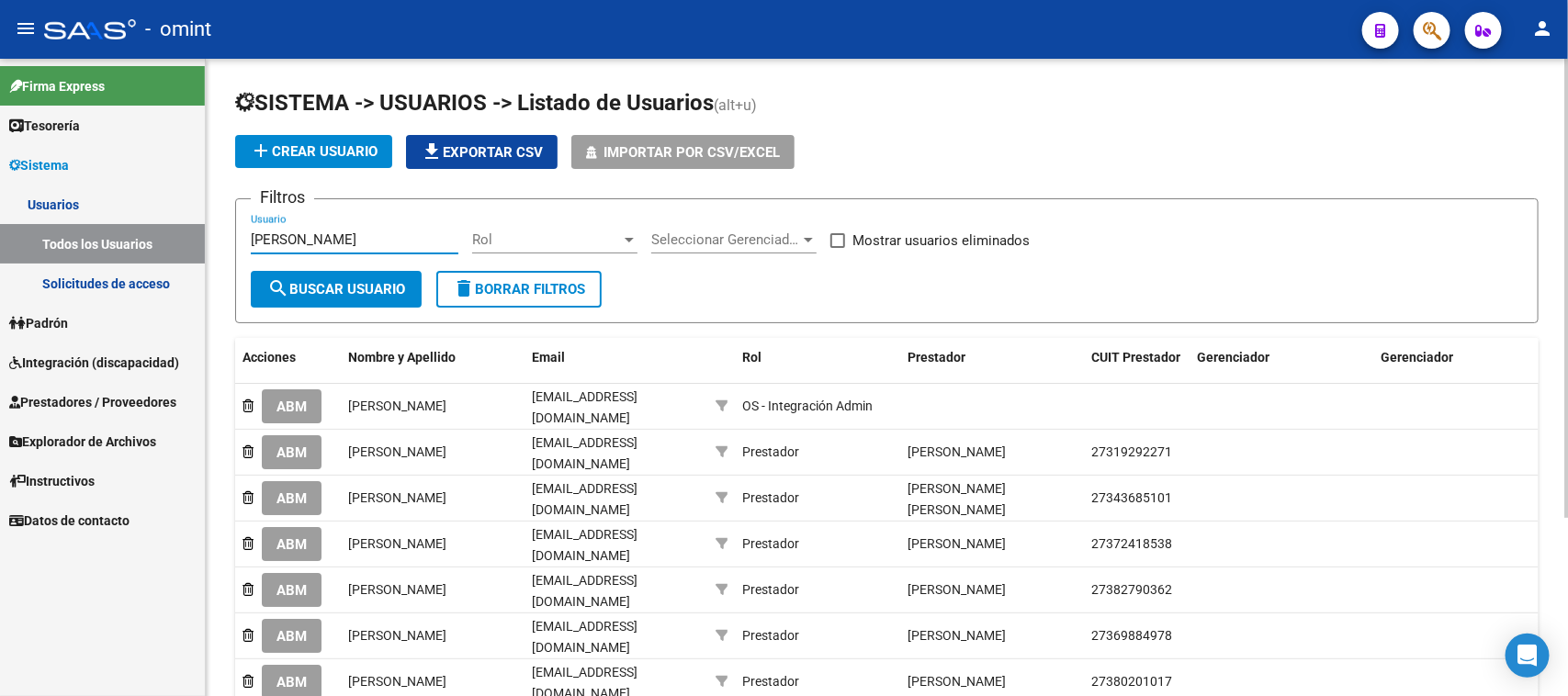
type input "[PERSON_NAME]"
click at [304, 285] on span "search Buscar Usuario" at bounding box center [335, 289] width 138 height 17
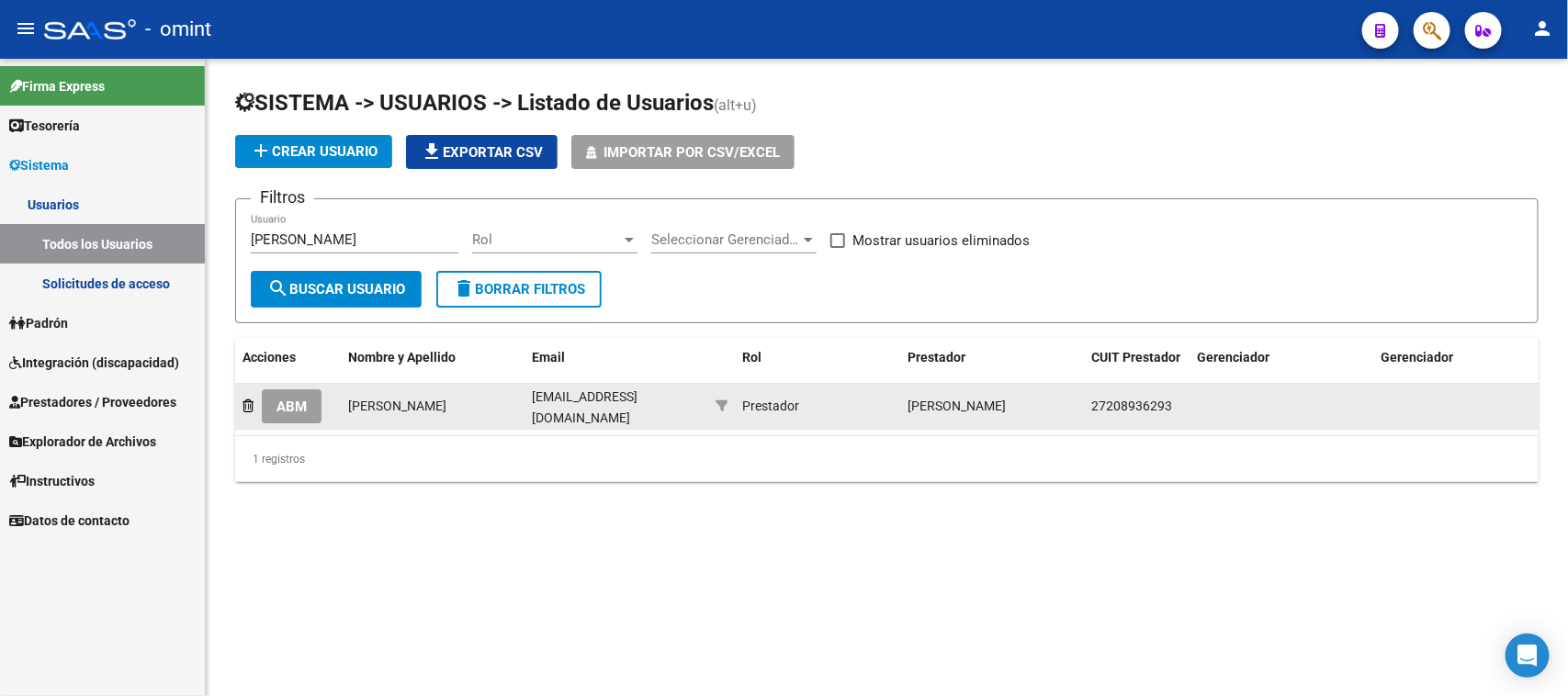
click at [307, 400] on span "ABM" at bounding box center [292, 407] width 31 height 17
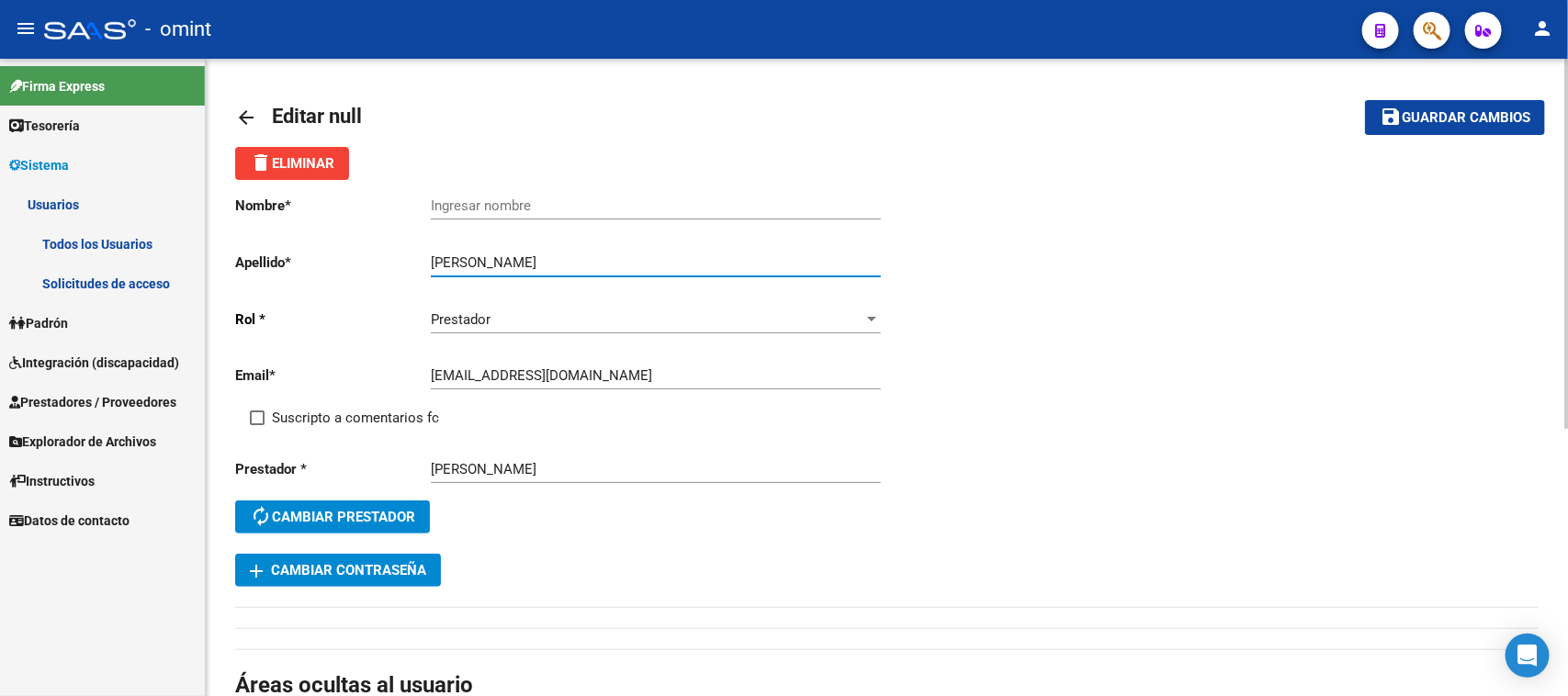
drag, startPoint x: 523, startPoint y: 254, endPoint x: 346, endPoint y: 260, distance: 177.1
click at [346, 260] on app-form-text-field "Apellido * [PERSON_NAME] Ingresar apellido" at bounding box center [558, 262] width 645 height 17
type input "[PERSON_NAME]"
click at [484, 204] on input "Ingresar nombre" at bounding box center [655, 206] width 450 height 17
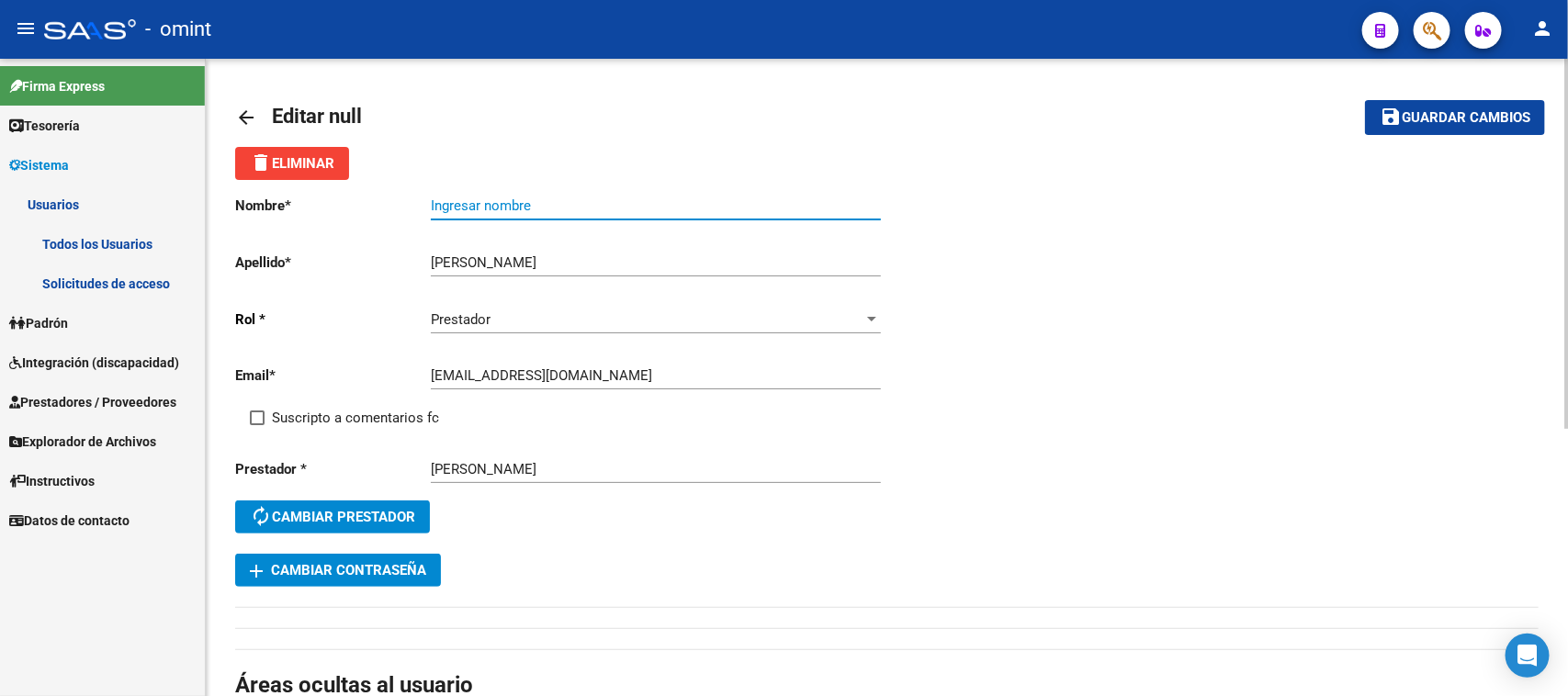
paste input "[PERSON_NAME]"
type input "[PERSON_NAME]"
click at [354, 407] on span "Suscripto a comentarios fc" at bounding box center [355, 418] width 167 height 22
click at [257, 425] on input "Suscripto a comentarios fc" at bounding box center [256, 425] width 1 height 1
checkbox input "true"
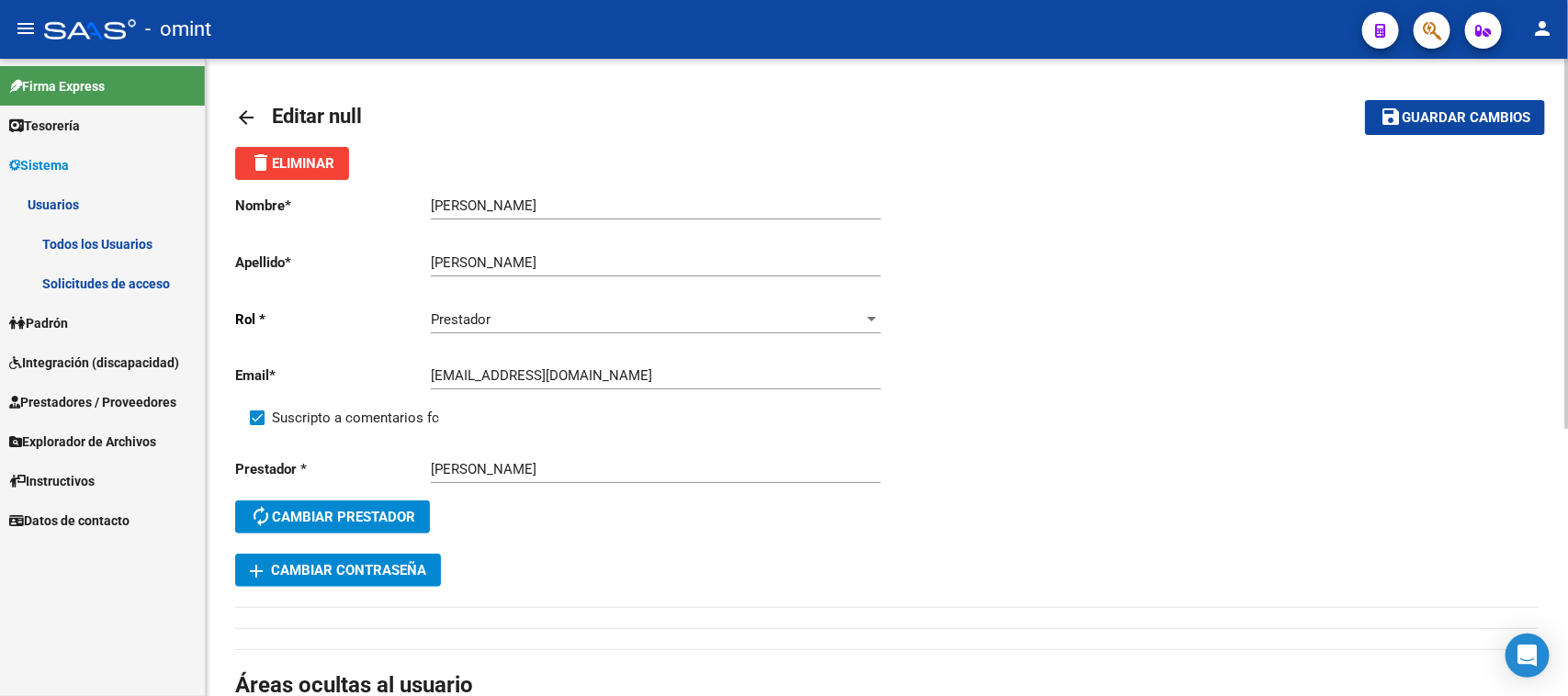
drag, startPoint x: 1411, startPoint y: 105, endPoint x: 1332, endPoint y: 129, distance: 82.6
click at [1410, 104] on button "save Guardar cambios" at bounding box center [1454, 117] width 180 height 34
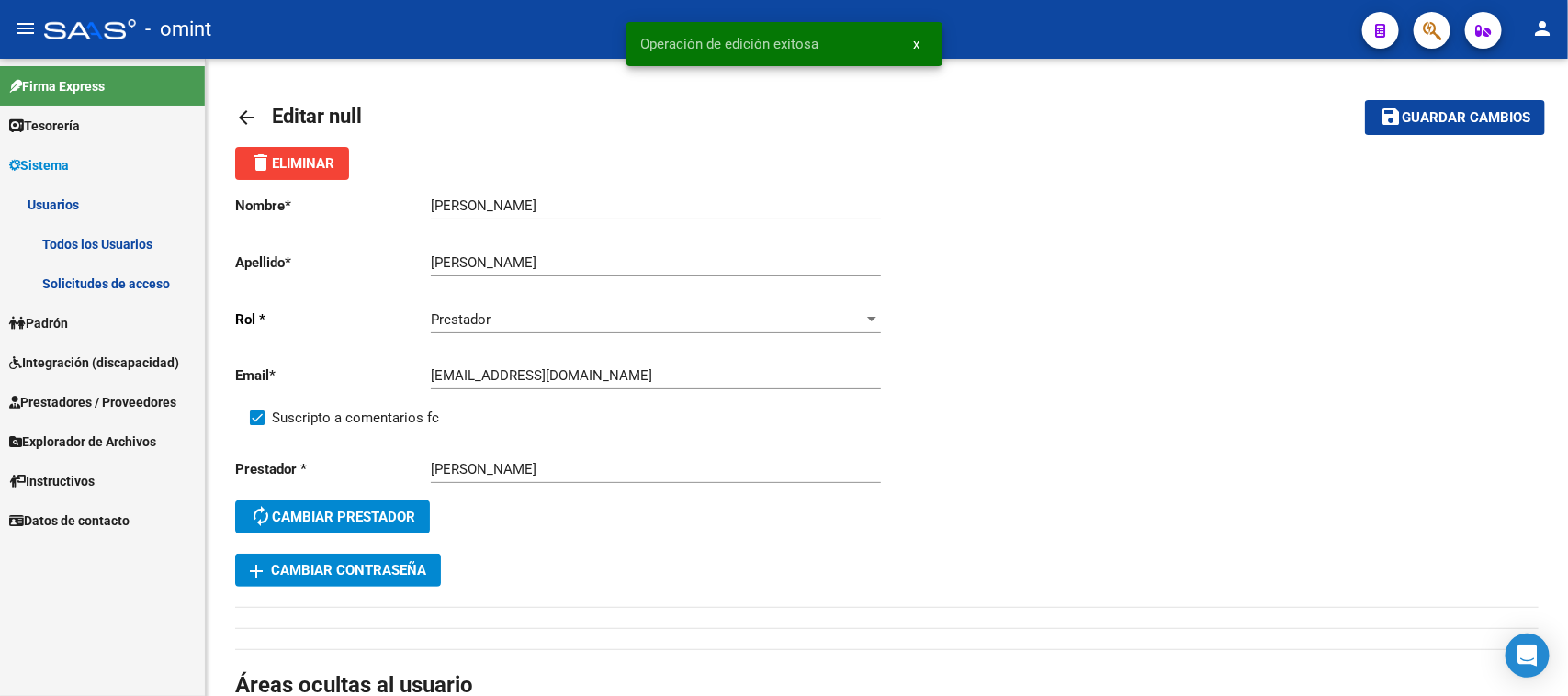
click at [87, 230] on link "Todos los Usuarios" at bounding box center [102, 244] width 204 height 40
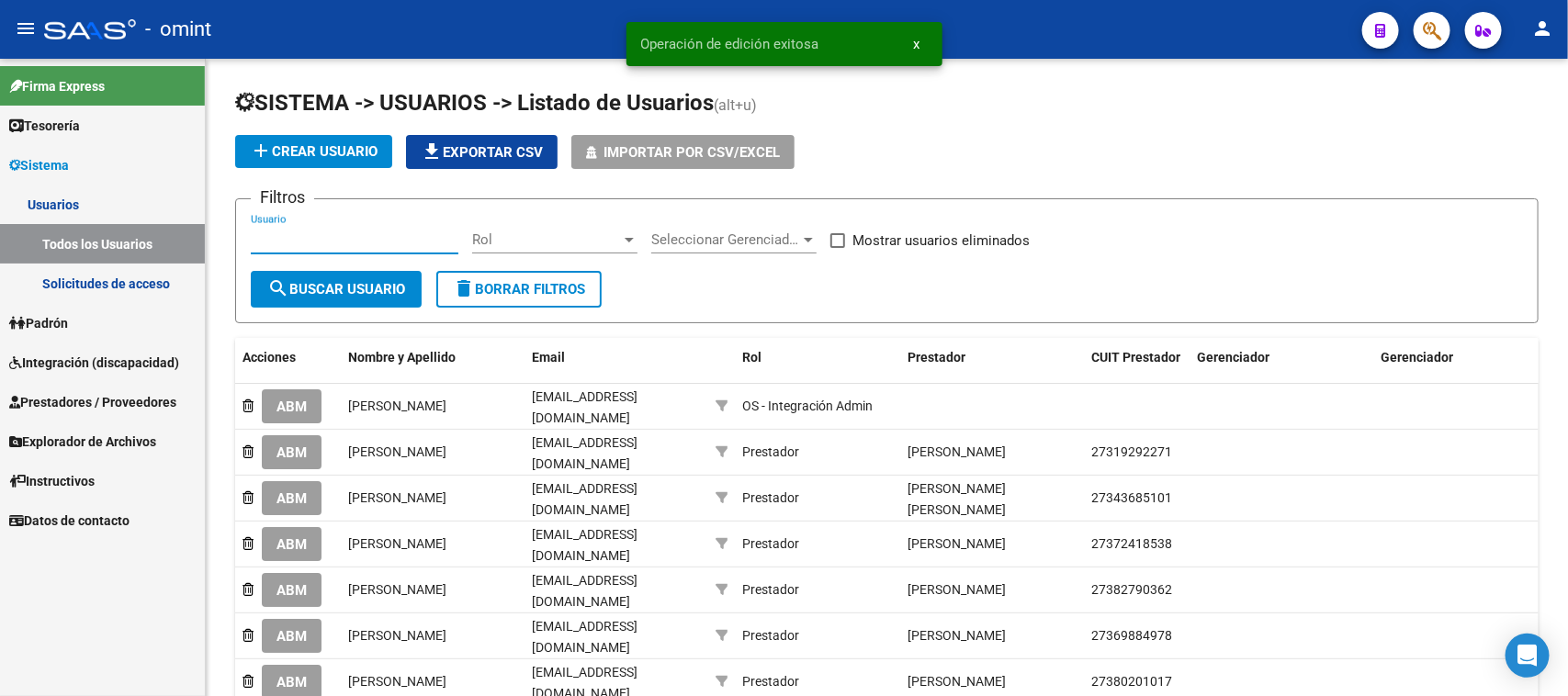
click at [301, 237] on input "Usuario" at bounding box center [354, 239] width 207 height 17
paste input "[PERSON_NAME]"
click at [303, 240] on input "[PERSON_NAME]" at bounding box center [354, 239] width 207 height 17
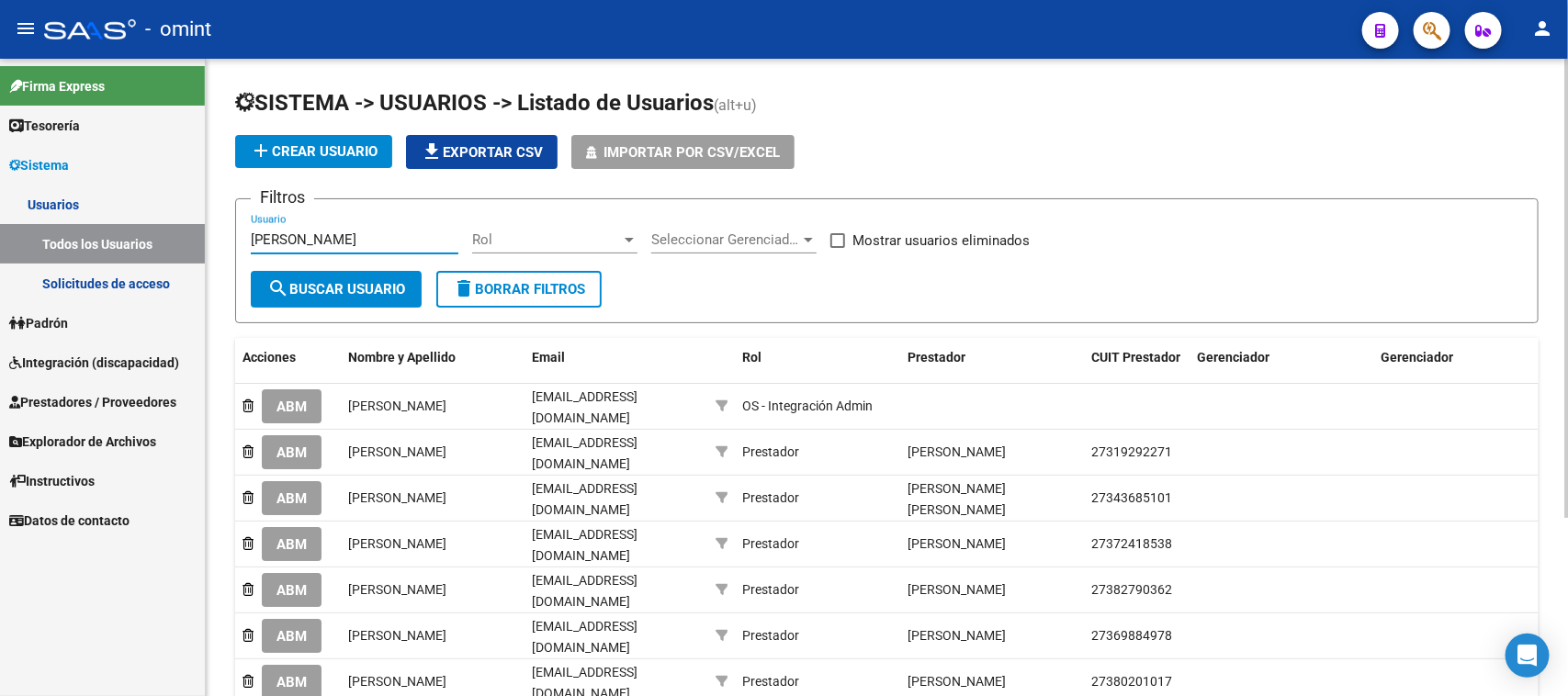
type input "[PERSON_NAME]"
click at [304, 299] on button "search Buscar Usuario" at bounding box center [336, 289] width 171 height 37
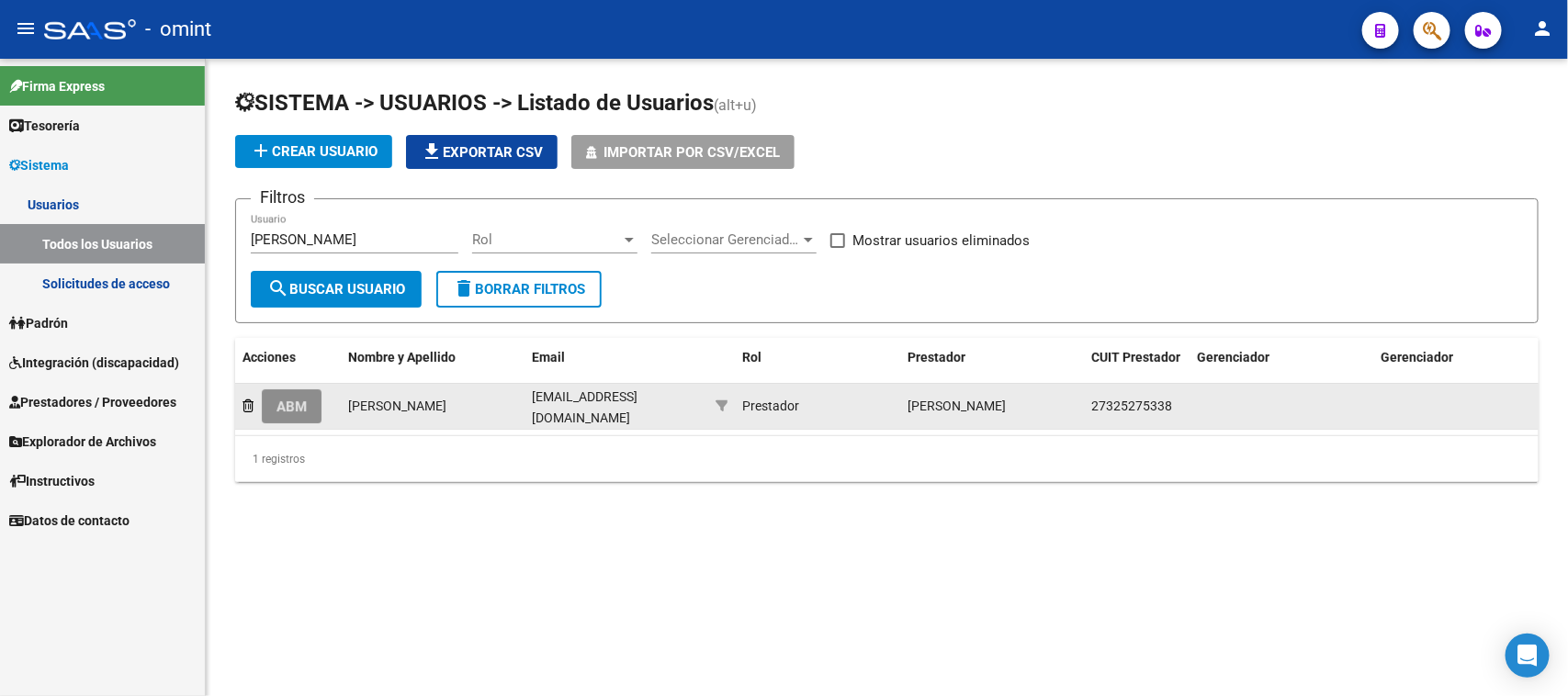
click at [302, 399] on span "ABM" at bounding box center [292, 407] width 31 height 17
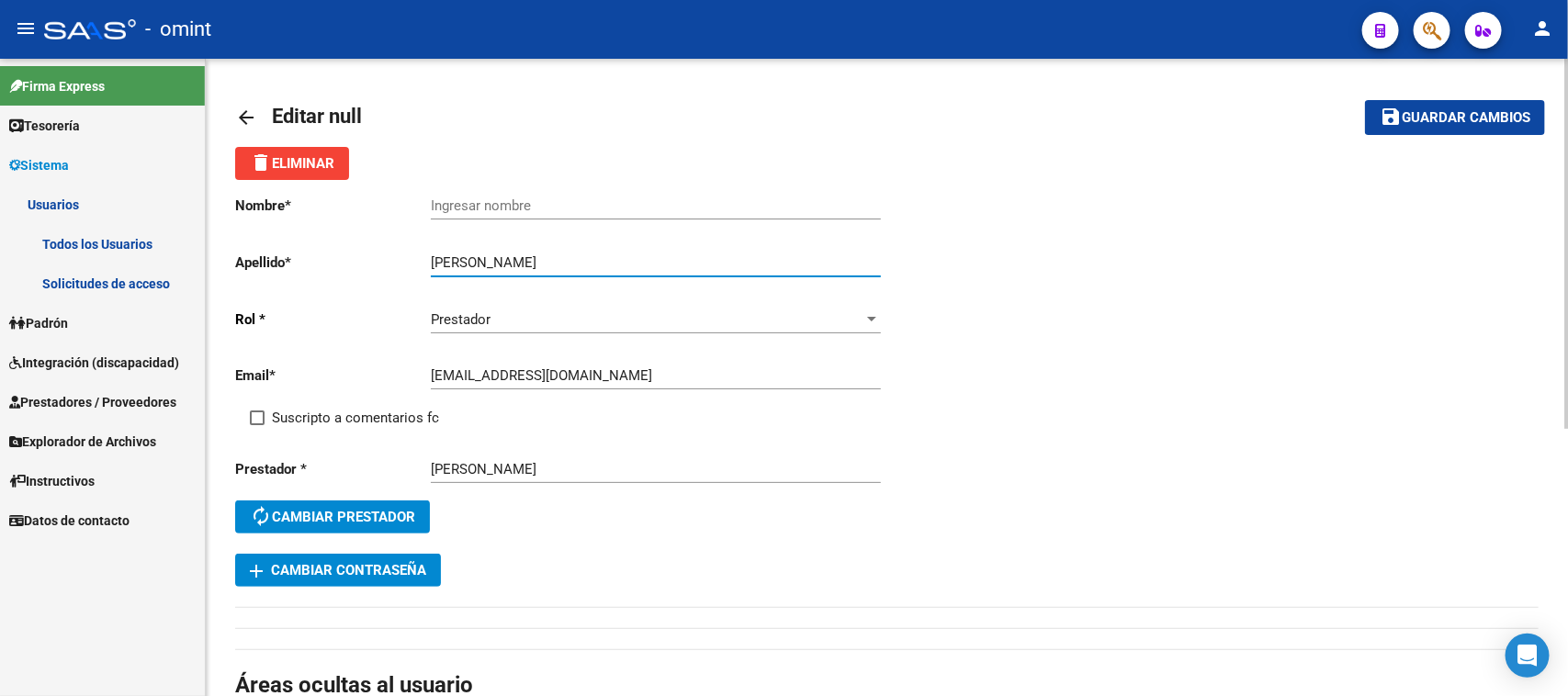
drag, startPoint x: 470, startPoint y: 259, endPoint x: 349, endPoint y: 277, distance: 122.3
click at [349, 277] on div "Nombre * Ingresar nombre Apellido * [PERSON_NAME] apellido [PERSON_NAME] * Pres…" at bounding box center [561, 366] width 652 height 374
type input "[PERSON_NAME]"
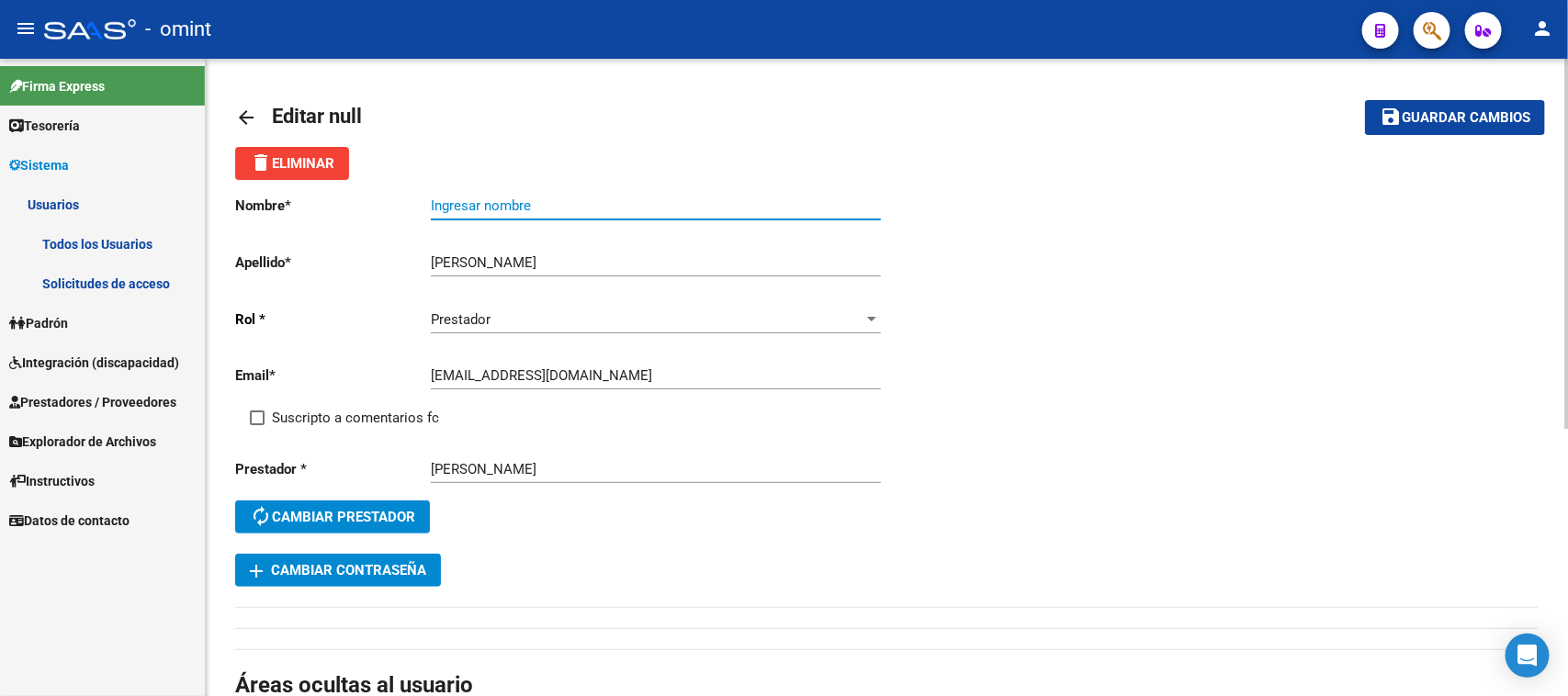
click at [475, 209] on input "Ingresar nombre" at bounding box center [655, 206] width 450 height 17
paste input "[PERSON_NAME]"
type input "[PERSON_NAME]"
click at [339, 411] on span "Suscripto a comentarios fc" at bounding box center [355, 418] width 167 height 22
click at [257, 425] on input "Suscripto a comentarios fc" at bounding box center [256, 425] width 1 height 1
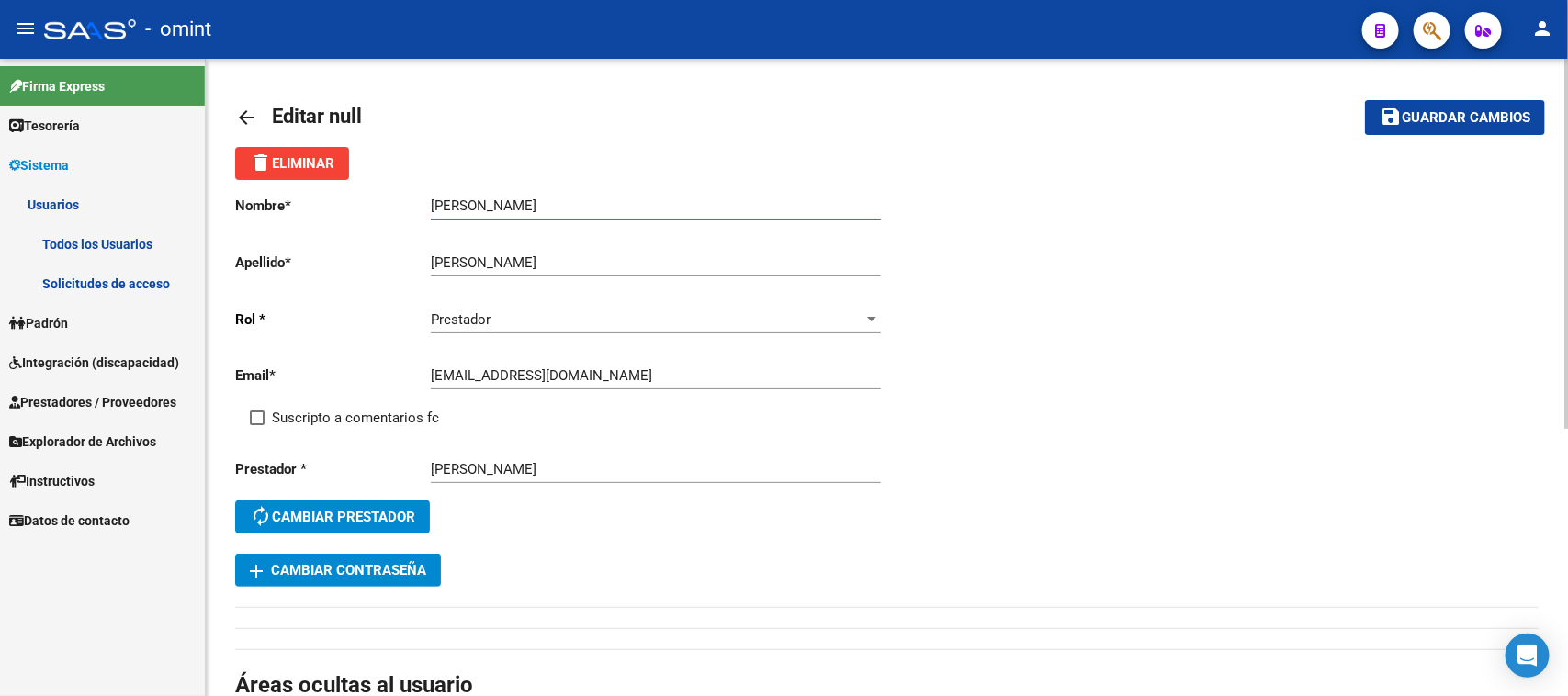
checkbox input "true"
click at [1411, 102] on button "save Guardar cambios" at bounding box center [1454, 117] width 180 height 34
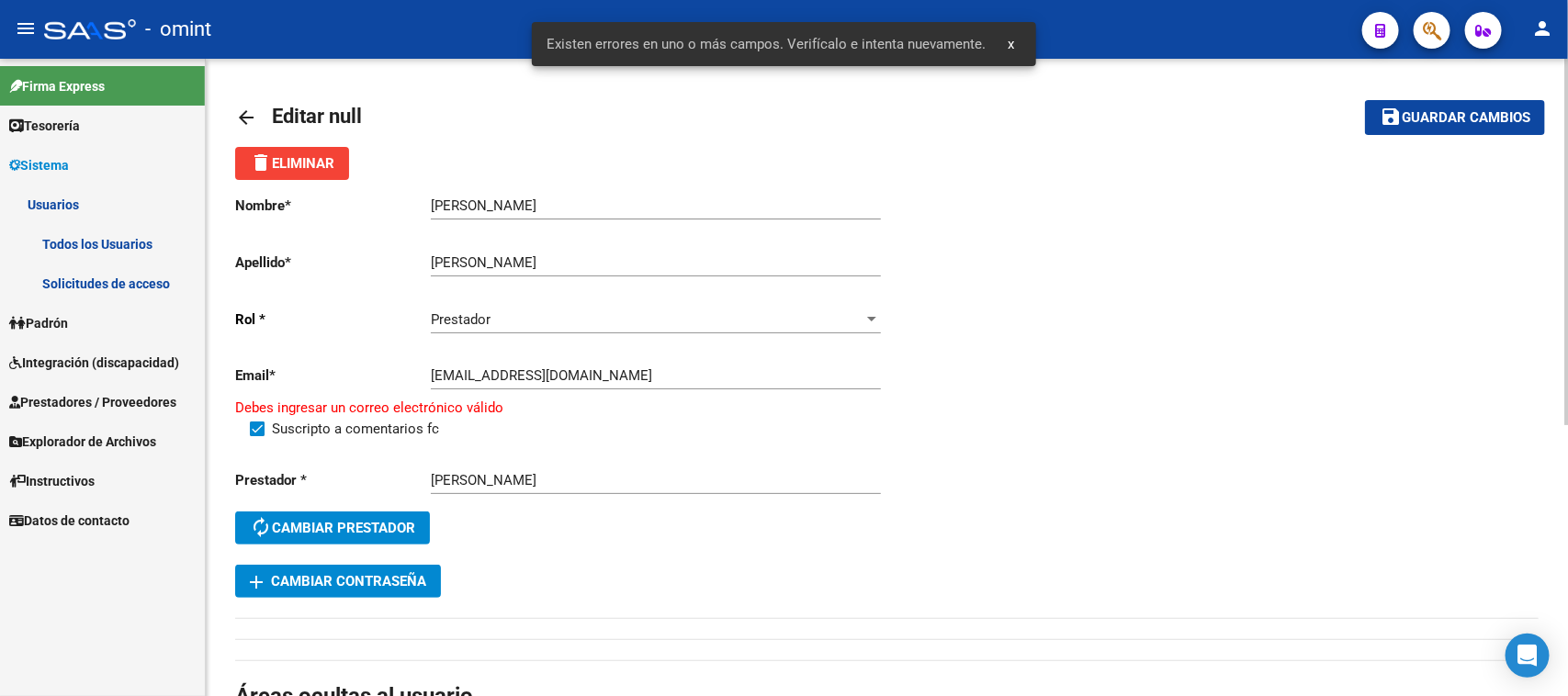
click at [437, 379] on input "[EMAIL_ADDRESS][DOMAIN_NAME]" at bounding box center [655, 375] width 450 height 17
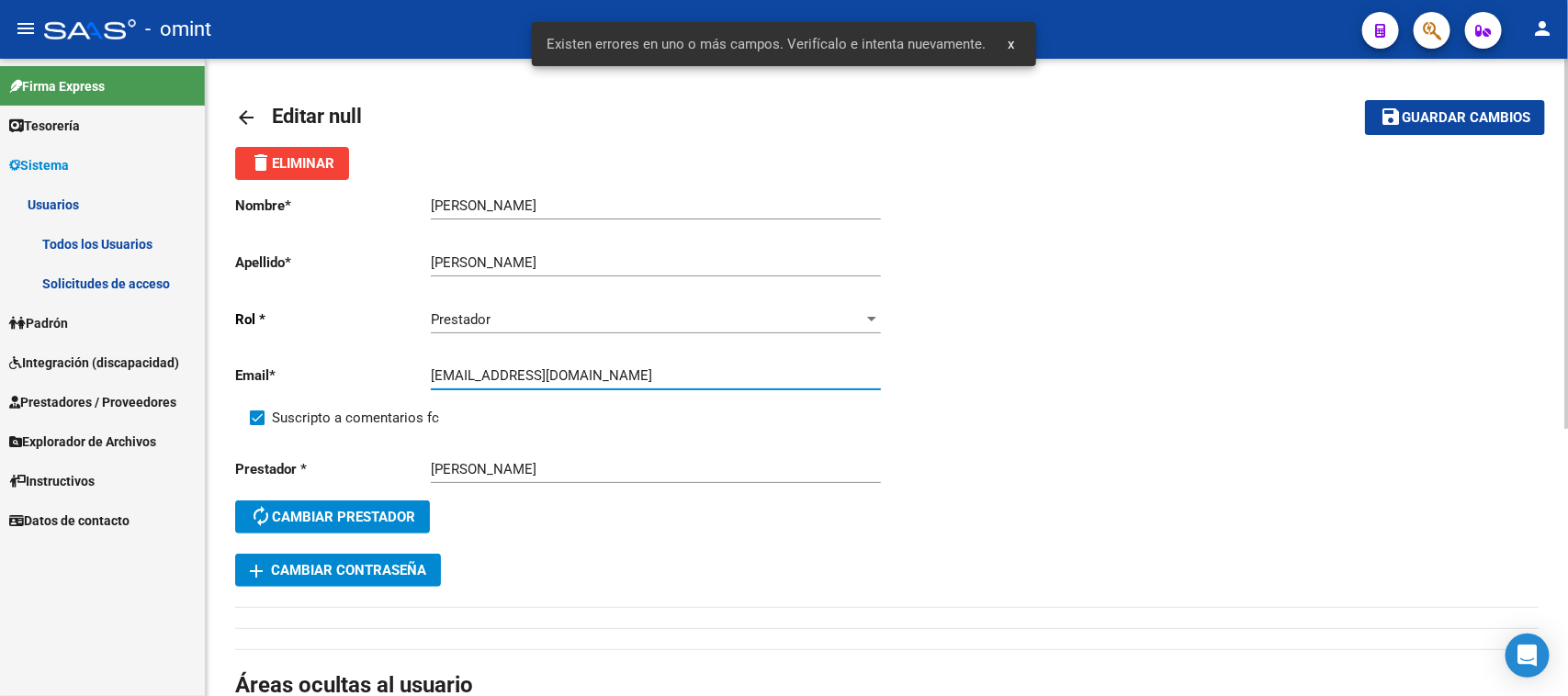
type input "[EMAIL_ADDRESS][DOMAIN_NAME]"
click at [1417, 131] on button "save Guardar cambios" at bounding box center [1454, 117] width 180 height 34
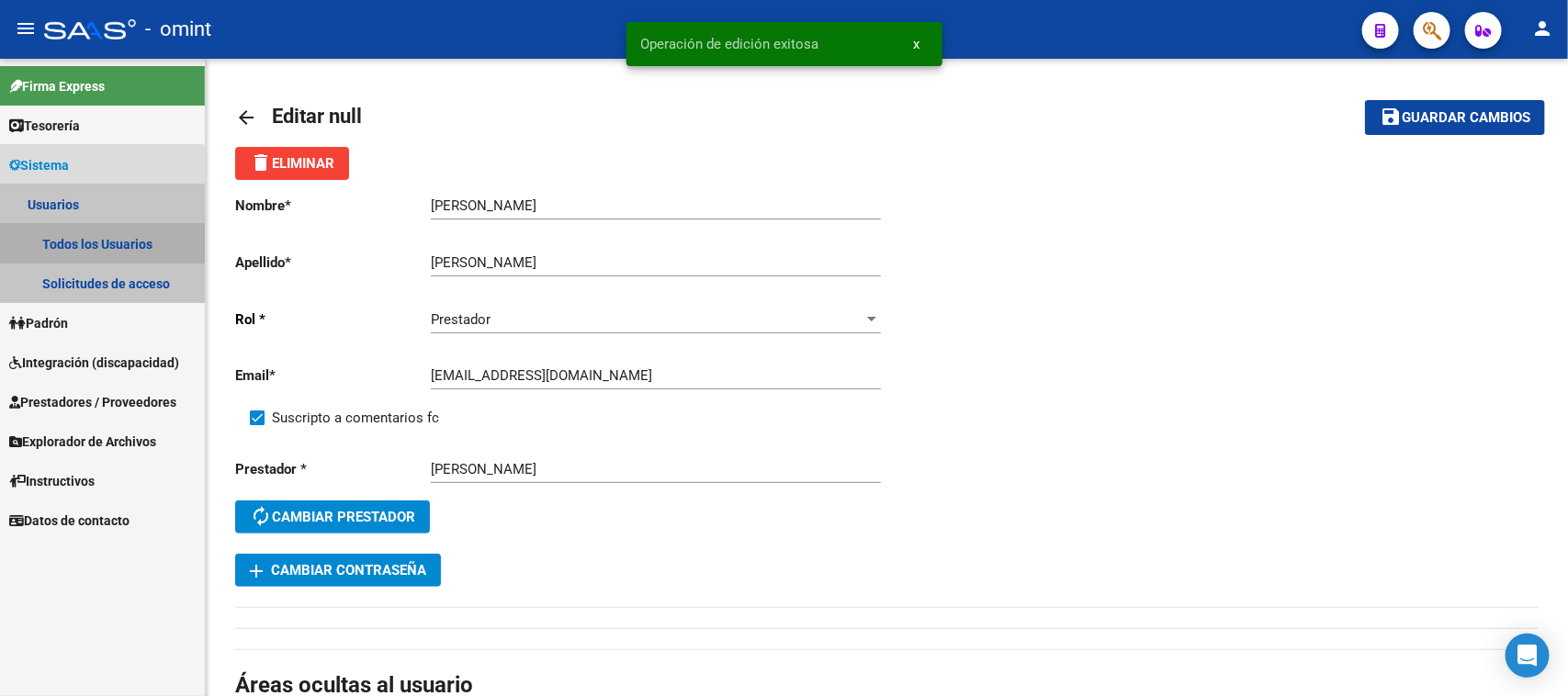
click at [78, 232] on link "Todos los Usuarios" at bounding box center [102, 244] width 204 height 40
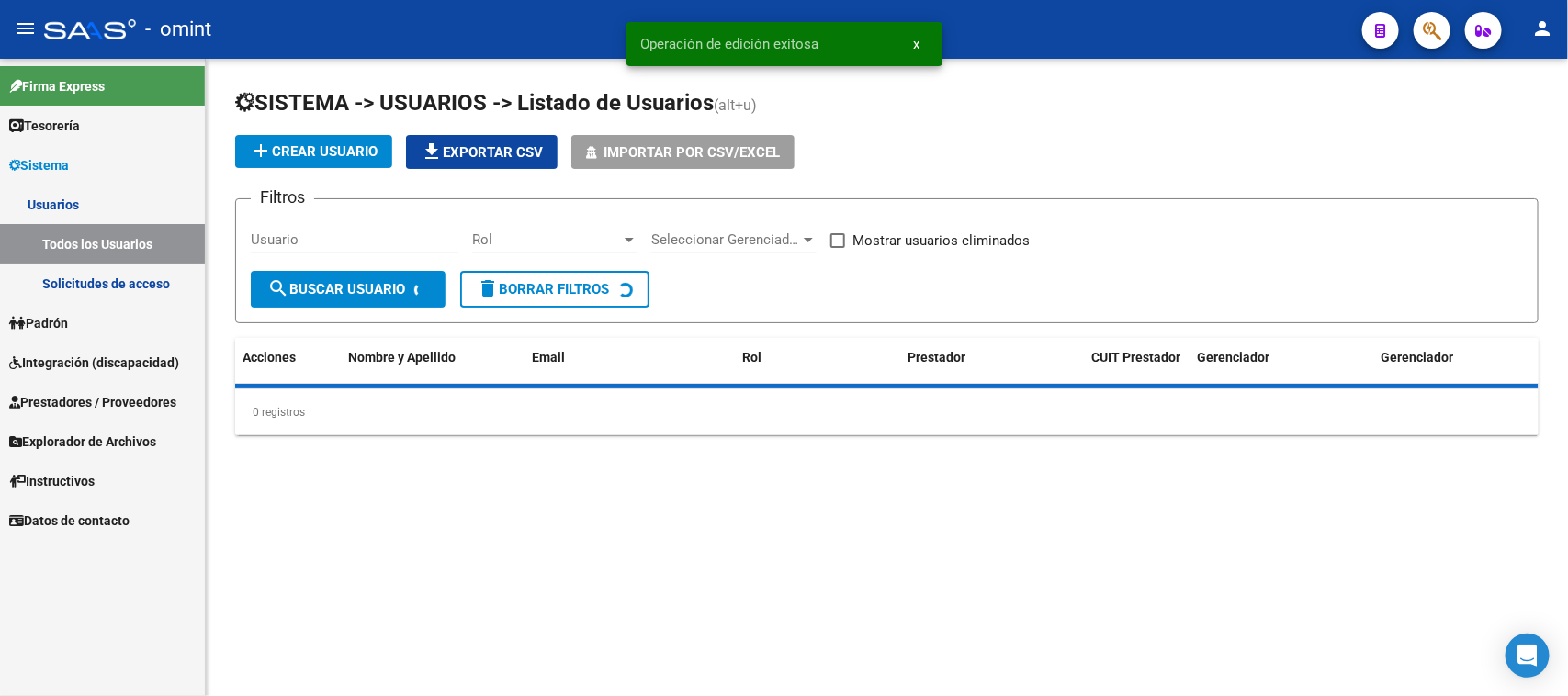
click at [300, 244] on input "Usuario" at bounding box center [354, 239] width 207 height 17
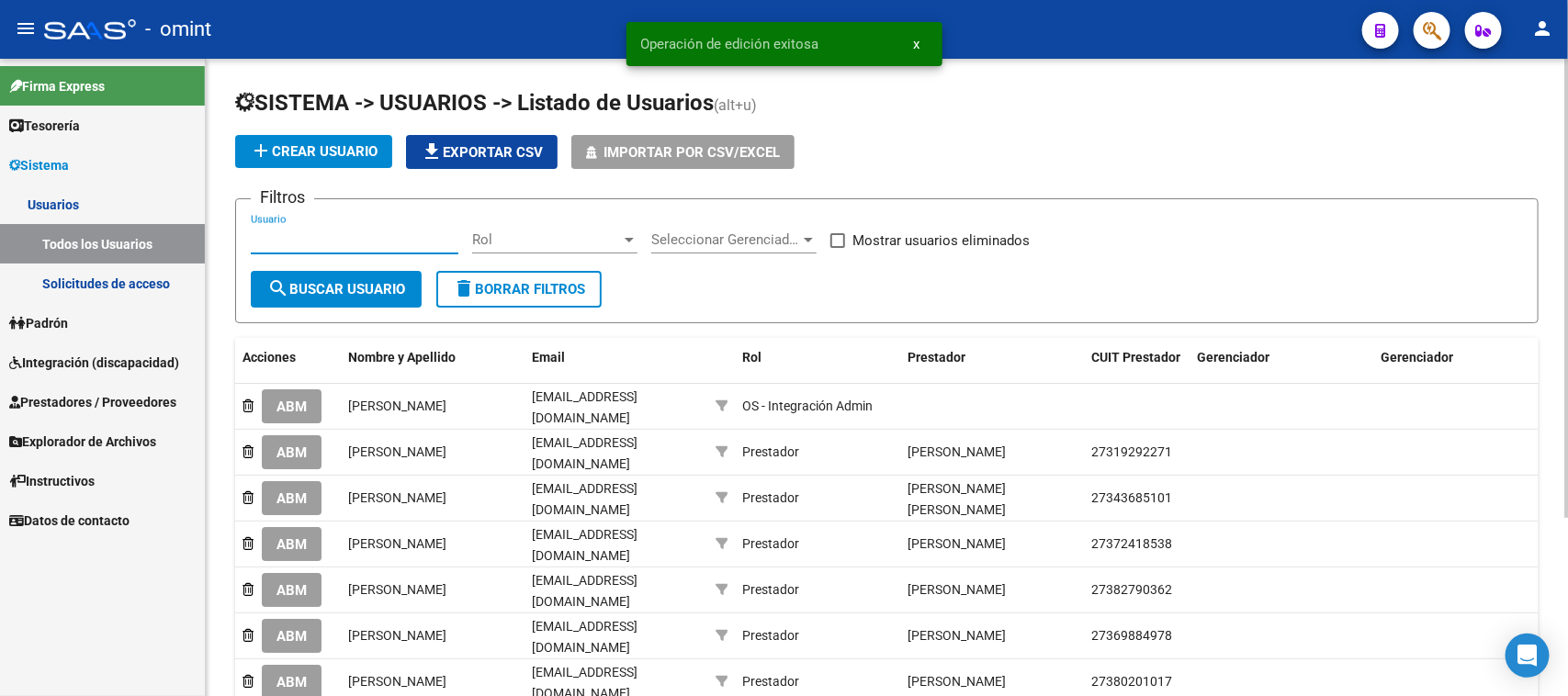
paste input "[PERSON_NAME]"
type input "[PERSON_NAME]"
click at [302, 281] on span "search Buscar Usuario" at bounding box center [335, 289] width 138 height 17
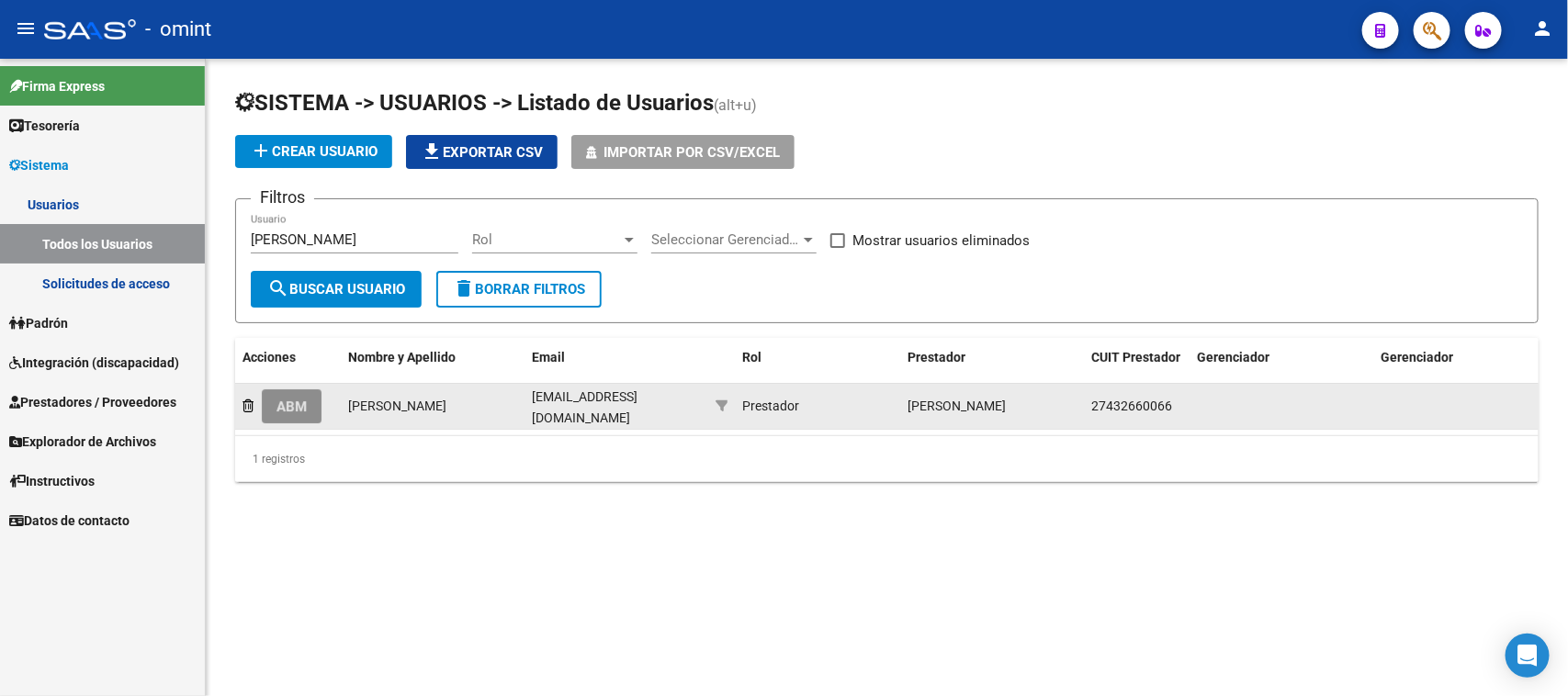
click at [307, 399] on span "ABM" at bounding box center [292, 407] width 31 height 17
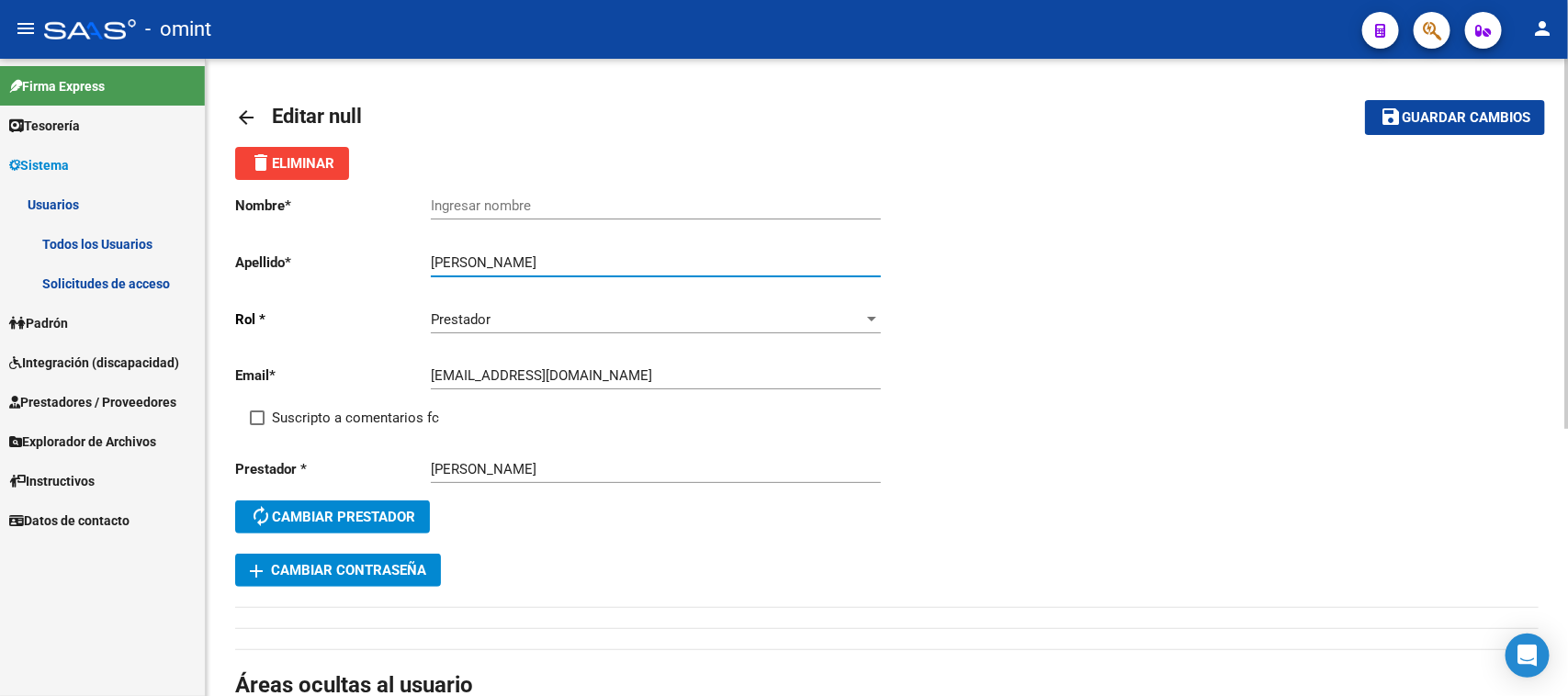
drag, startPoint x: 528, startPoint y: 252, endPoint x: 319, endPoint y: 255, distance: 209.0
click at [319, 255] on app-form-text-field "Apellido * [PERSON_NAME] apellido" at bounding box center [558, 262] width 645 height 17
type input "[PERSON_NAME]"
click at [524, 193] on div "Ingresar nombre" at bounding box center [655, 200] width 450 height 40
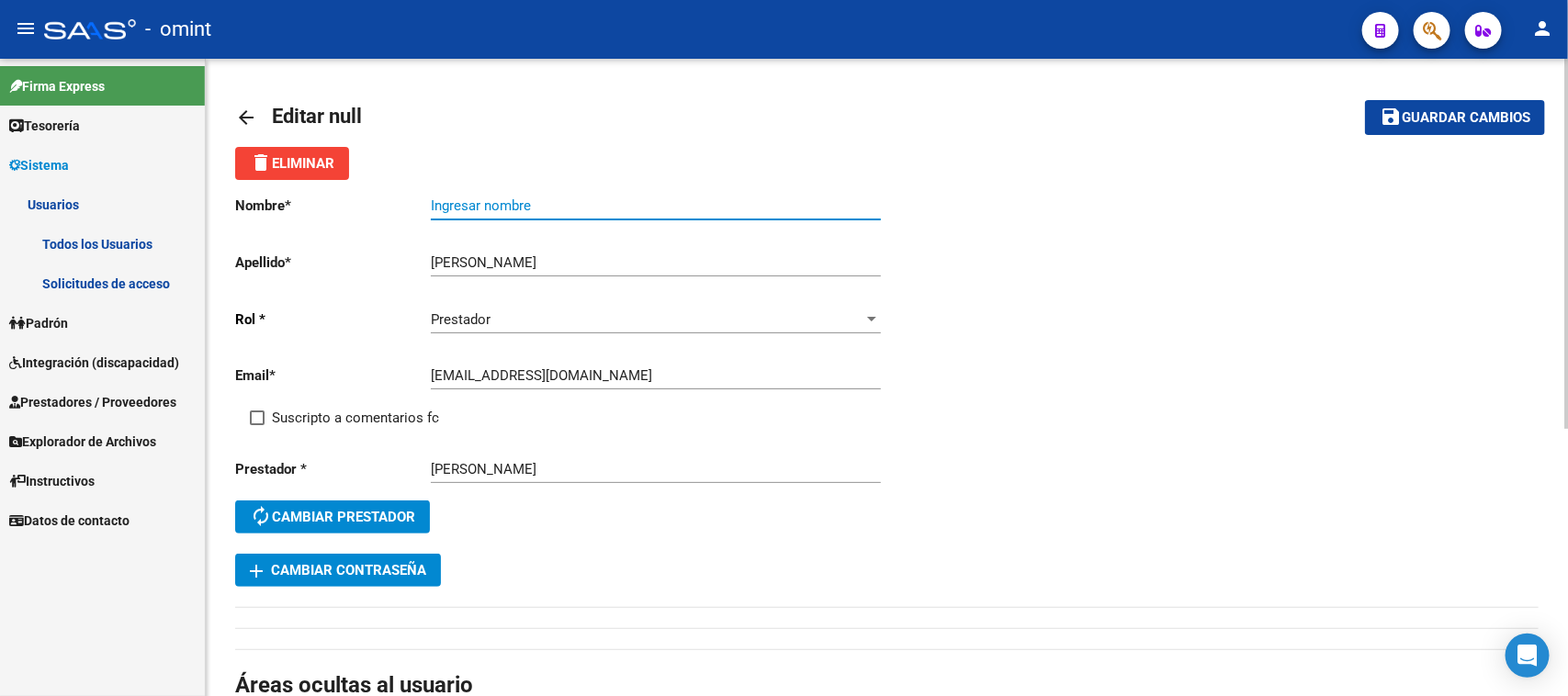
paste input "[PERSON_NAME]"
type input "[PERSON_NAME]"
click at [381, 412] on span "Suscripto a comentarios fc" at bounding box center [355, 418] width 167 height 22
click at [257, 425] on input "Suscripto a comentarios fc" at bounding box center [256, 425] width 1 height 1
checkbox input "true"
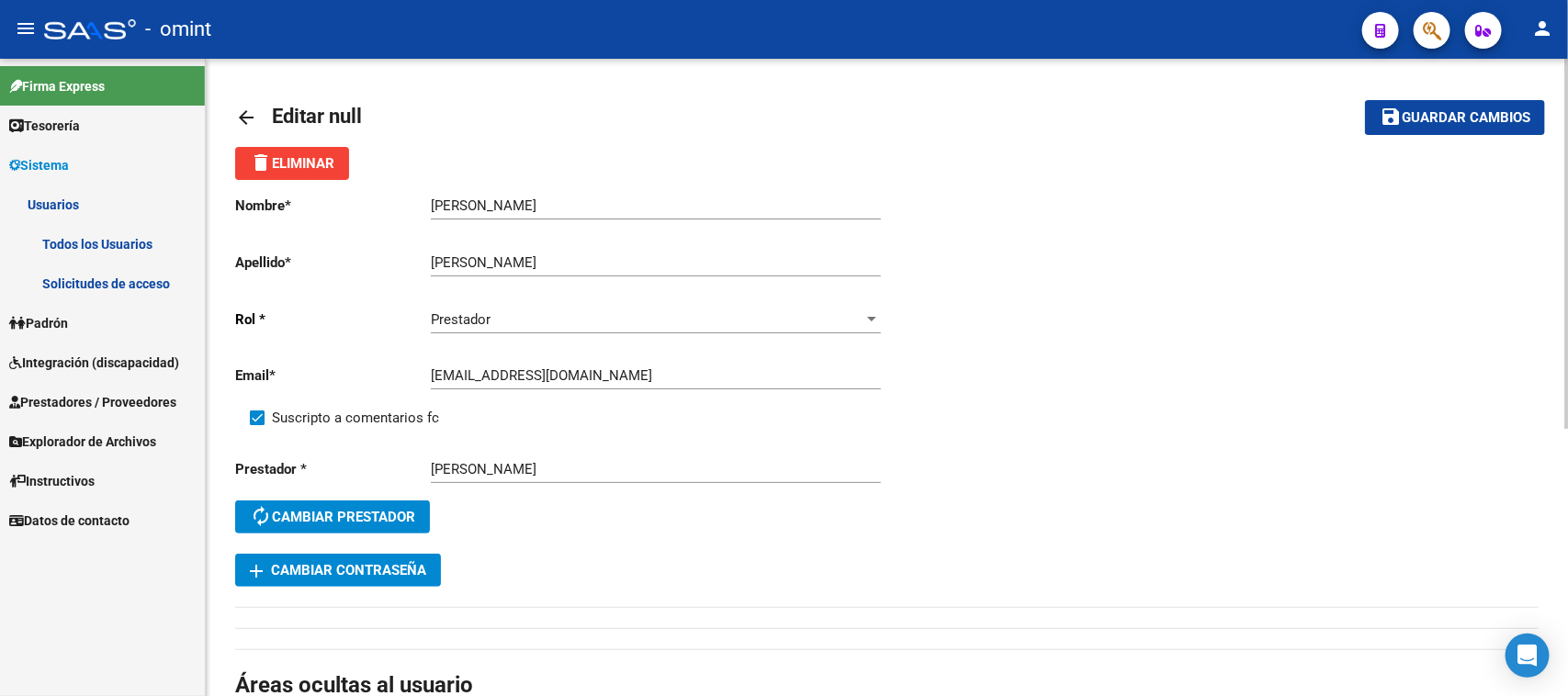
click at [1520, 127] on button "save Guardar cambios" at bounding box center [1454, 117] width 180 height 34
drag, startPoint x: 1232, startPoint y: 250, endPoint x: 1233, endPoint y: 259, distance: 9.1
click at [1233, 250] on div "Nombre * [PERSON_NAME] Ingresar nombre Apellido * [PERSON_NAME] apellido [PERSO…" at bounding box center [886, 383] width 1303 height 407
